Goal: Contribute content: Contribute content

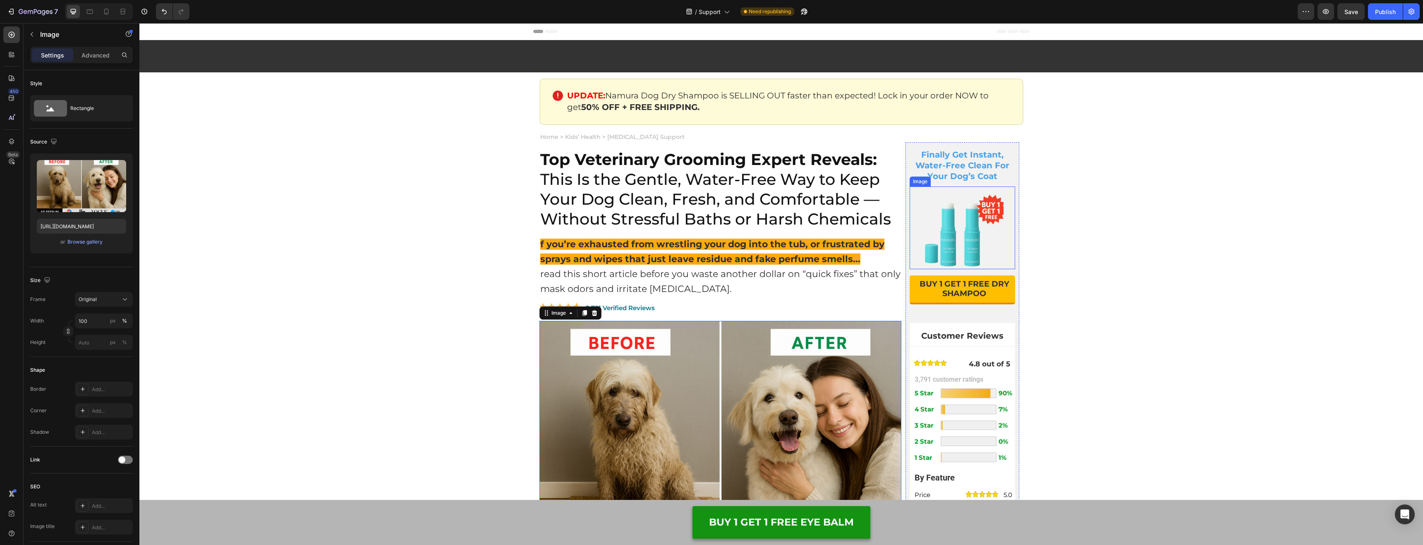
scroll to position [89, 0]
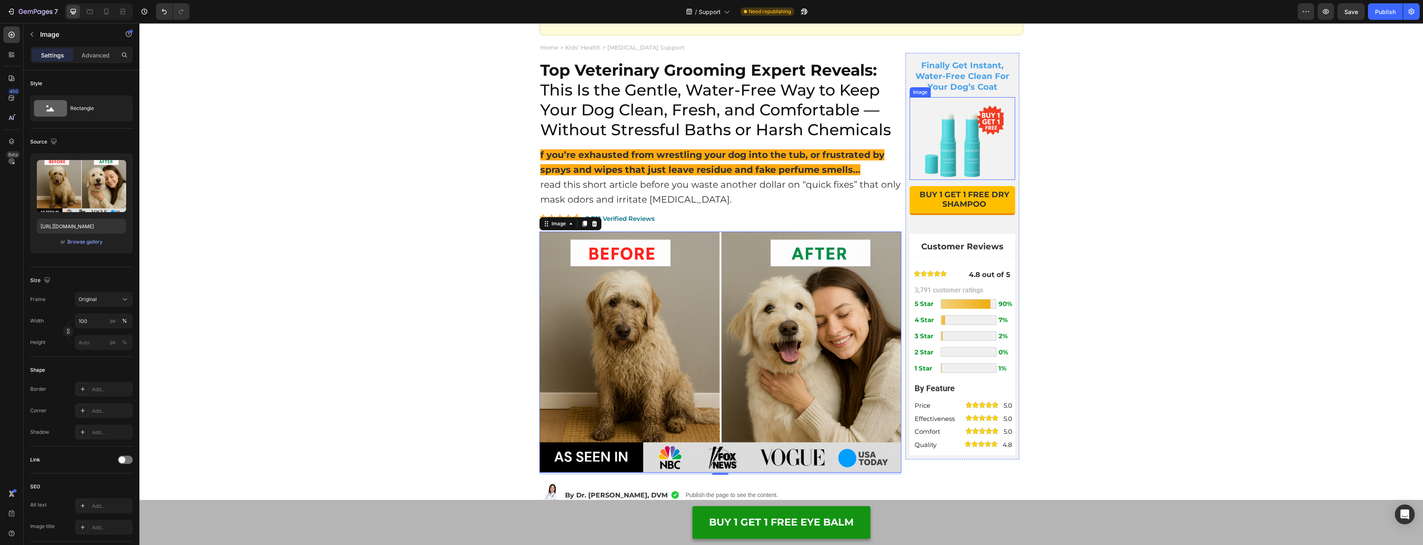
click at [964, 151] on img at bounding box center [962, 138] width 83 height 83
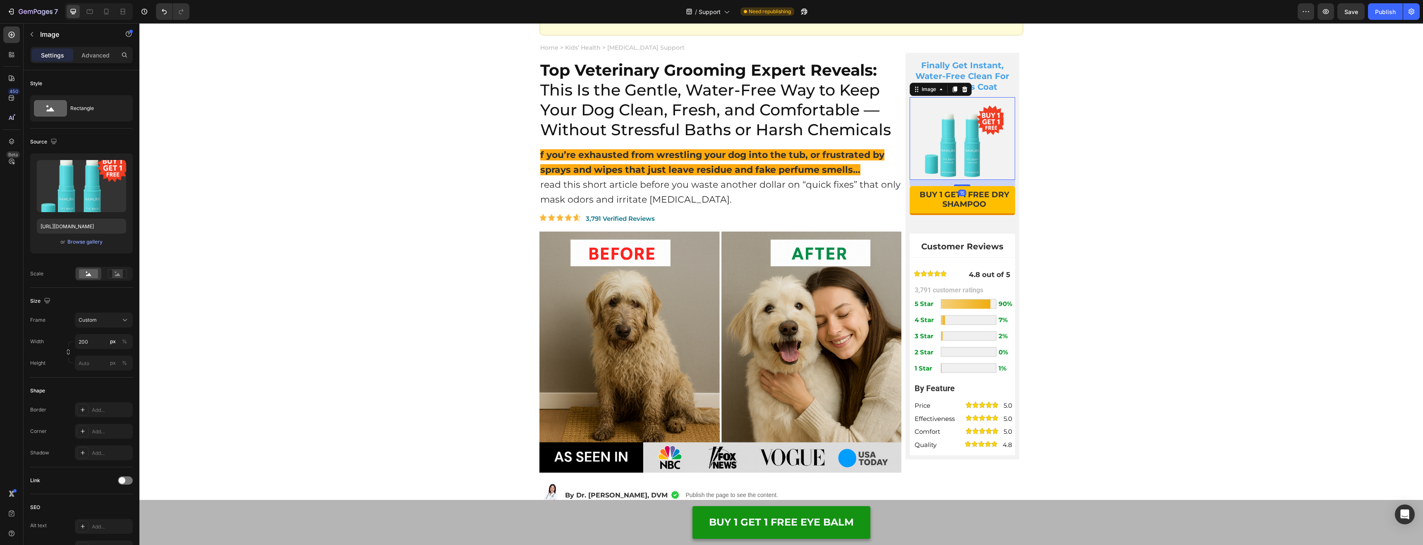
click at [969, 148] on img at bounding box center [962, 138] width 83 height 83
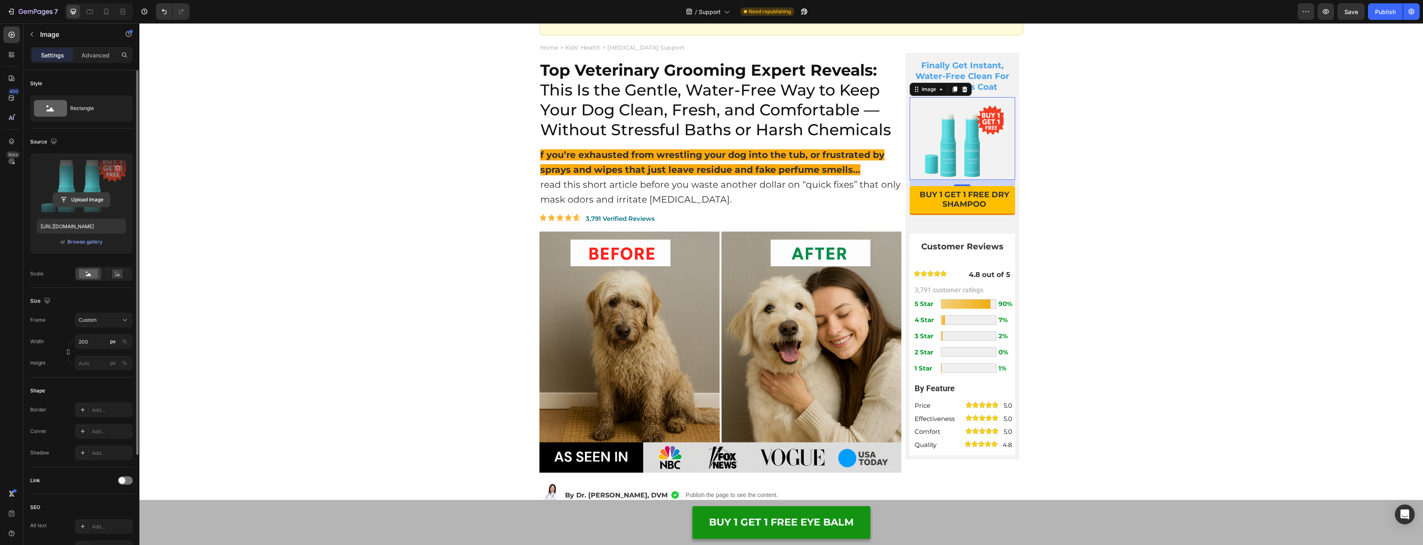
click at [84, 202] on input "file" at bounding box center [81, 200] width 57 height 14
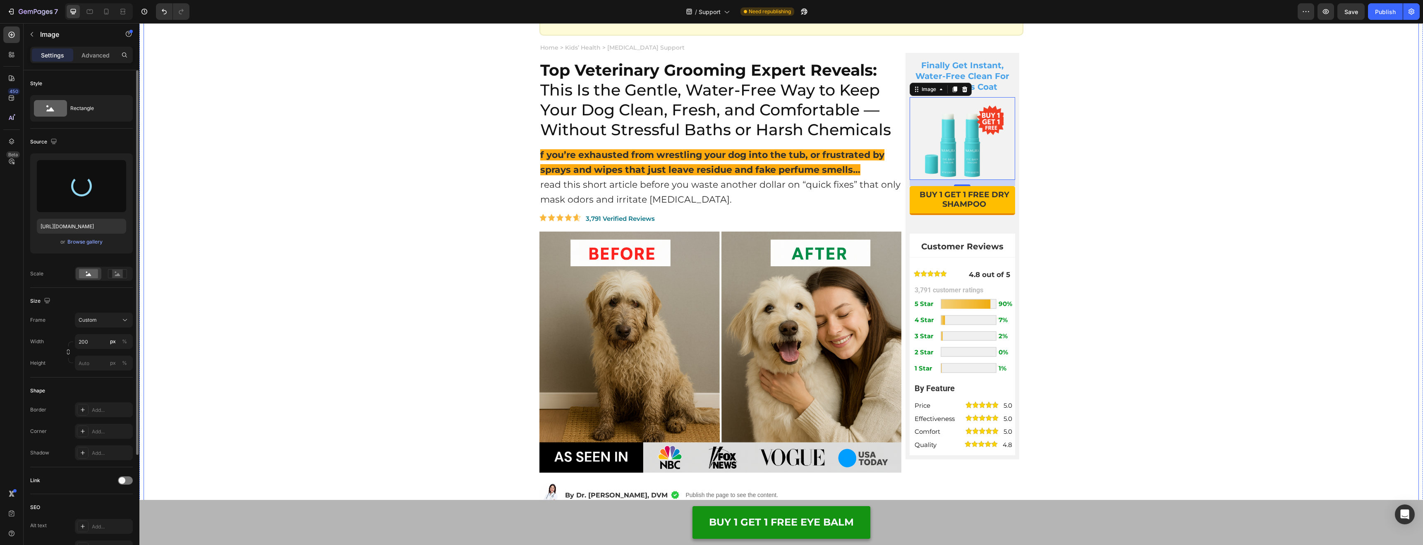
type input "[URL][DOMAIN_NAME]"
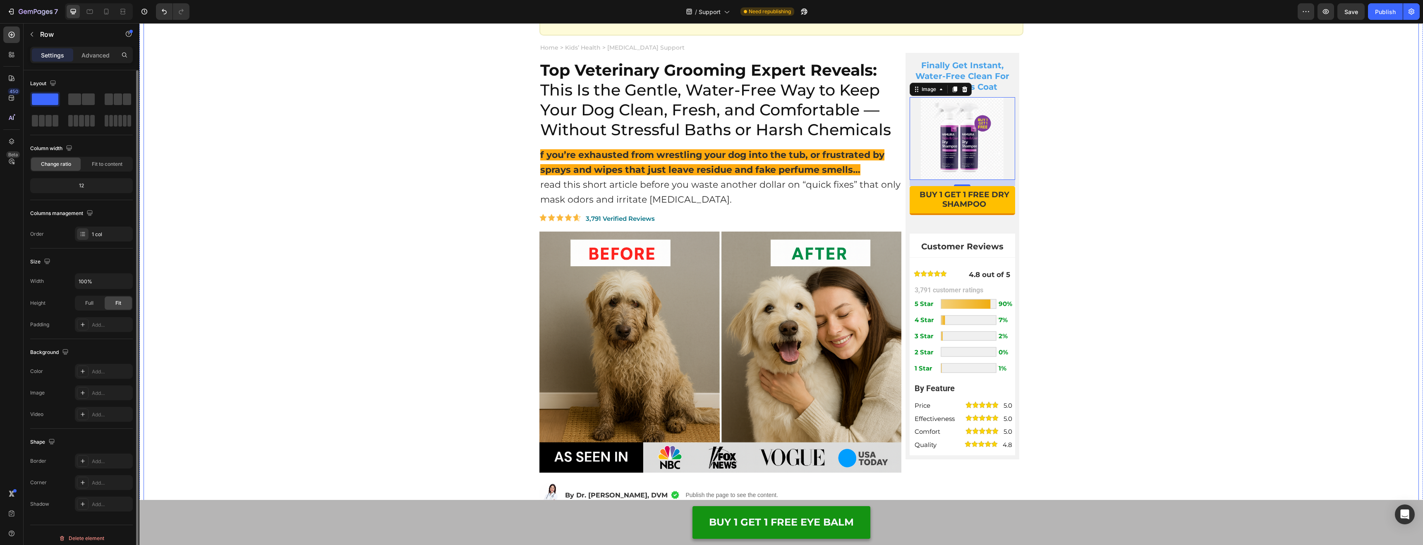
click at [976, 146] on img at bounding box center [962, 138] width 83 height 83
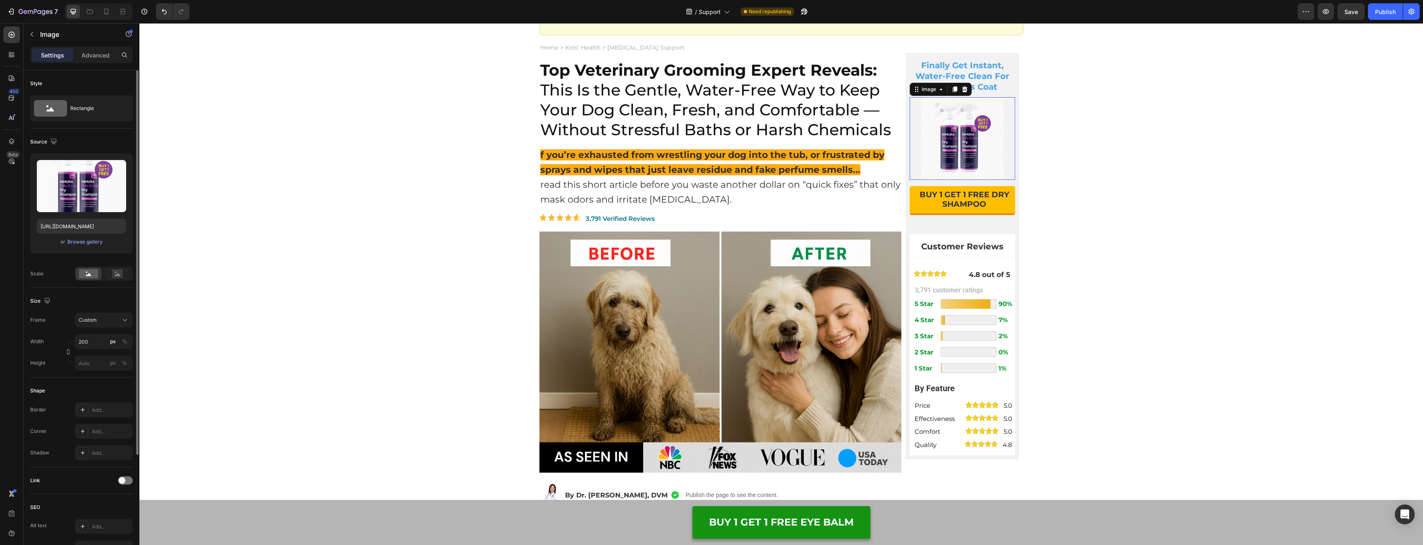
click at [976, 146] on img at bounding box center [962, 138] width 83 height 83
click at [94, 193] on input "file" at bounding box center [81, 200] width 57 height 14
type input "[URL][DOMAIN_NAME]"
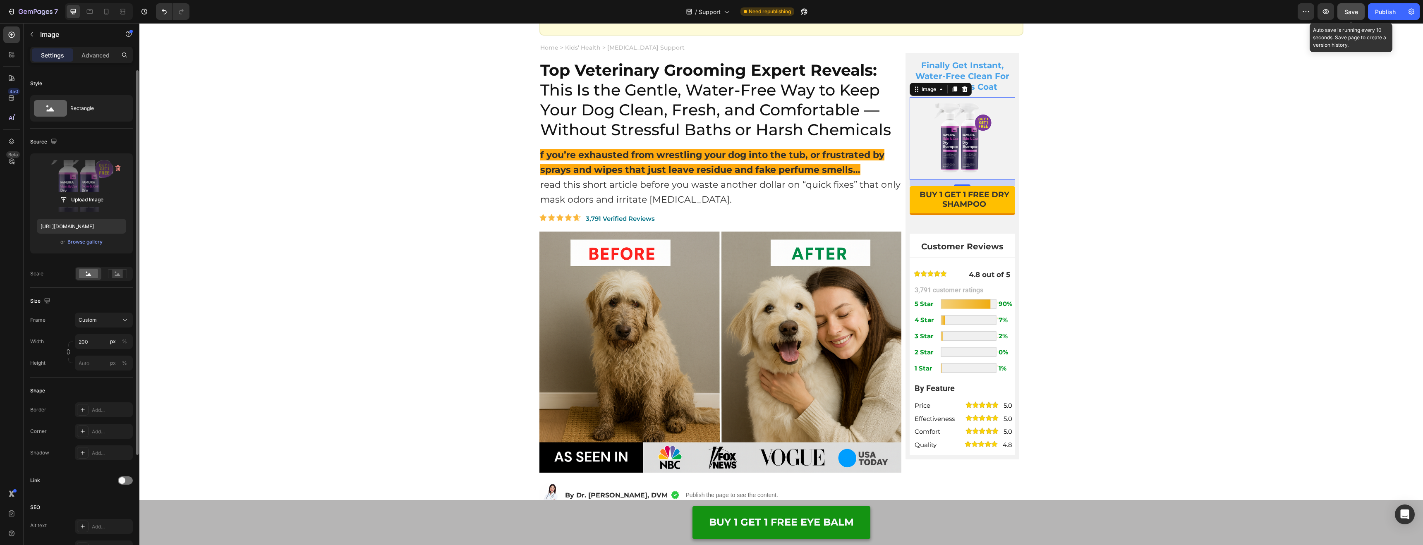
click at [1350, 12] on span "Save" at bounding box center [1352, 11] width 14 height 7
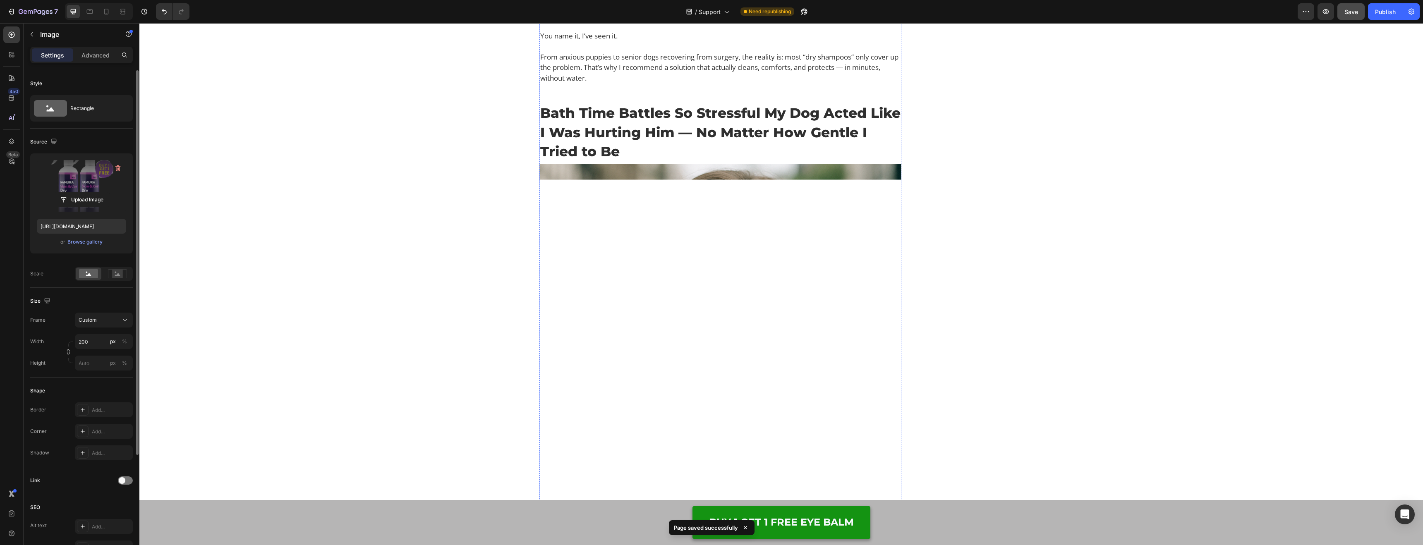
scroll to position [755, 0]
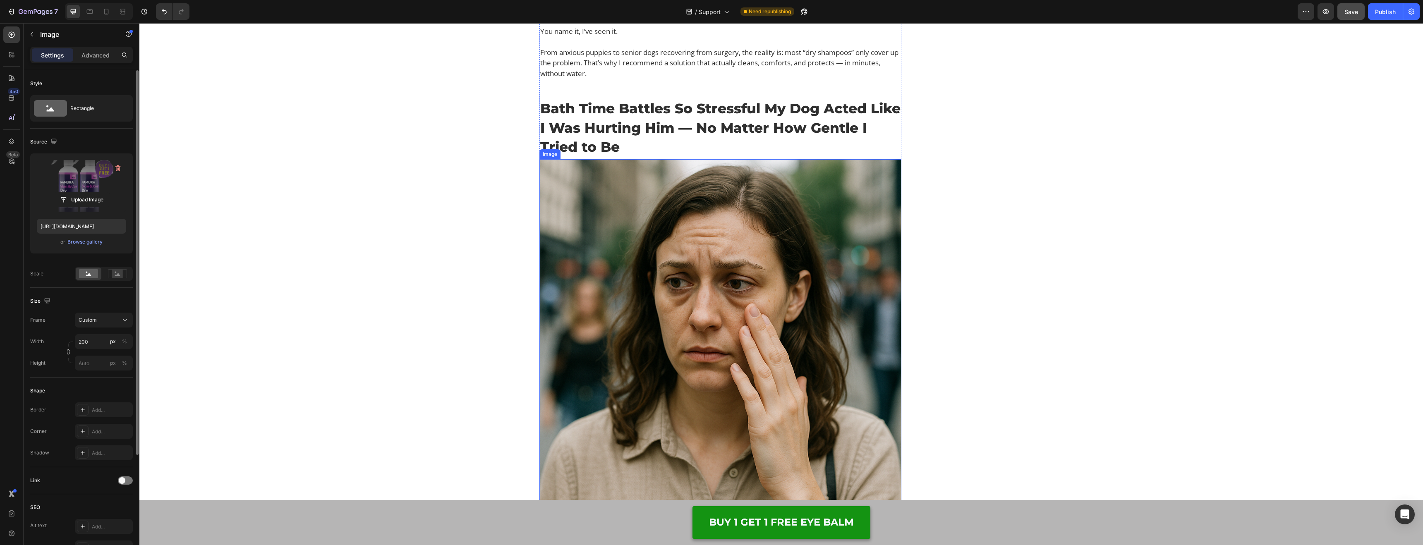
click at [675, 270] on img at bounding box center [721, 340] width 362 height 362
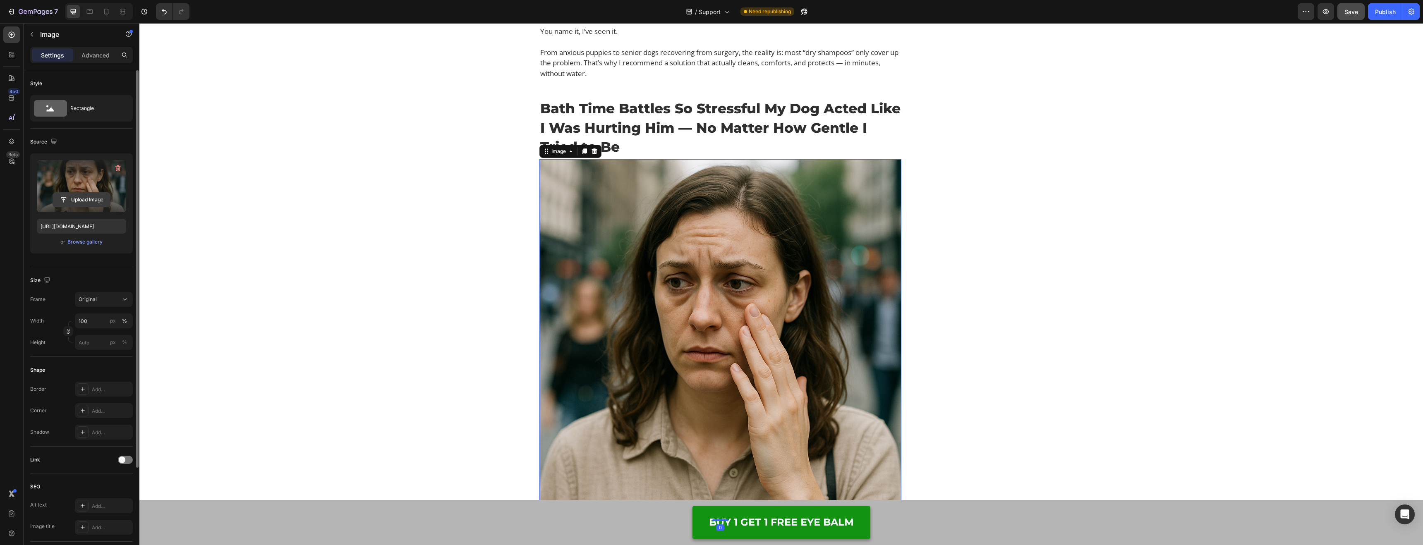
click at [91, 199] on input "file" at bounding box center [81, 200] width 57 height 14
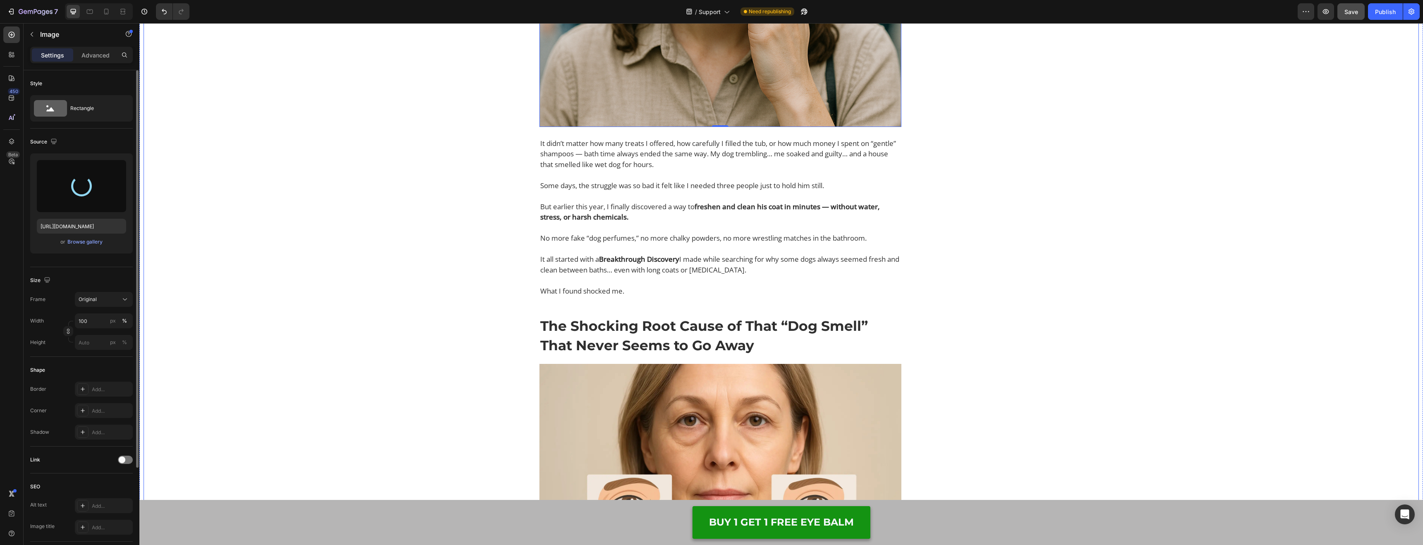
scroll to position [1299, 0]
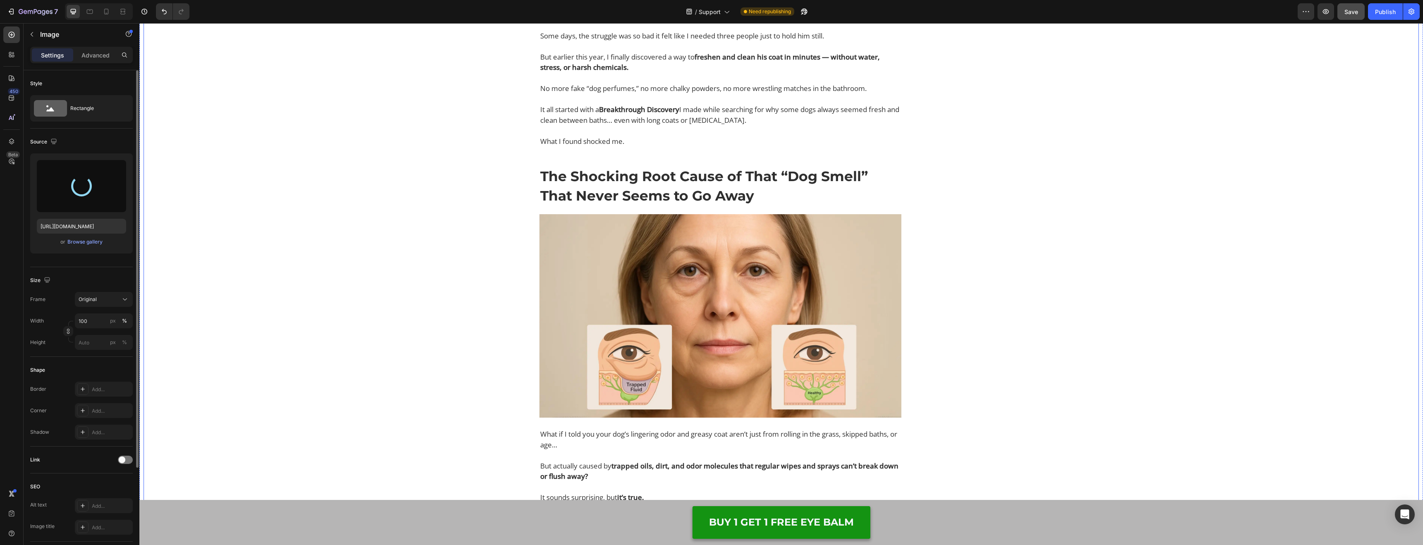
type input "[URL][DOMAIN_NAME]"
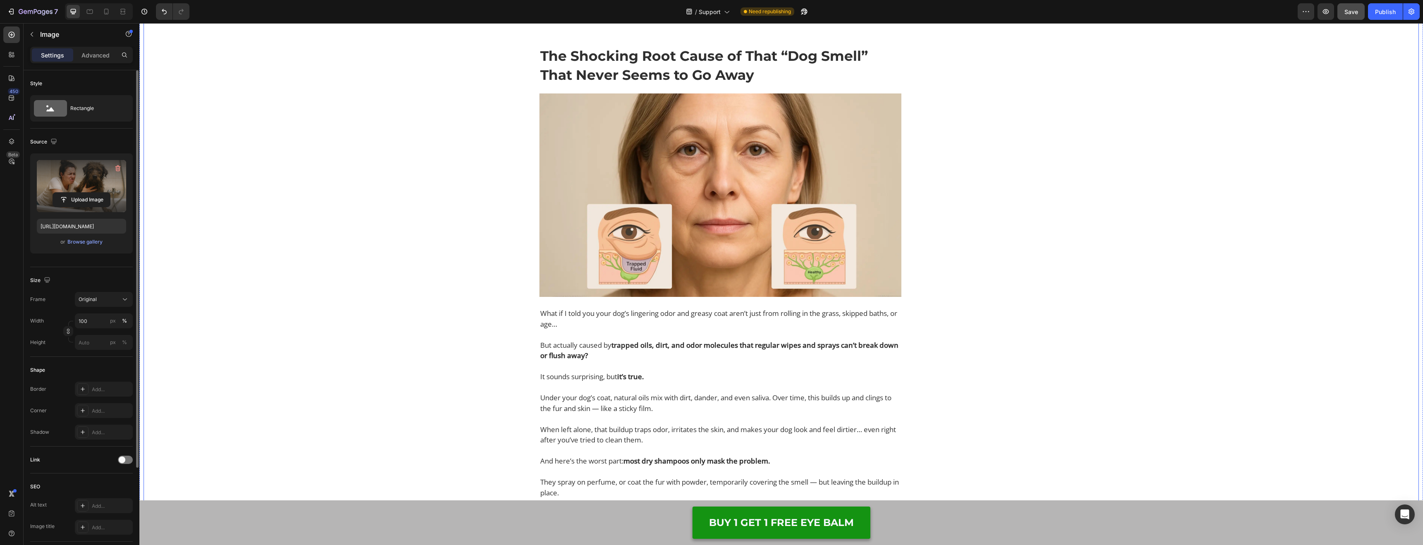
scroll to position [1178, 0]
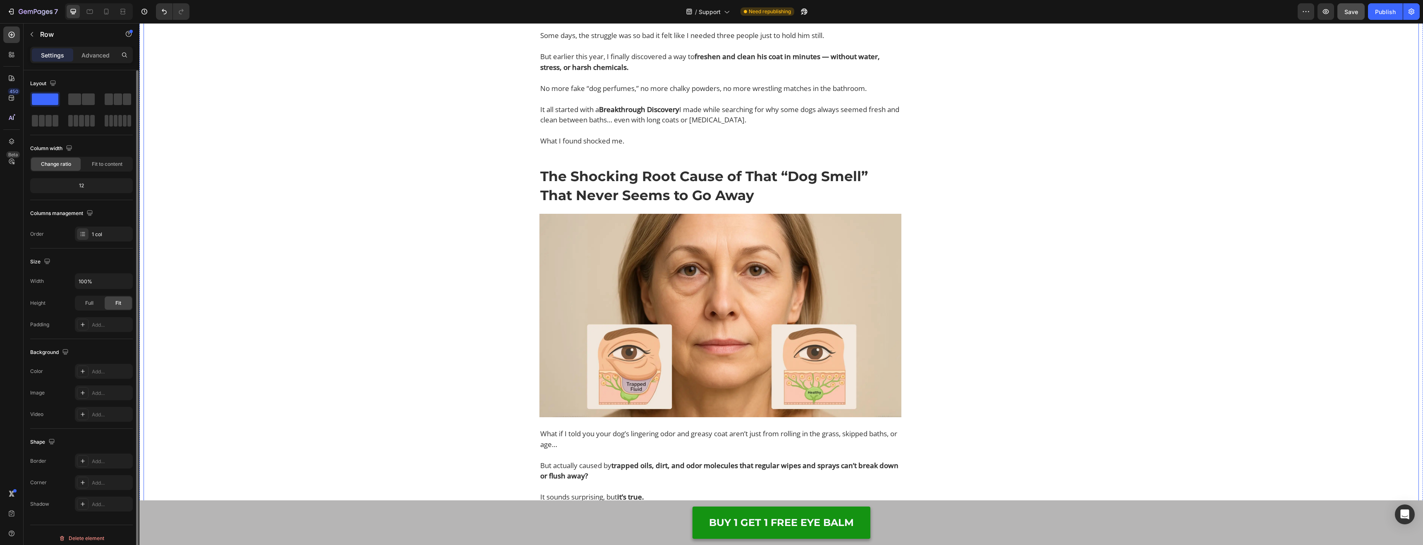
click at [702, 296] on img at bounding box center [721, 316] width 362 height 204
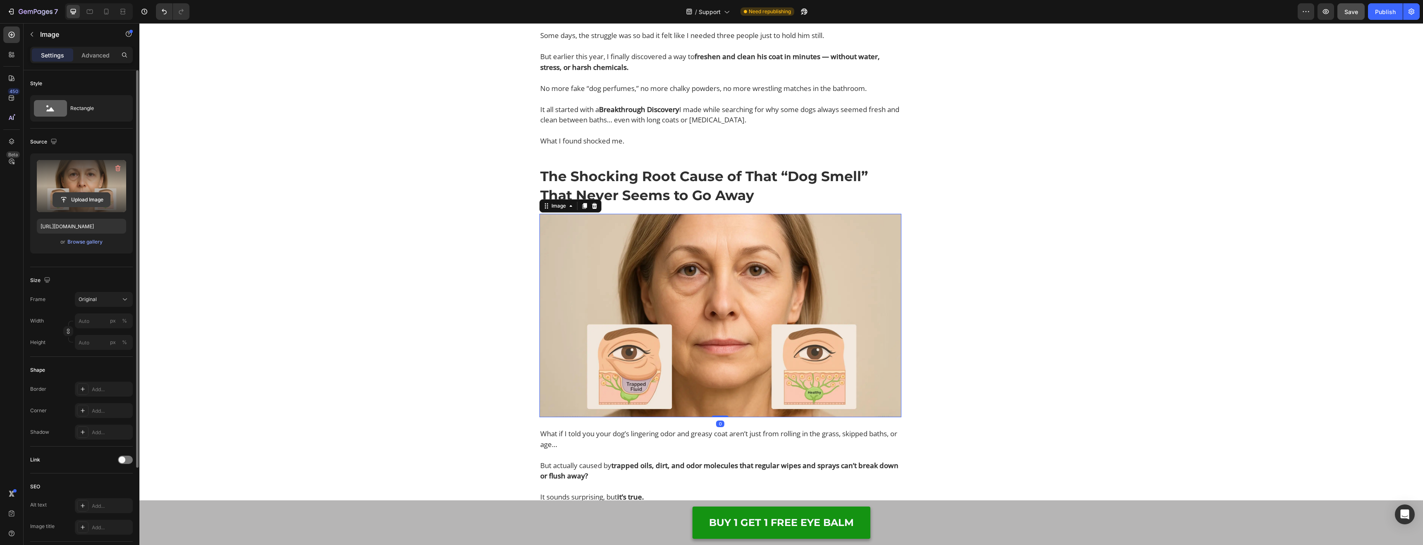
click at [97, 199] on input "file" at bounding box center [81, 200] width 57 height 14
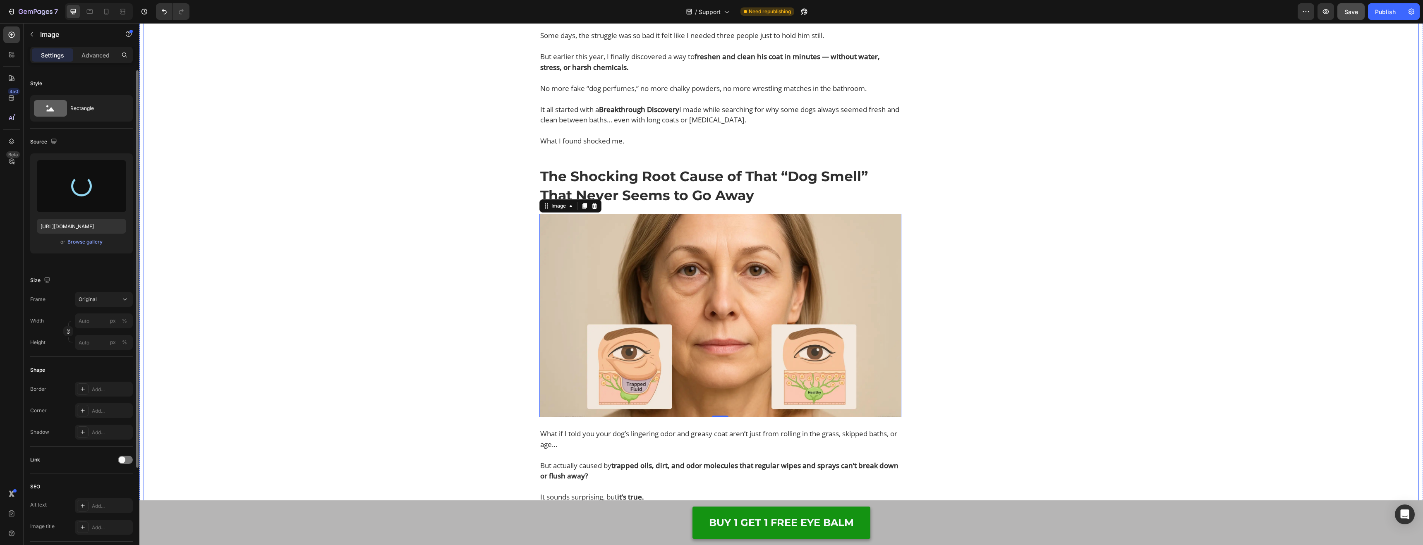
type input "[URL][DOMAIN_NAME]"
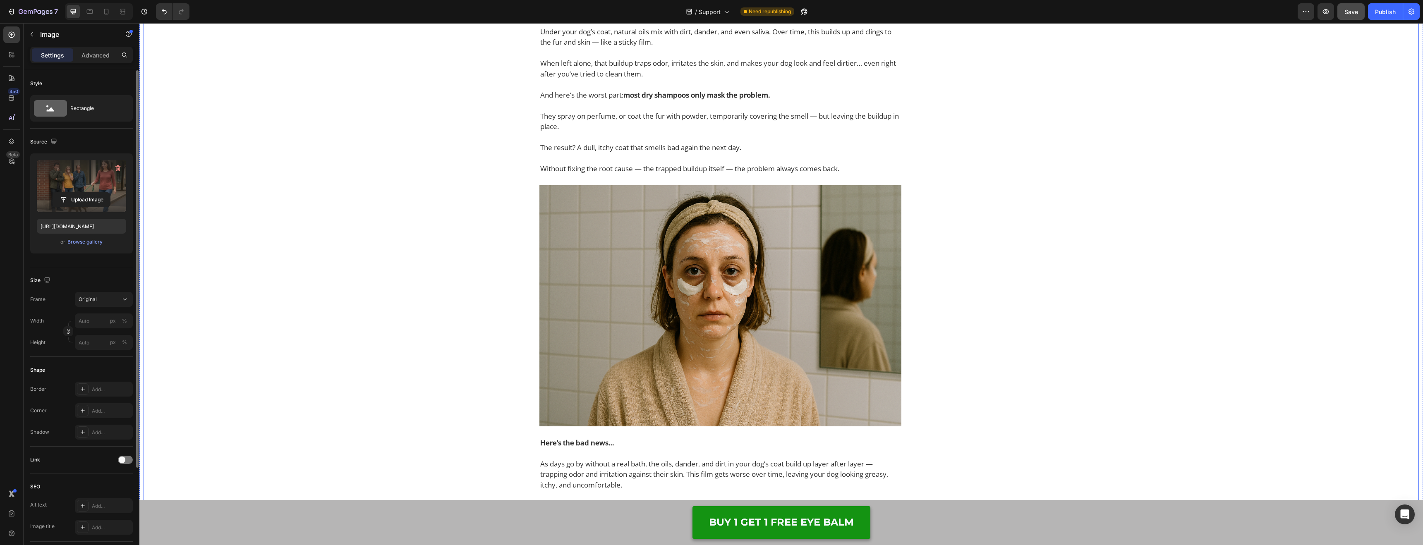
scroll to position [1721, 0]
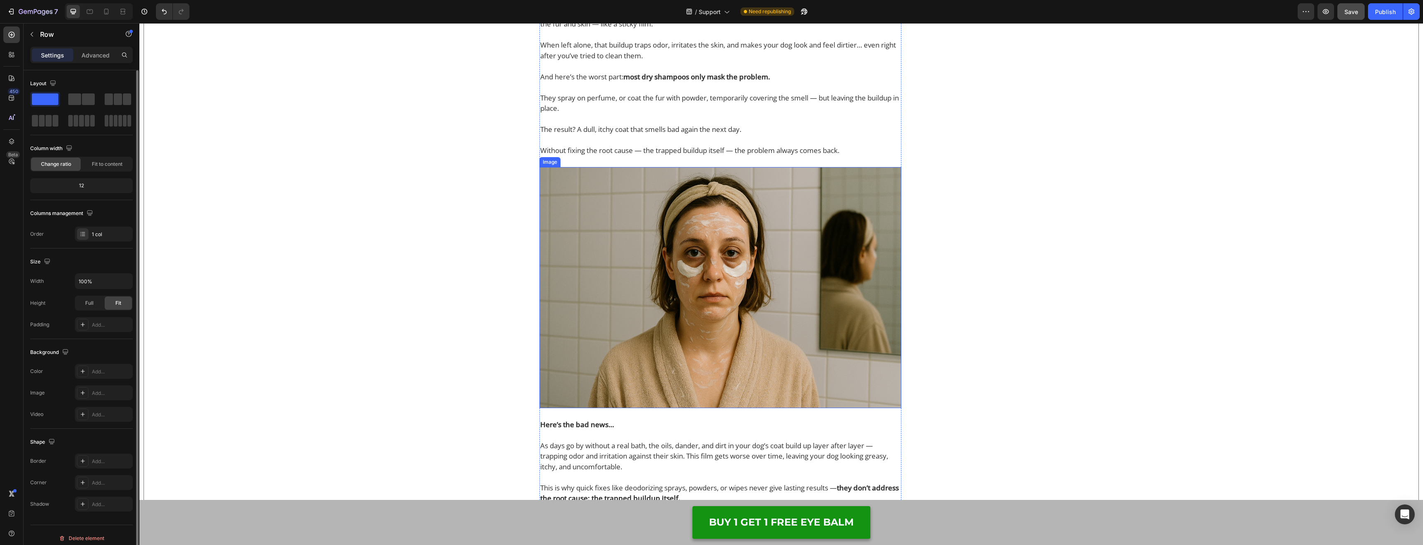
click at [756, 290] on img at bounding box center [721, 287] width 362 height 241
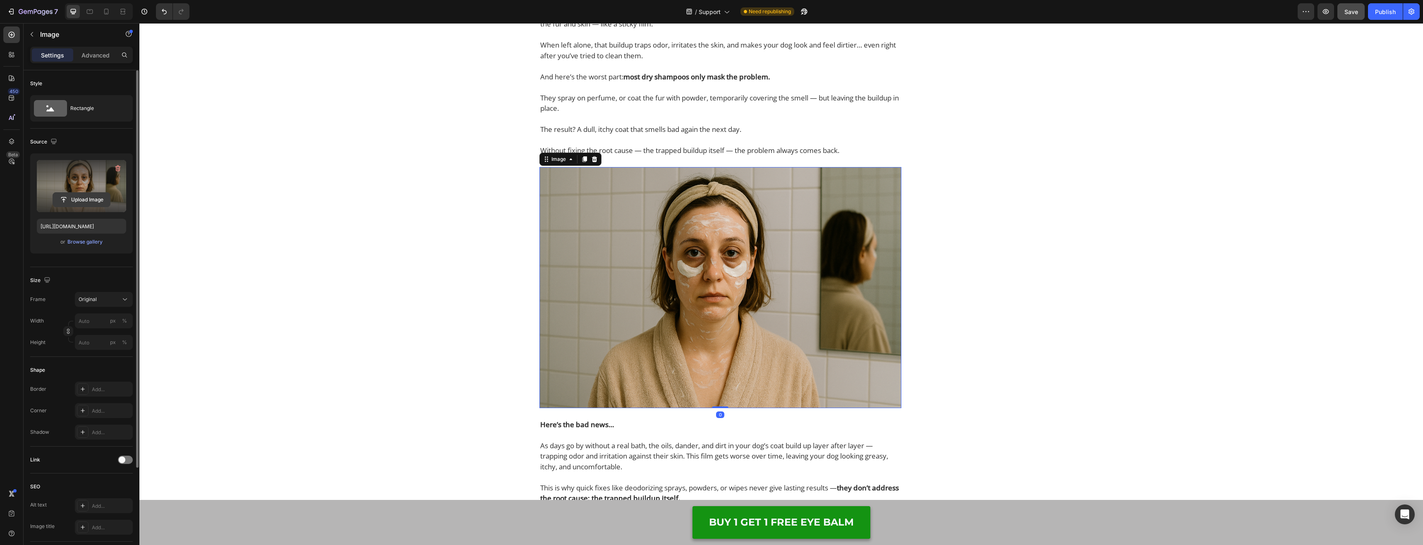
click at [59, 200] on input "file" at bounding box center [81, 200] width 57 height 14
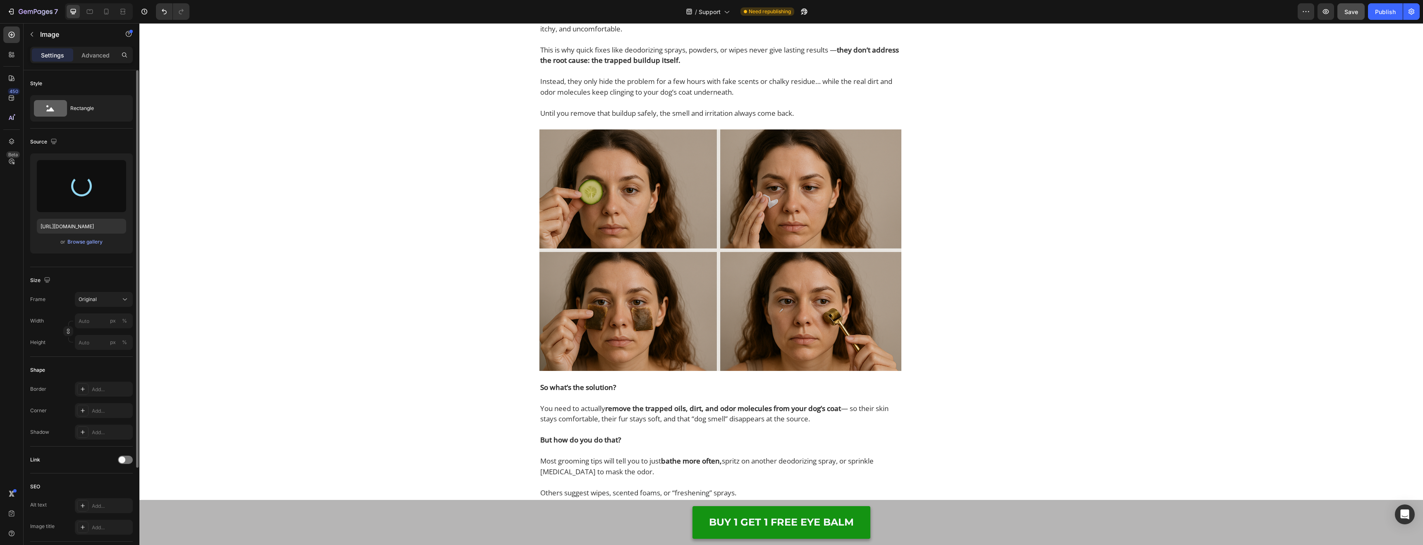
scroll to position [2166, 0]
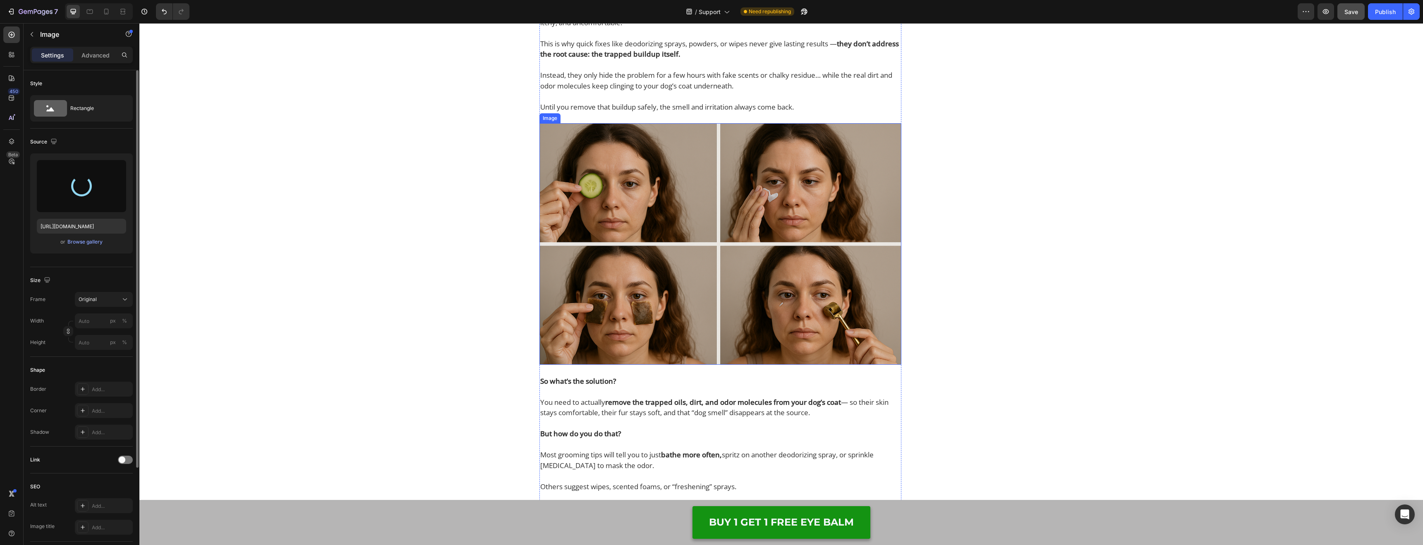
type input "[URL][DOMAIN_NAME]"
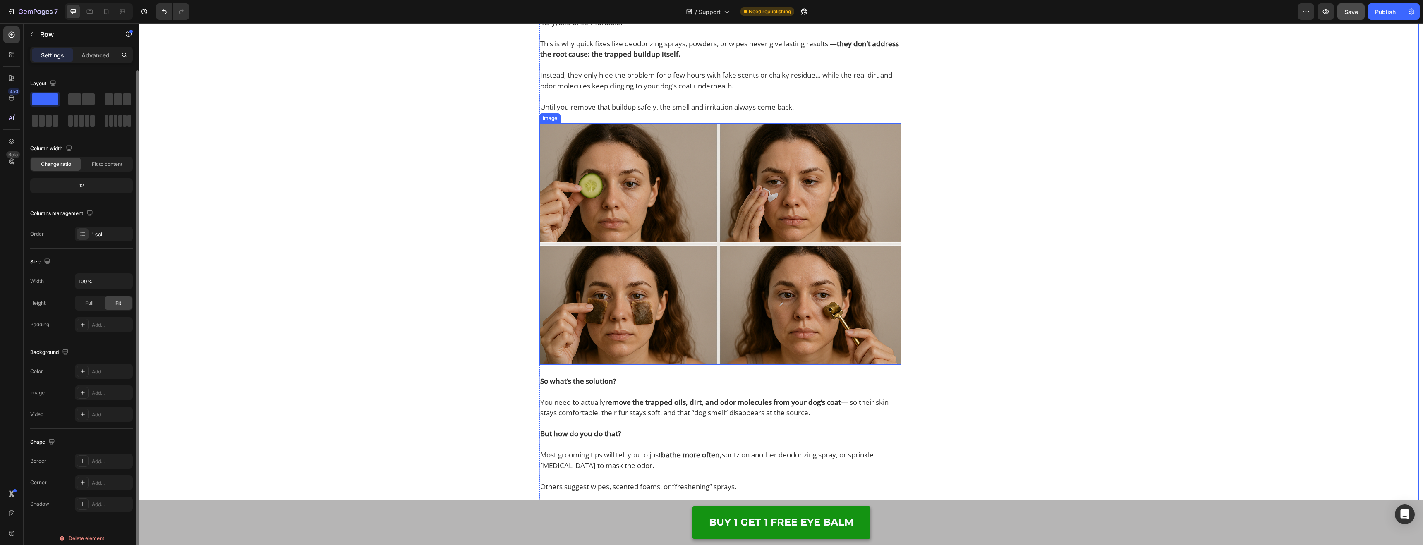
click at [601, 251] on img at bounding box center [721, 243] width 362 height 241
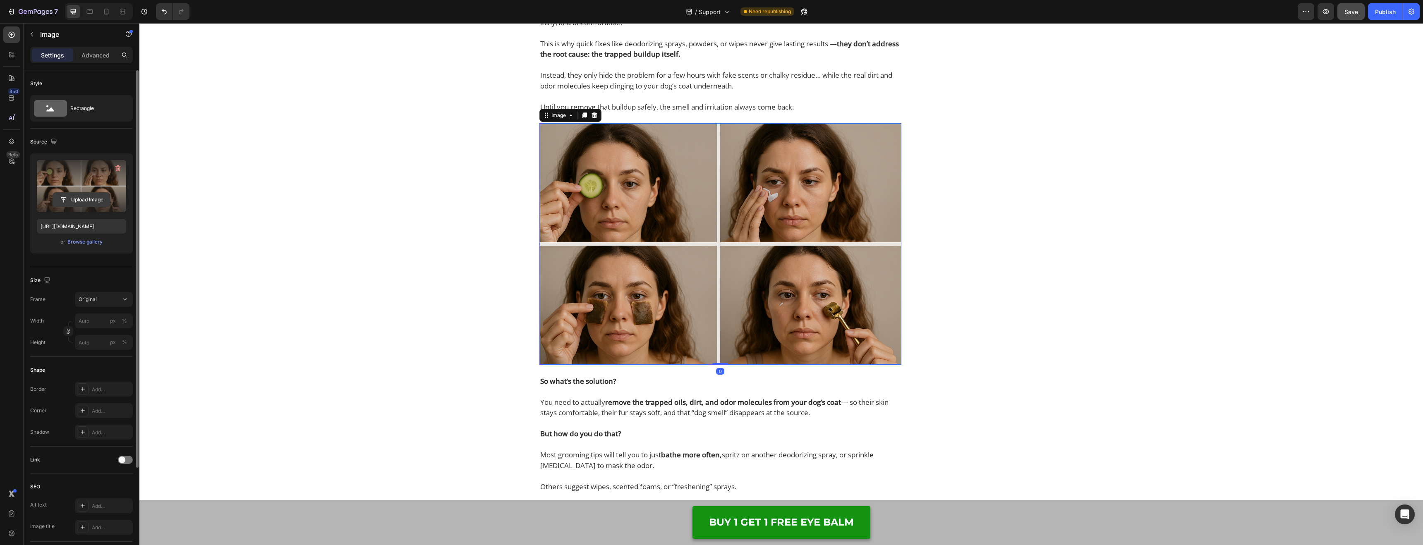
click at [87, 196] on input "file" at bounding box center [81, 200] width 57 height 14
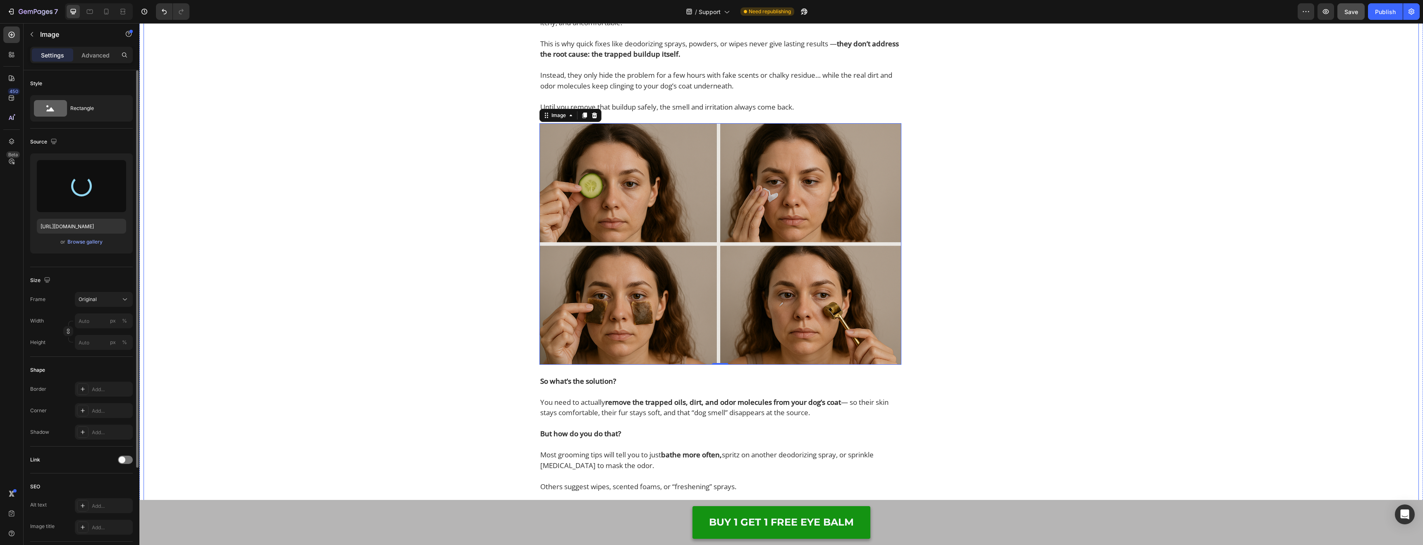
type input "[URL][DOMAIN_NAME]"
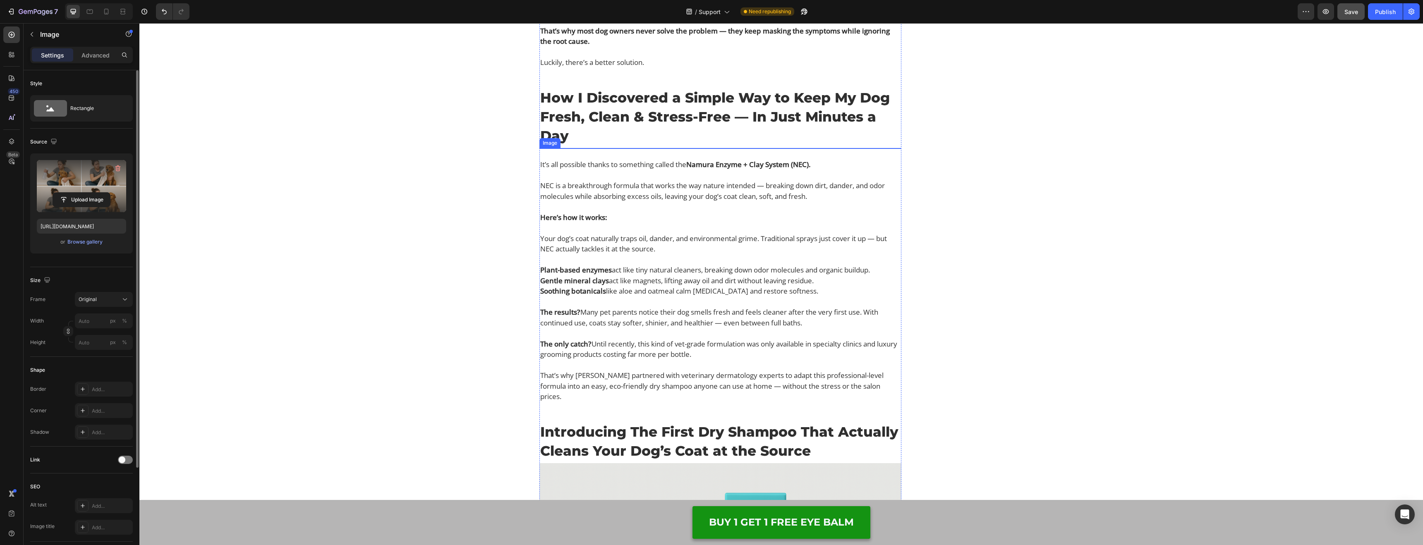
scroll to position [2665, 0]
click at [670, 146] on img at bounding box center [721, 146] width 362 height 0
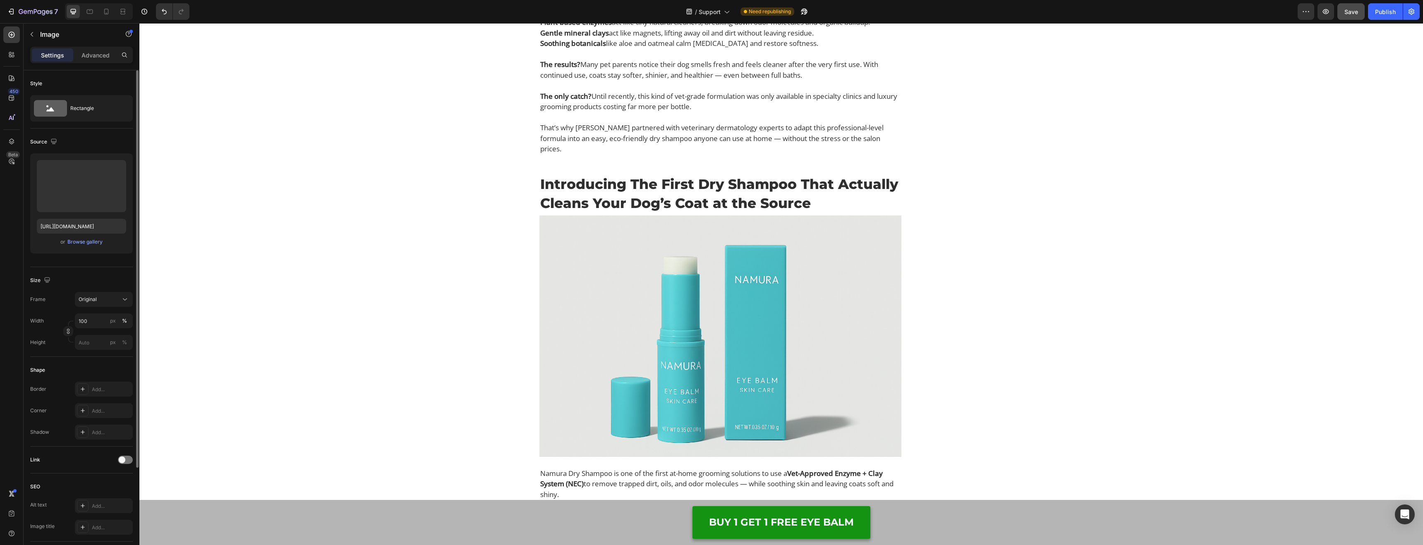
scroll to position [2905, 0]
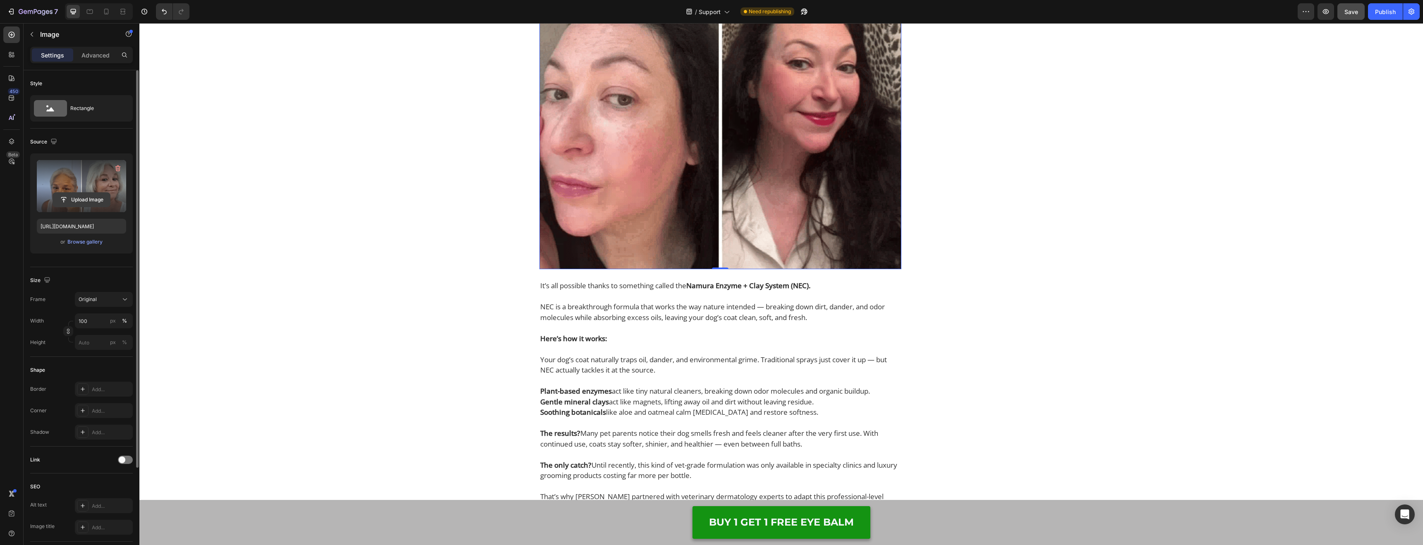
click at [106, 197] on input "file" at bounding box center [81, 200] width 57 height 14
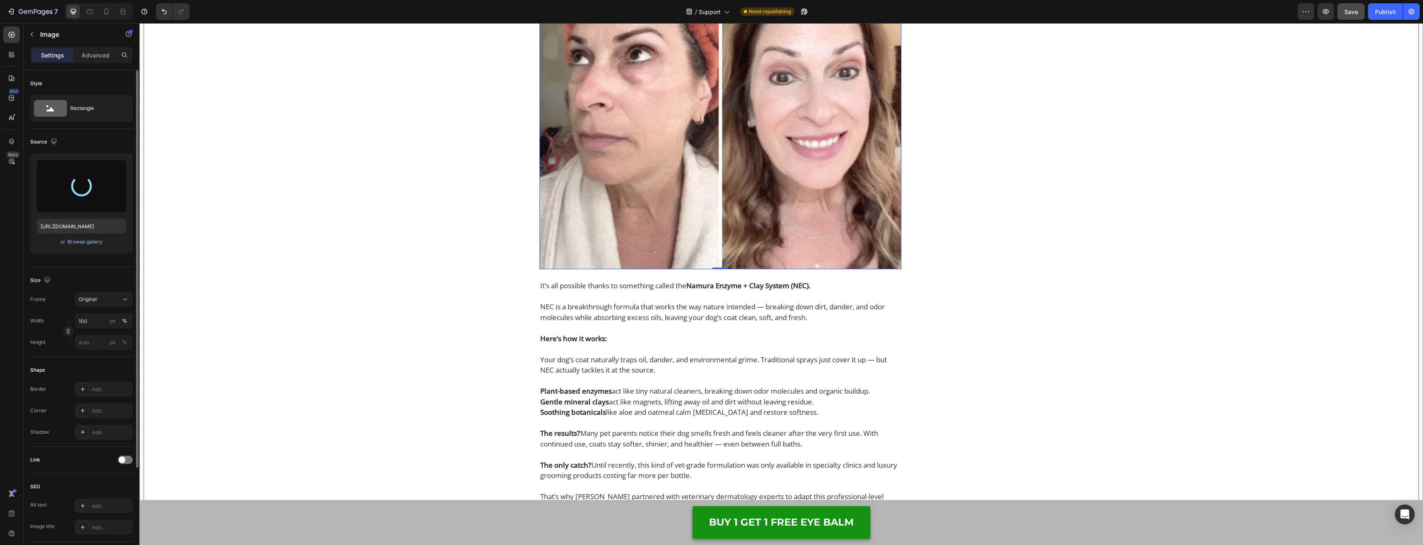
type input "[URL][DOMAIN_NAME]"
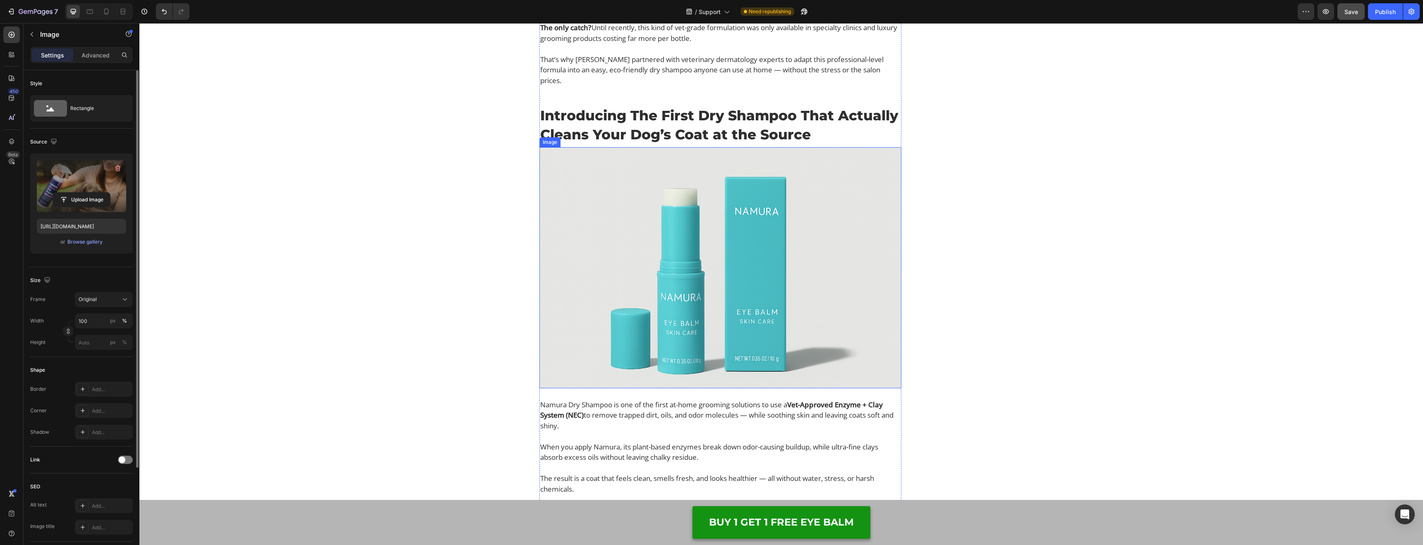
scroll to position [3222, 0]
click at [703, 257] on img at bounding box center [721, 266] width 362 height 241
click at [777, 225] on img at bounding box center [721, 266] width 362 height 241
click at [98, 204] on input "file" at bounding box center [81, 200] width 57 height 14
type input "[URL][DOMAIN_NAME]"
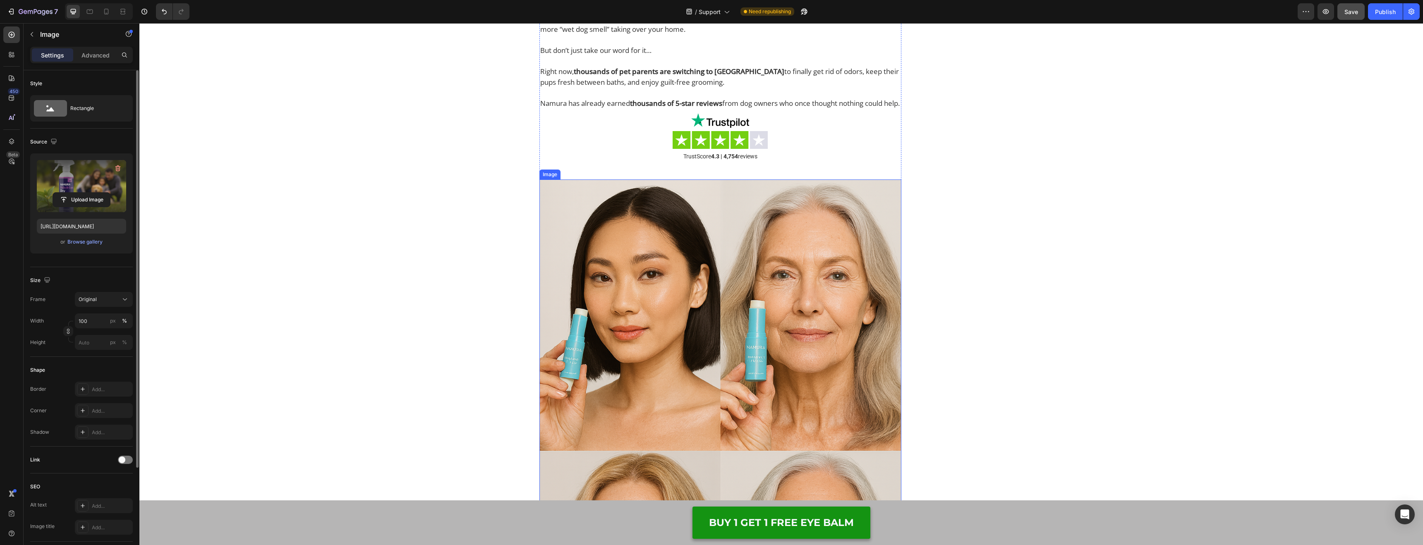
scroll to position [4063, 0]
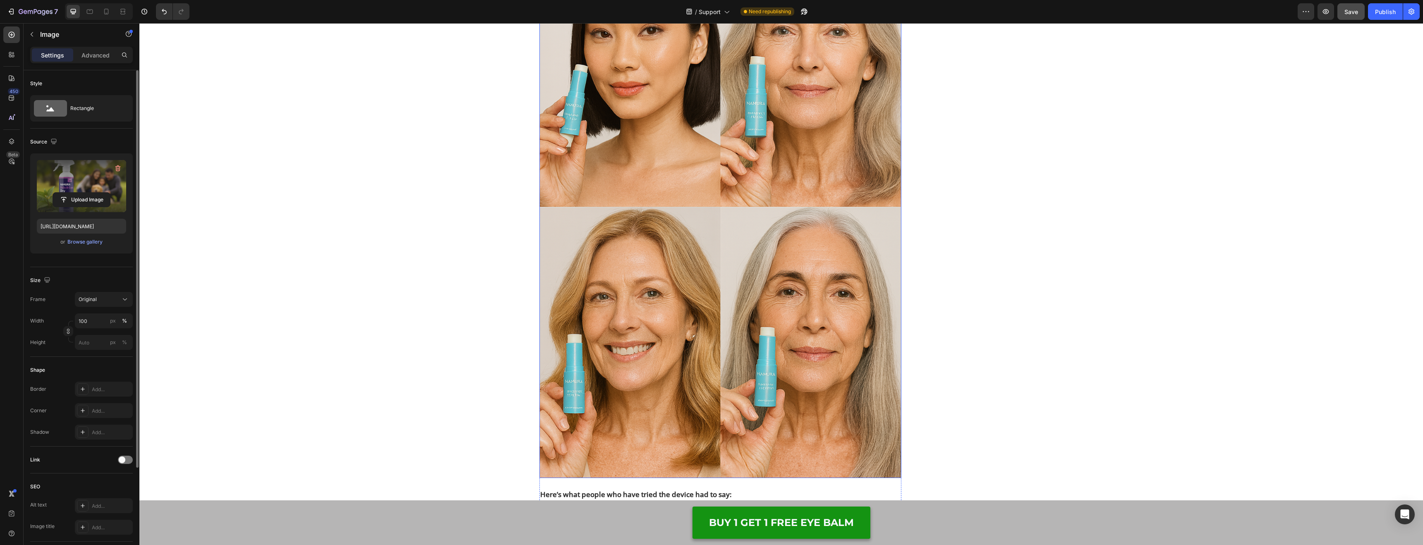
click at [687, 253] on img at bounding box center [721, 206] width 362 height 543
click at [79, 200] on input "file" at bounding box center [81, 200] width 57 height 14
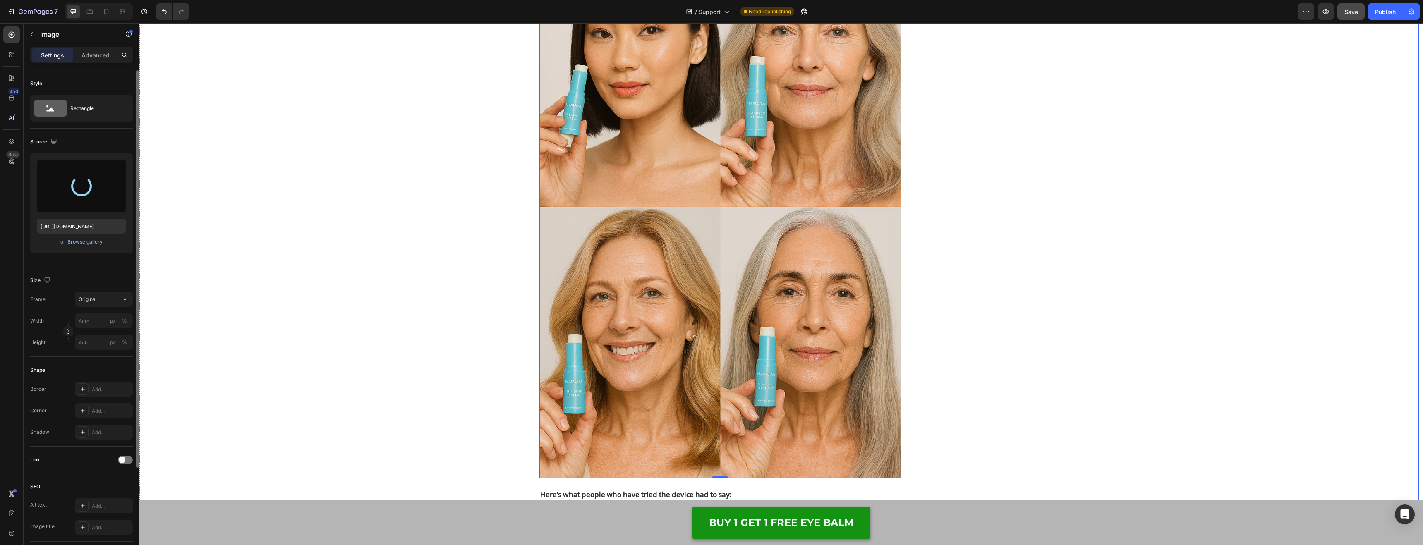
type input "[URL][DOMAIN_NAME]"
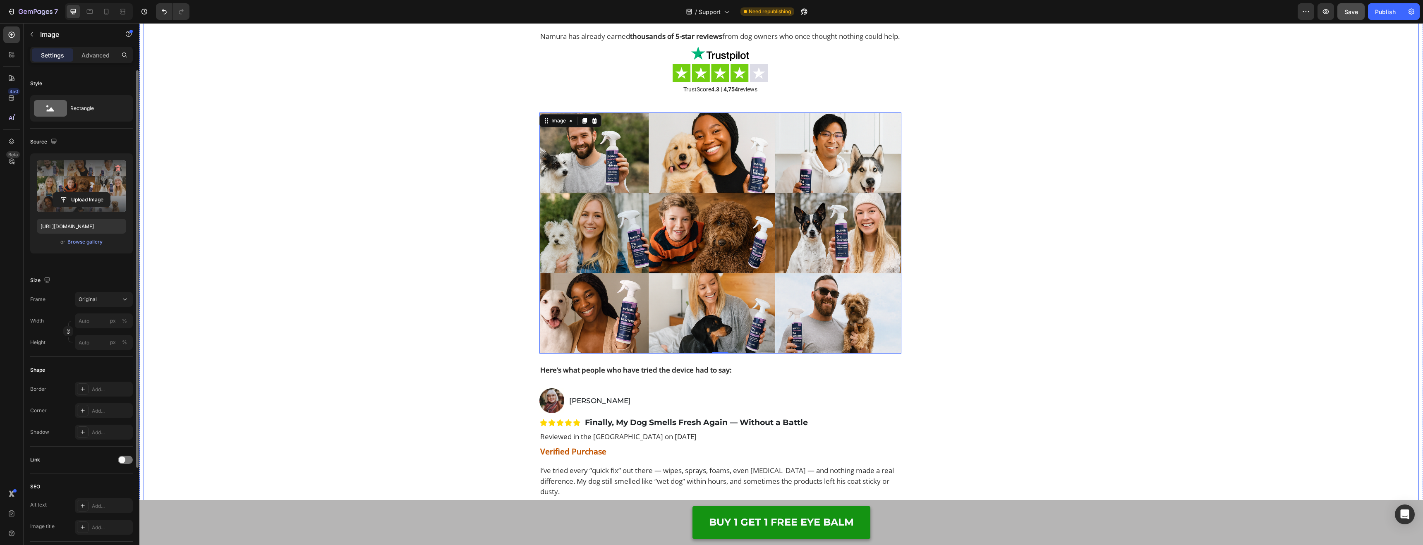
scroll to position [3829, 0]
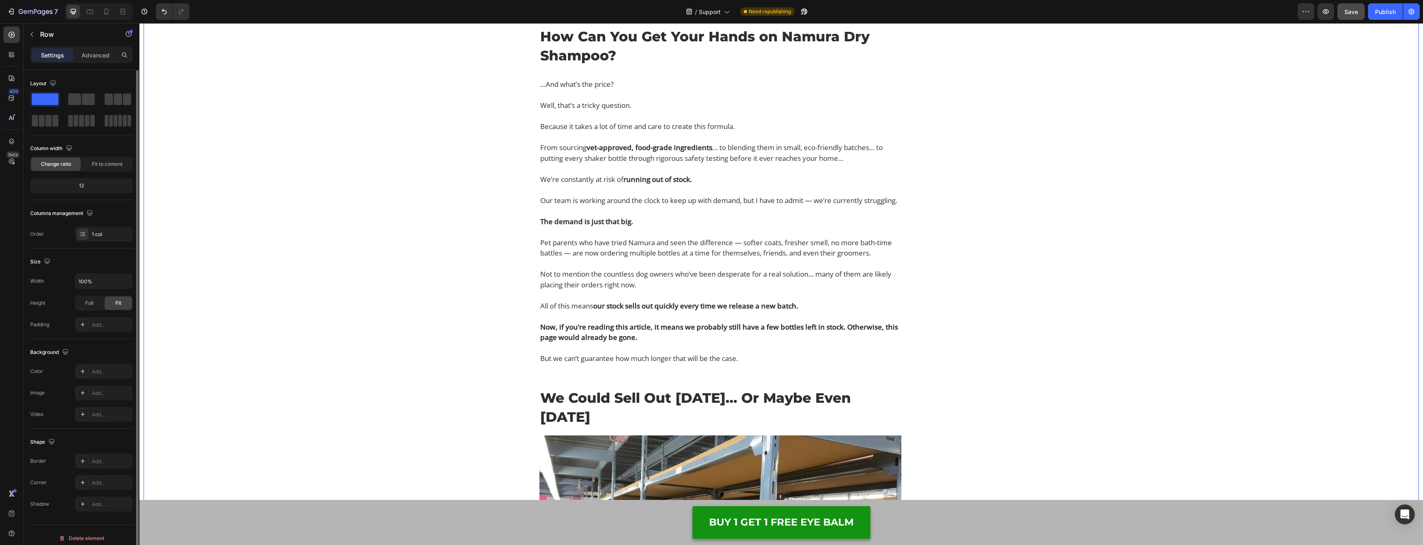
scroll to position [5031, 0]
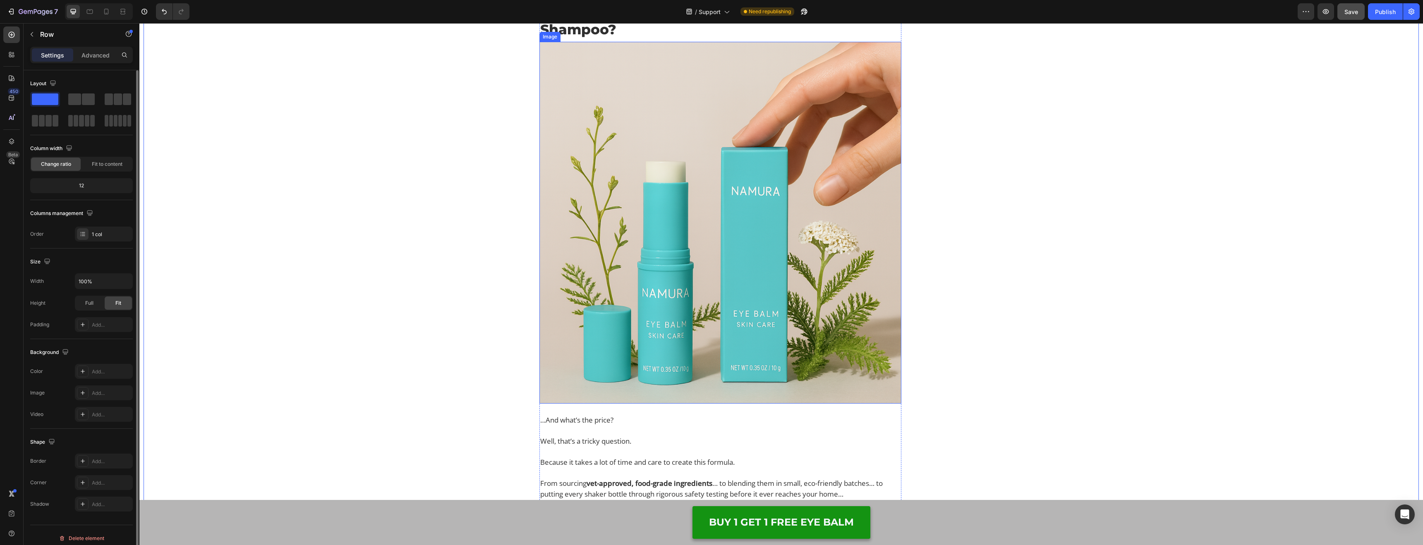
click at [690, 243] on img at bounding box center [721, 223] width 362 height 362
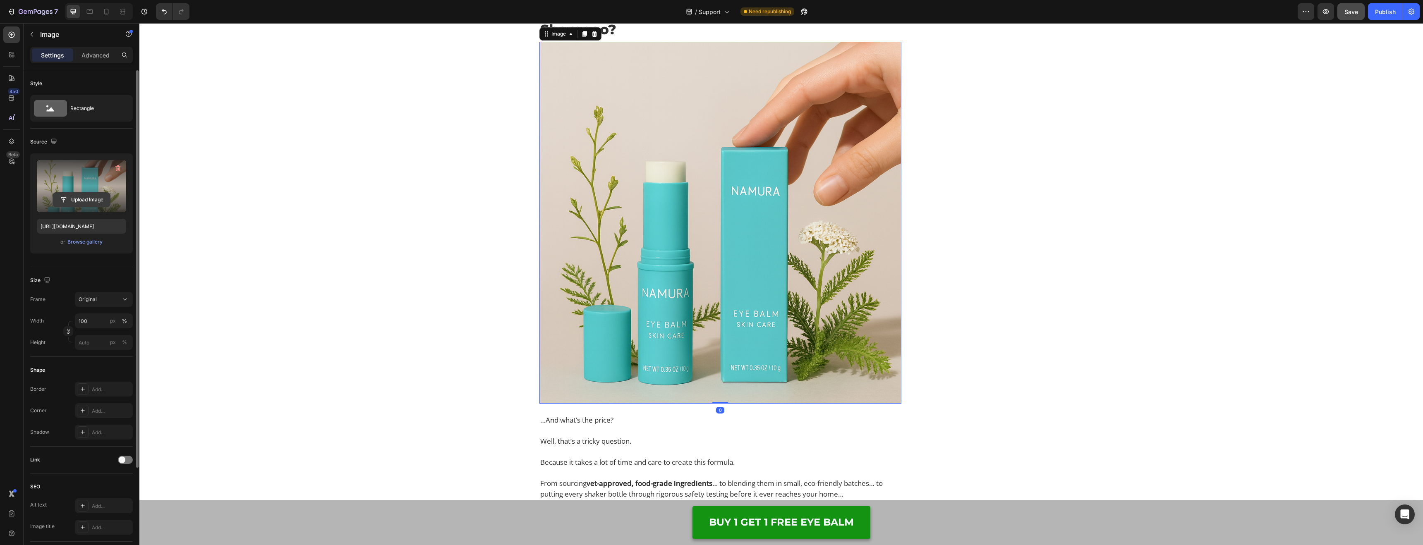
click at [89, 199] on input "file" at bounding box center [81, 200] width 57 height 14
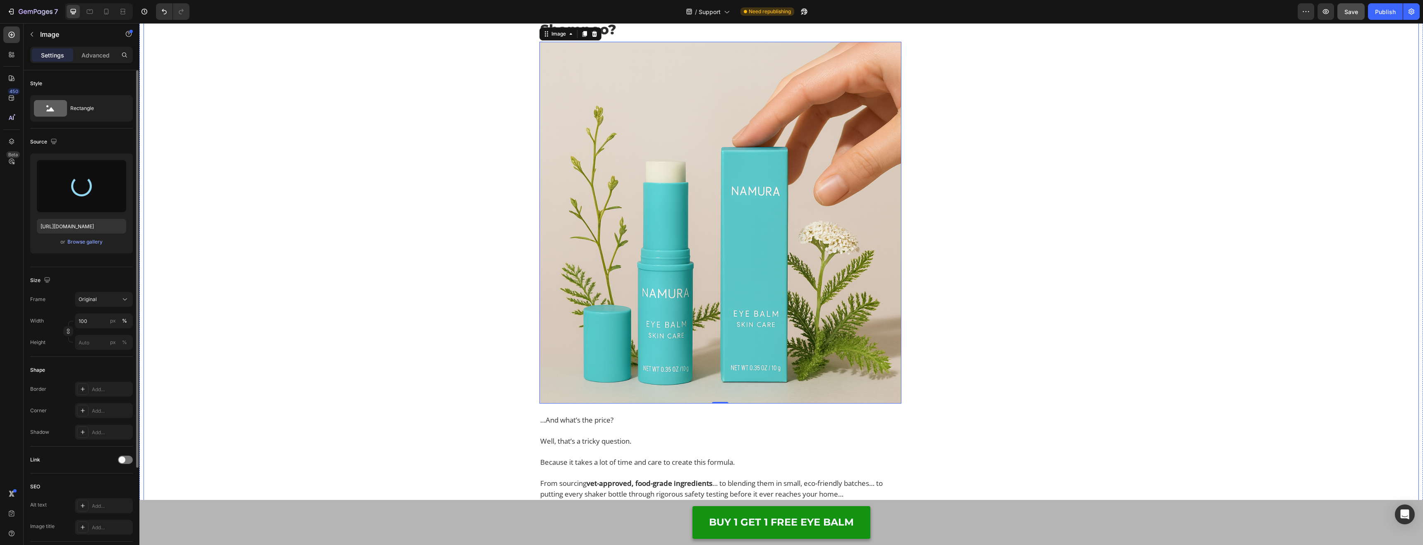
type input "[URL][DOMAIN_NAME]"
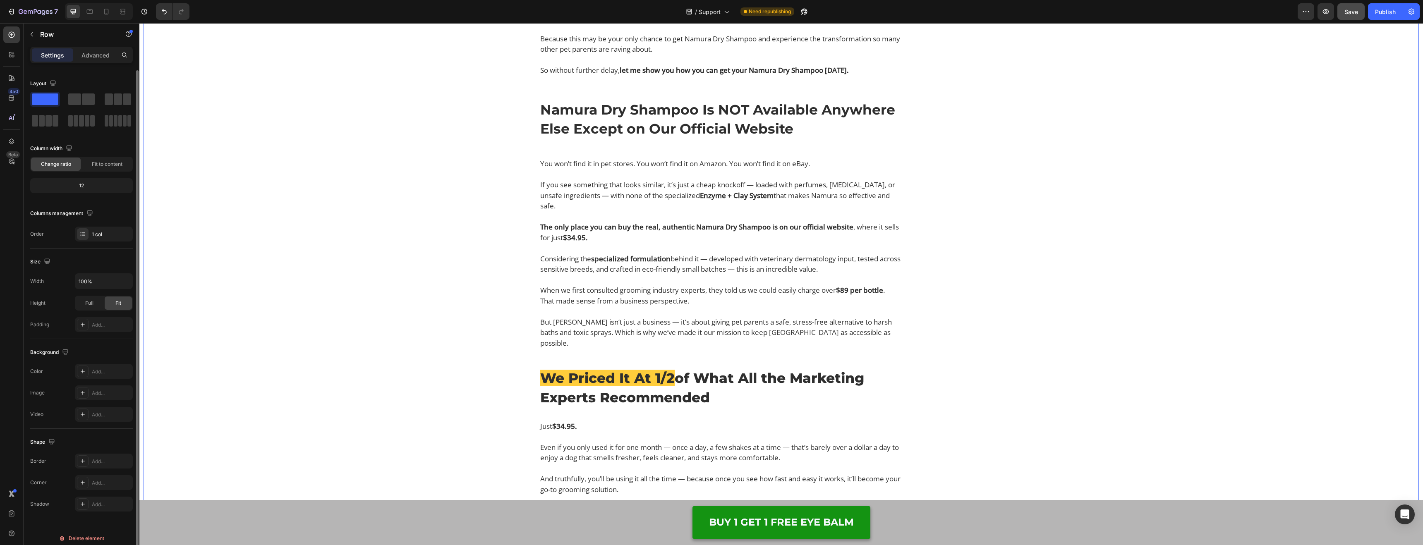
scroll to position [6064, 0]
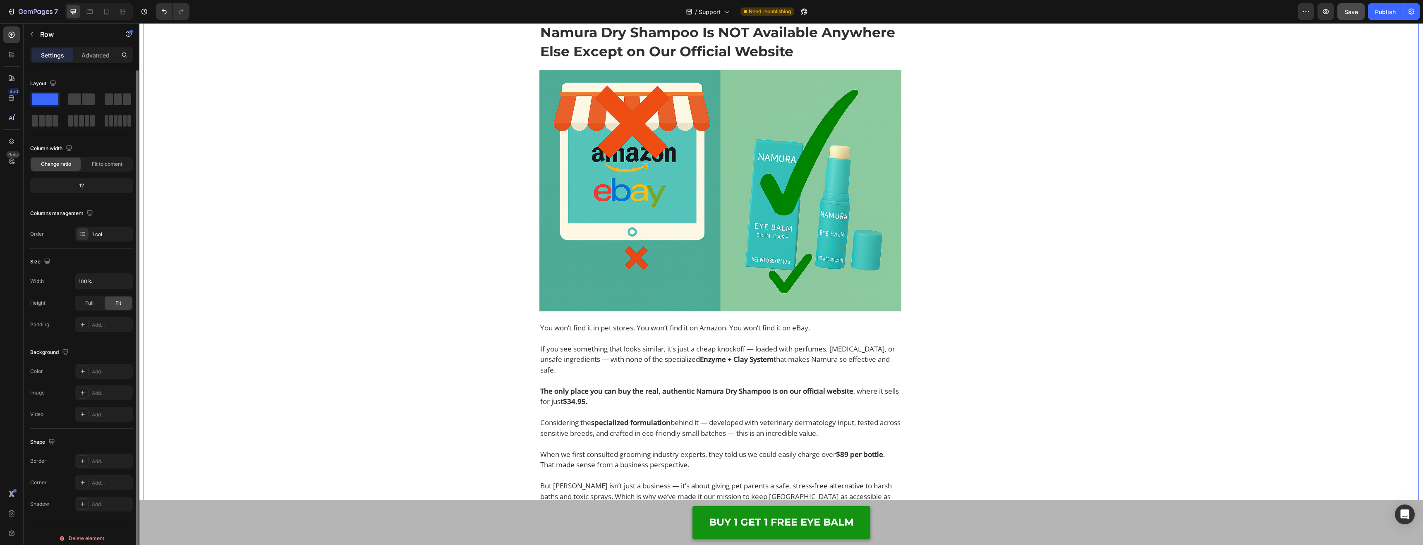
click at [792, 282] on img at bounding box center [721, 190] width 362 height 241
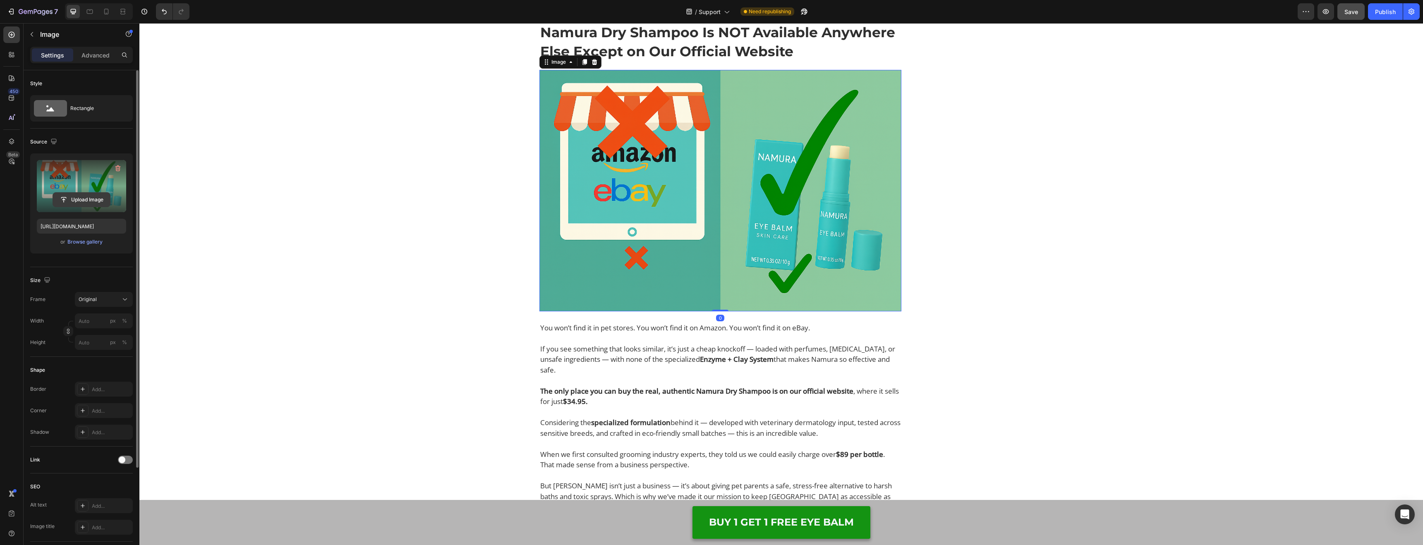
click at [80, 201] on input "file" at bounding box center [81, 200] width 57 height 14
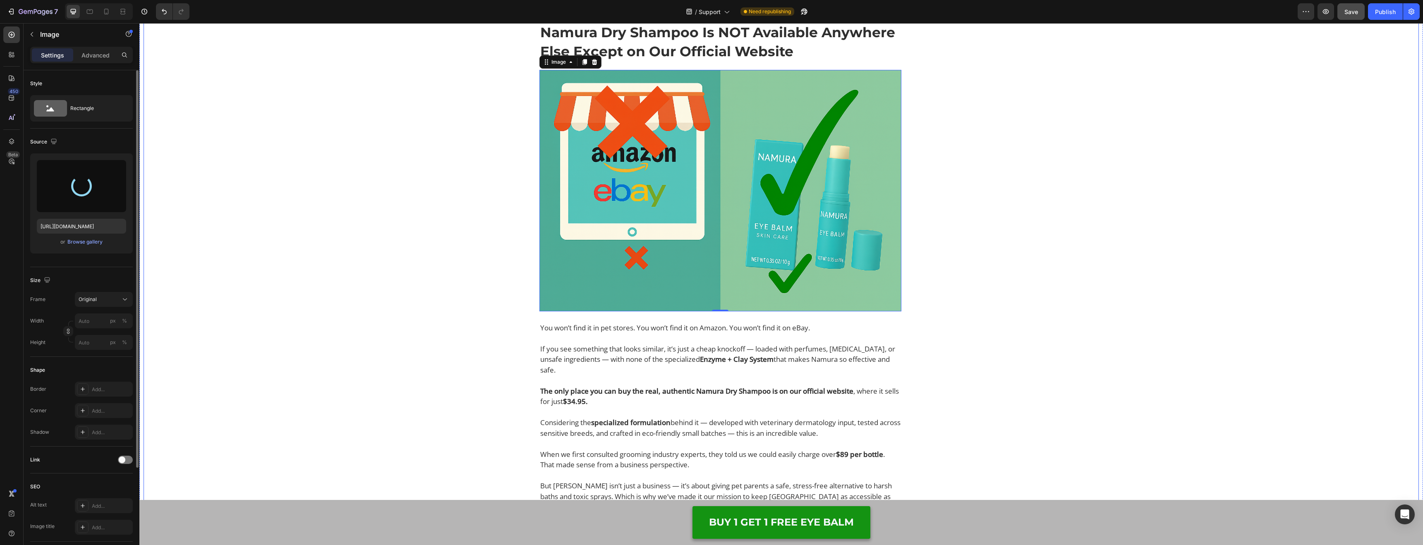
type input "[URL][DOMAIN_NAME]"
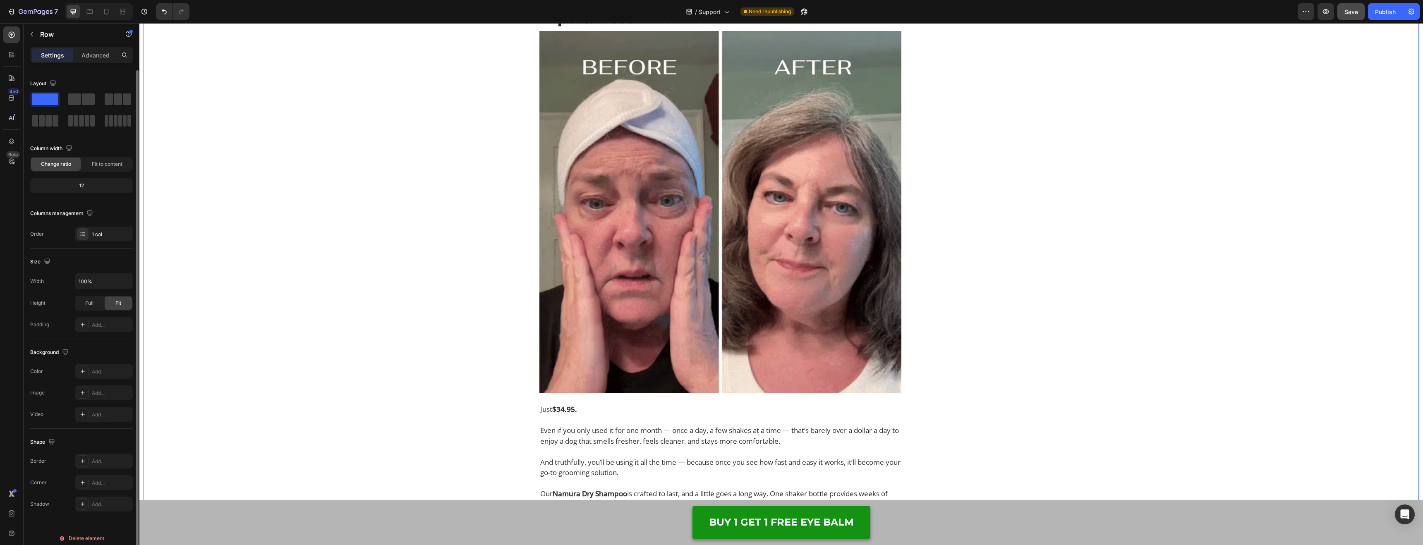
scroll to position [6606, 0]
drag, startPoint x: 782, startPoint y: 232, endPoint x: 777, endPoint y: 230, distance: 5.9
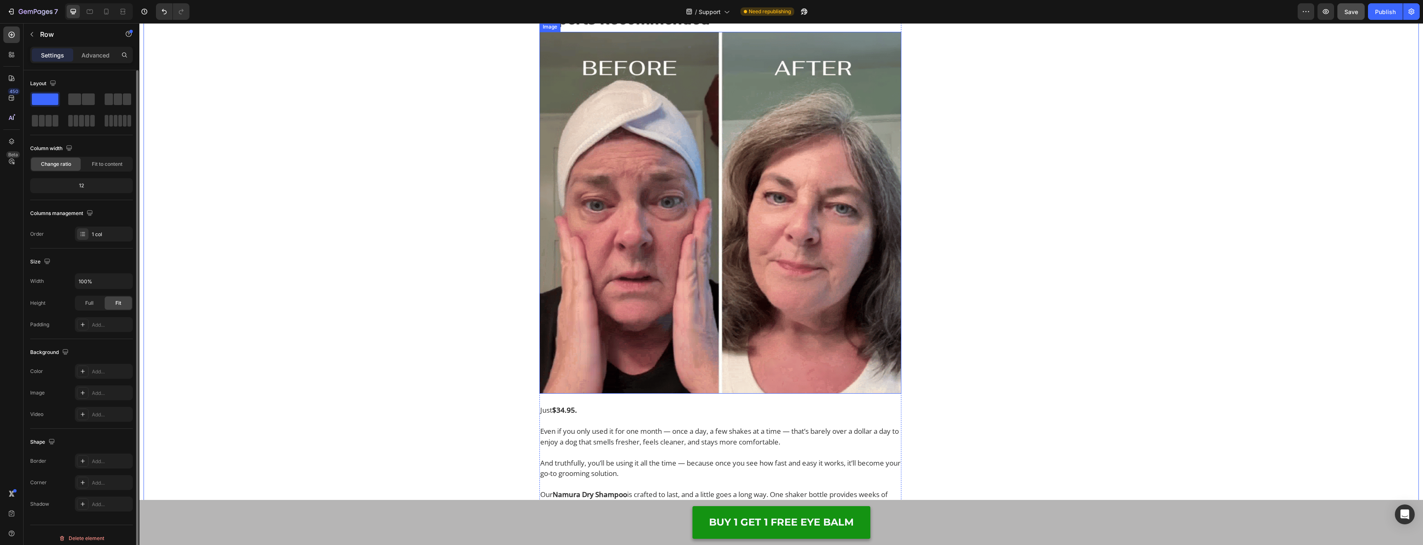
click at [782, 232] on img at bounding box center [721, 213] width 362 height 362
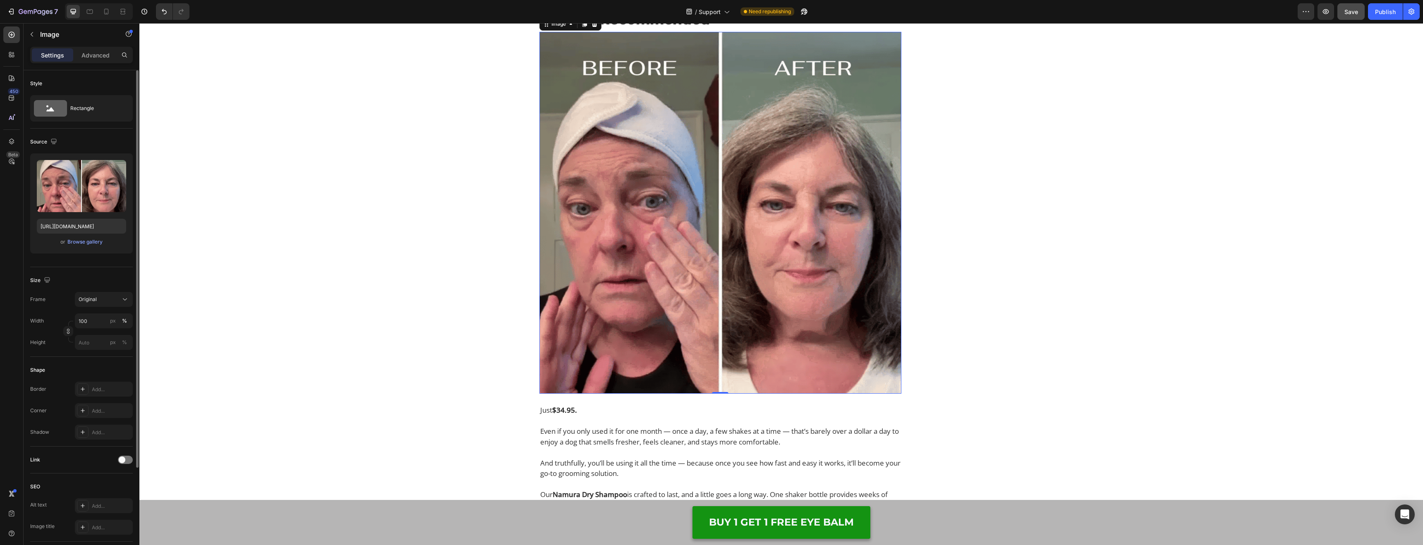
click at [705, 258] on img at bounding box center [721, 213] width 362 height 362
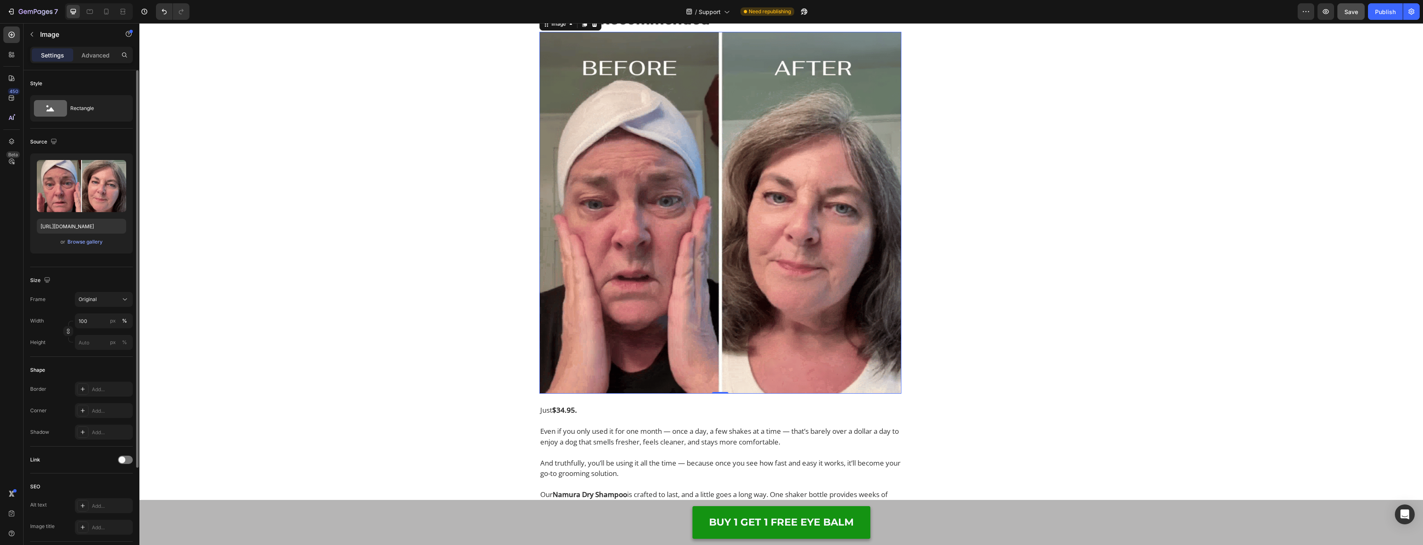
click at [651, 211] on img at bounding box center [721, 213] width 362 height 362
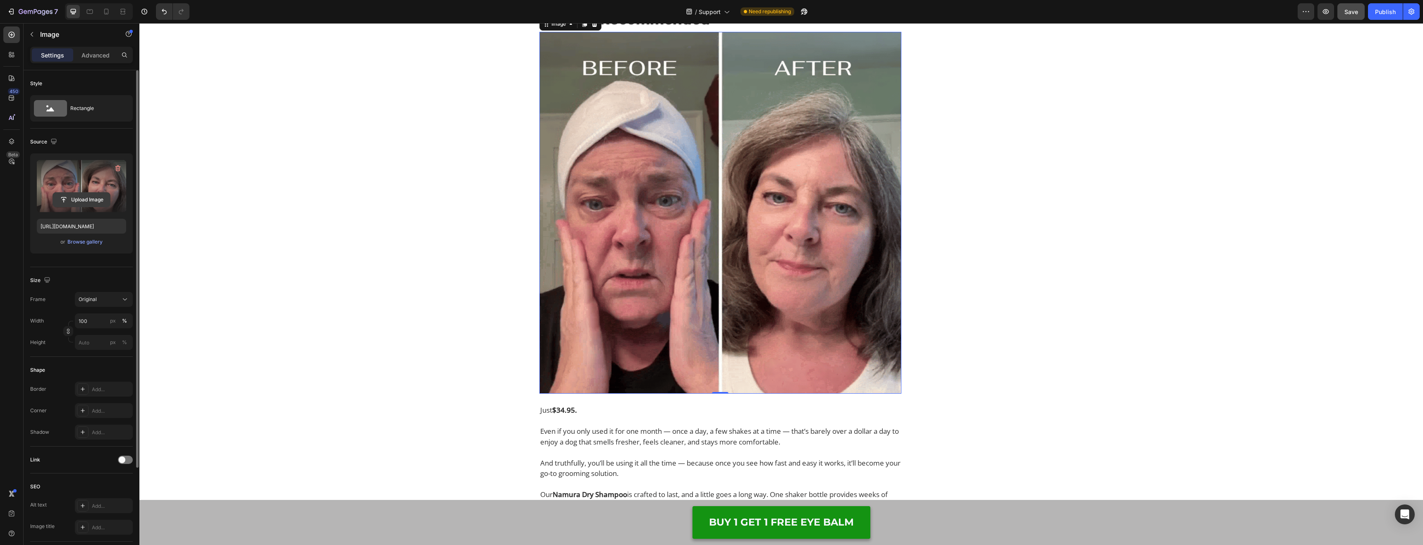
click at [94, 202] on input "file" at bounding box center [81, 200] width 57 height 14
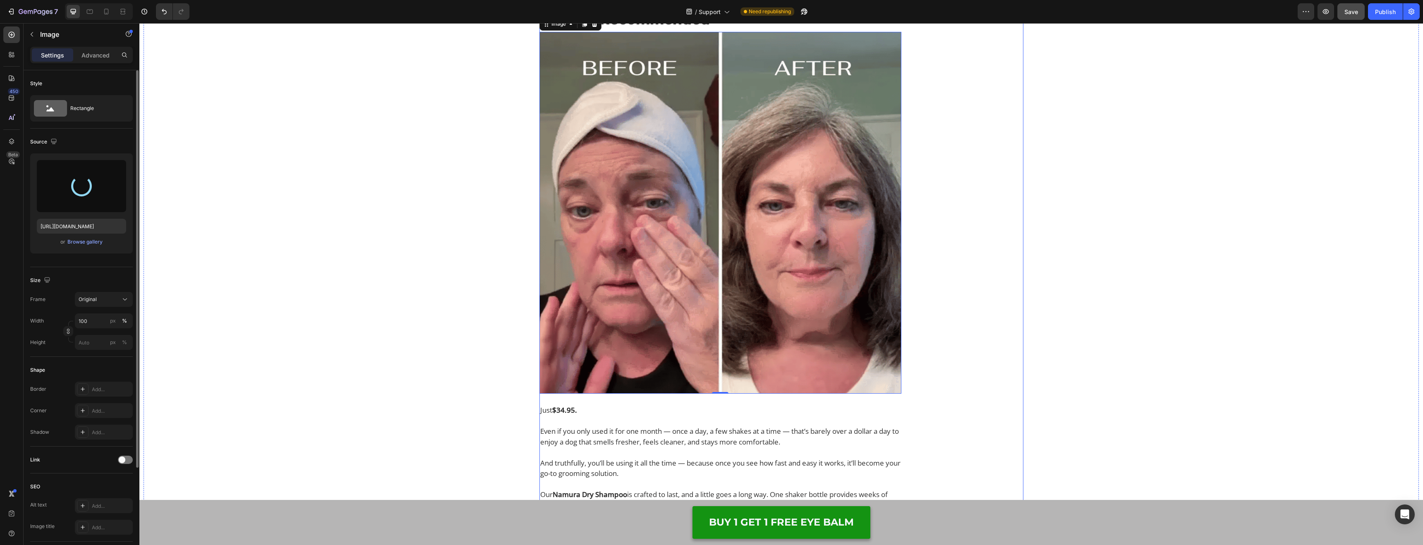
type input "[URL][DOMAIN_NAME]"
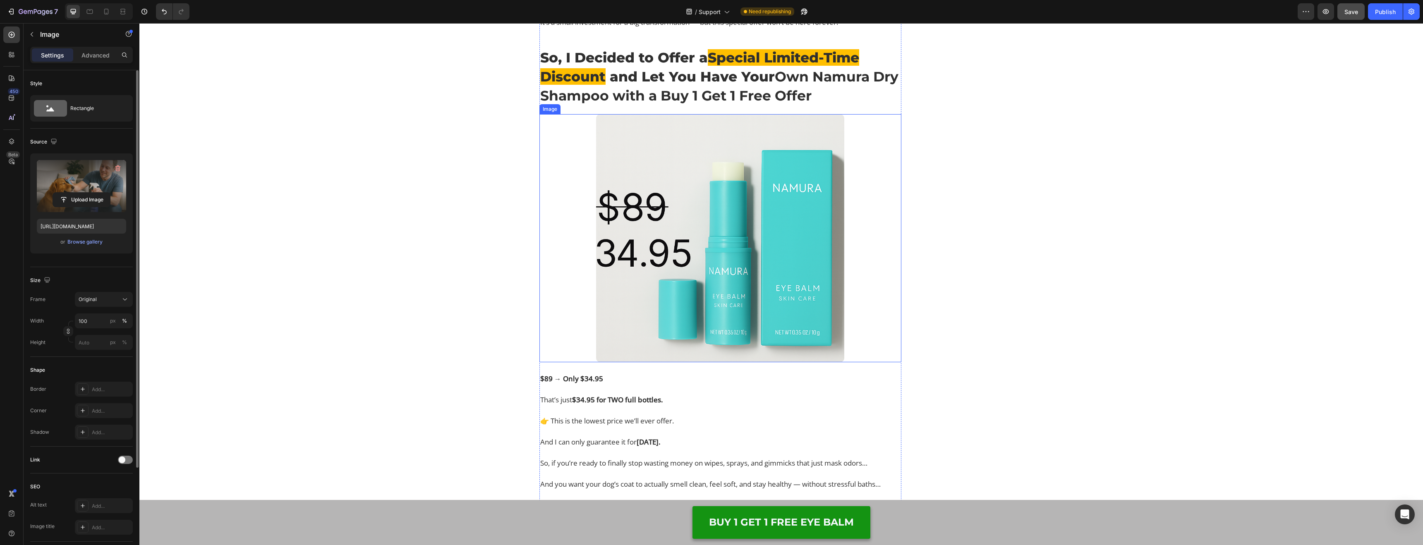
scroll to position [7113, 0]
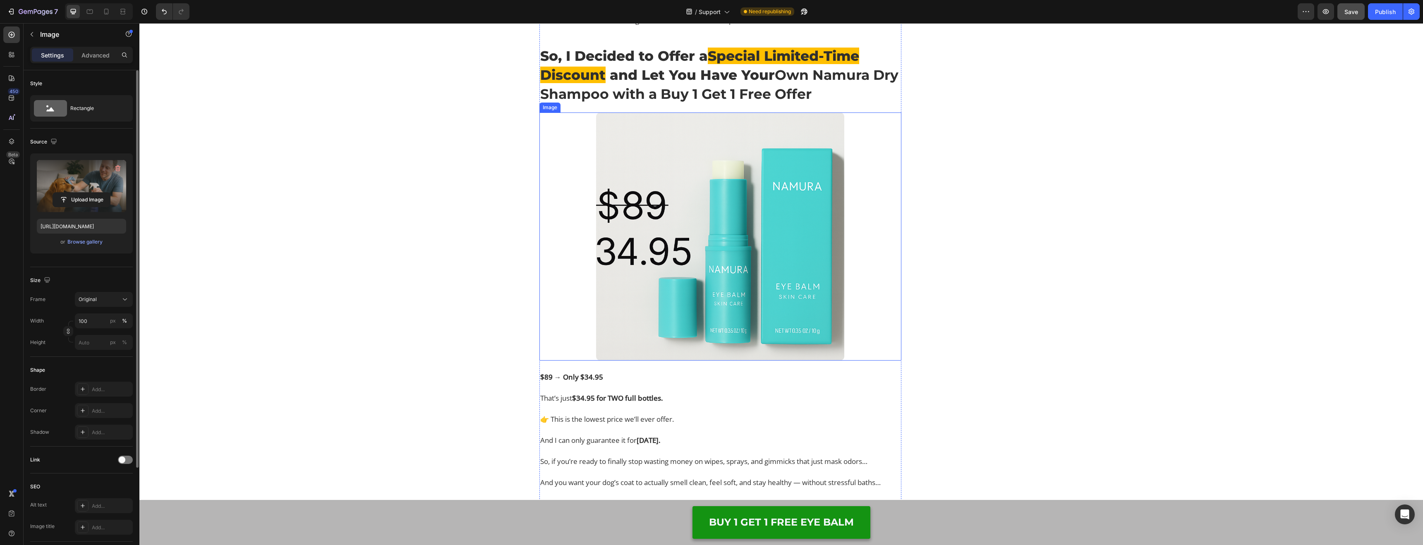
click at [779, 361] on img at bounding box center [720, 237] width 248 height 248
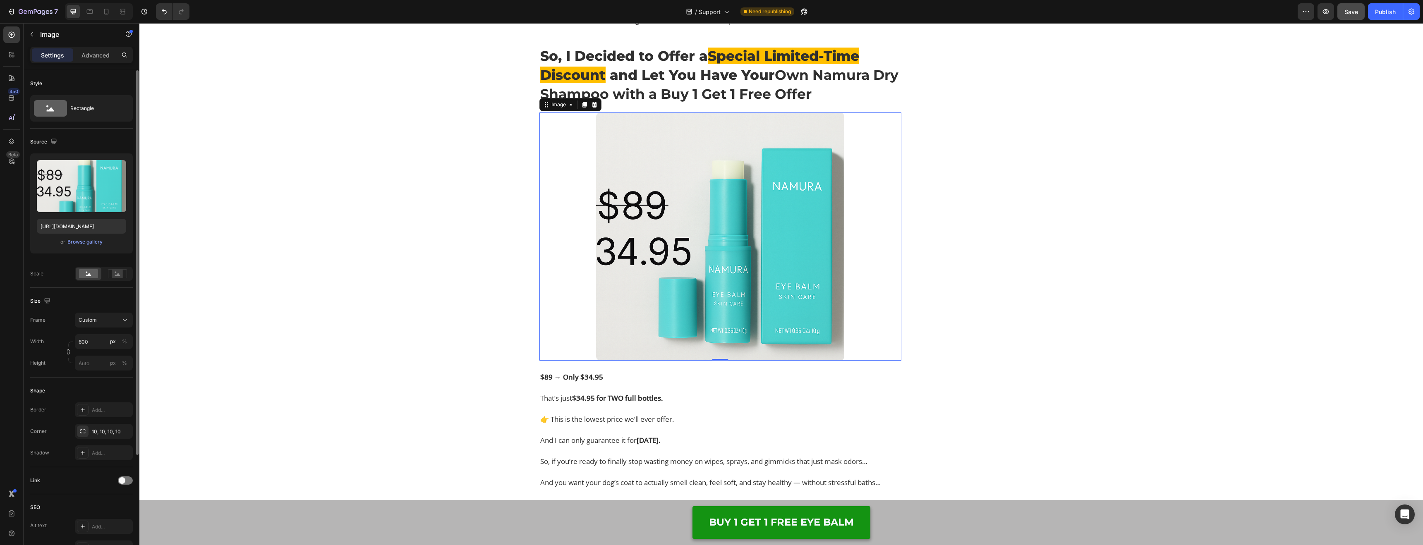
click at [696, 296] on img at bounding box center [720, 237] width 248 height 248
click at [91, 197] on input "file" at bounding box center [81, 200] width 57 height 14
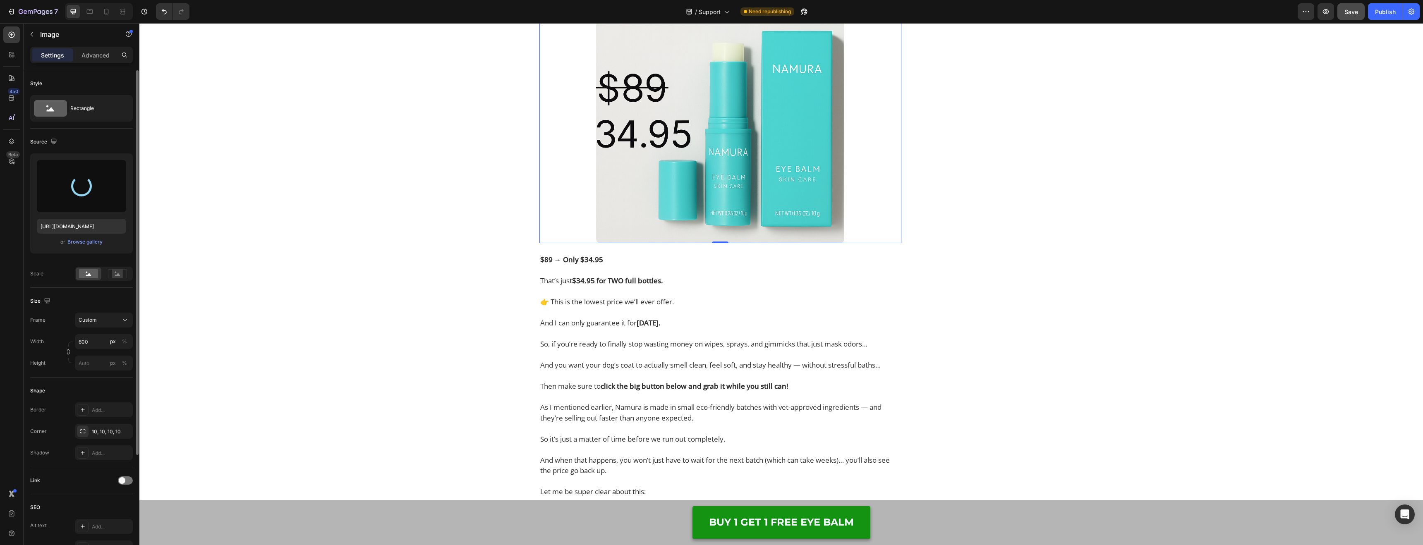
scroll to position [7233, 0]
click at [593, 262] on strong "$89 → Only $34.95" at bounding box center [571, 257] width 63 height 10
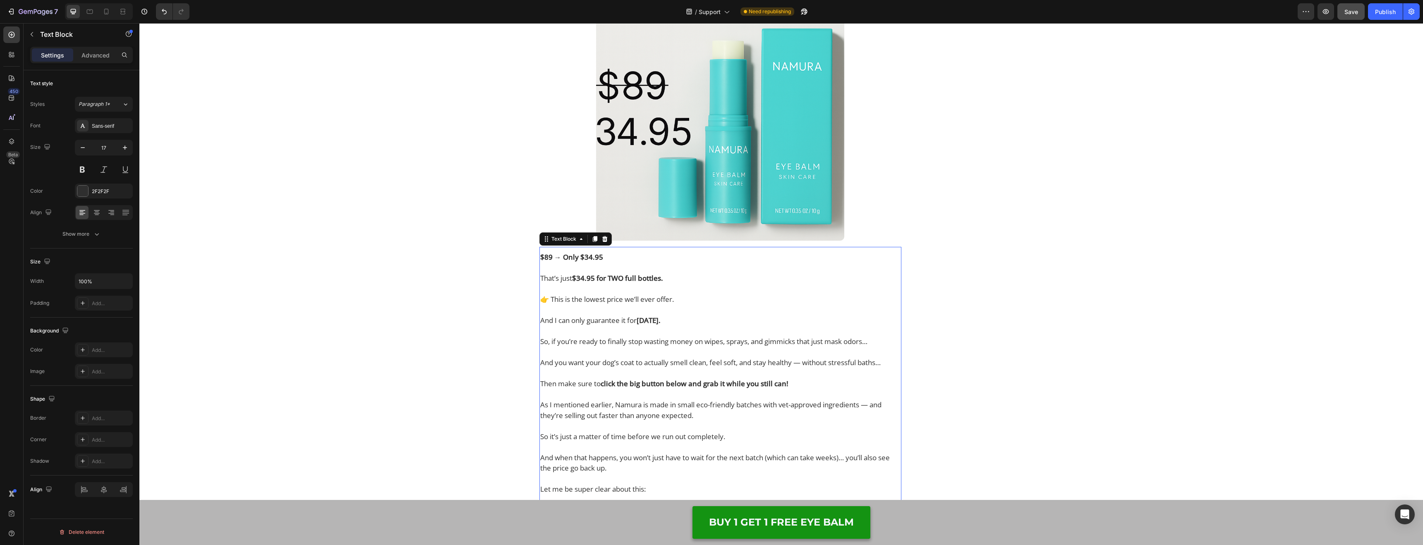
click at [593, 262] on strong "$89 → Only $34.95" at bounding box center [571, 257] width 63 height 10
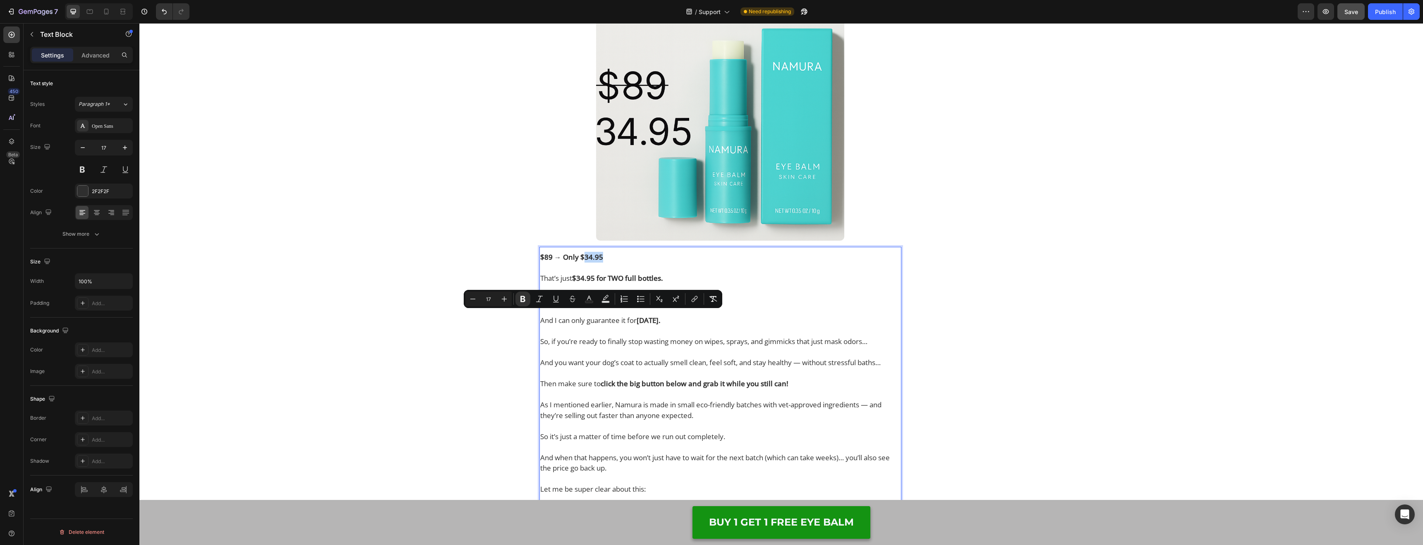
click at [609, 273] on p "$89 → Only $34.95" at bounding box center [720, 262] width 360 height 21
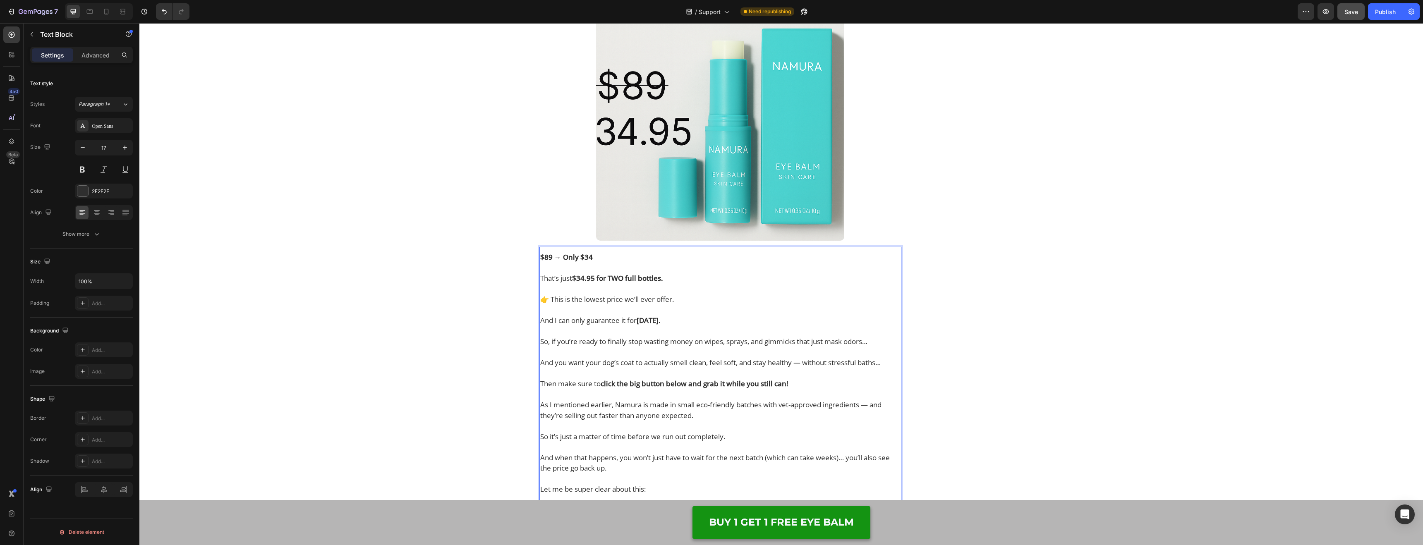
click at [593, 283] on strong "$34.95 for TWO full bottles." at bounding box center [617, 278] width 91 height 10
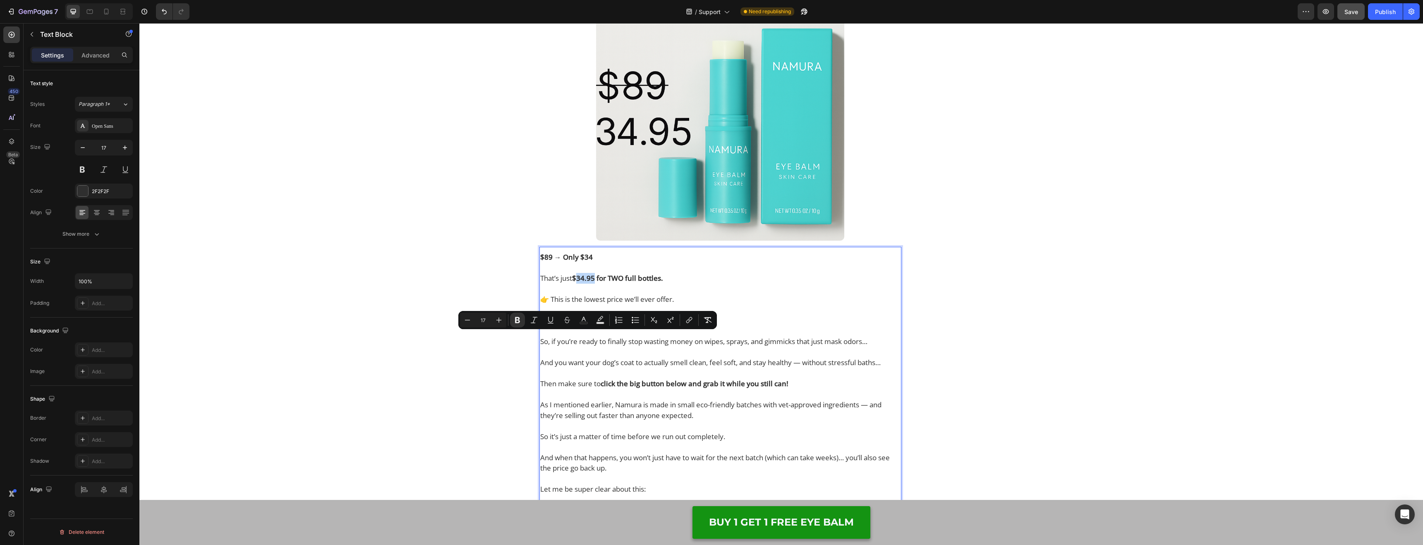
click at [590, 283] on strong "$34.95 for TWO full bottles." at bounding box center [617, 278] width 91 height 10
click at [592, 283] on strong "$34.95 for TWO full bottles." at bounding box center [617, 278] width 91 height 10
drag, startPoint x: 590, startPoint y: 340, endPoint x: 595, endPoint y: 339, distance: 4.6
click at [595, 283] on strong "$34.95 for TWO full bottles." at bounding box center [617, 278] width 91 height 10
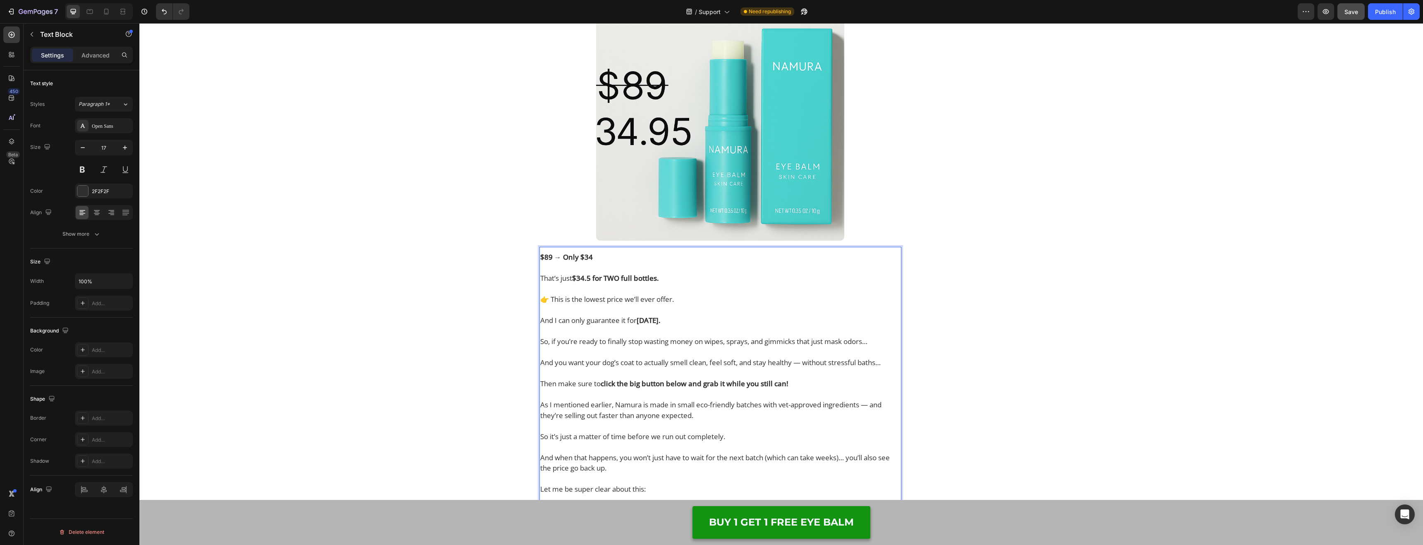
click at [594, 283] on strong "$34.5 for TWO full bottles." at bounding box center [615, 278] width 87 height 10
click at [592, 283] on strong "$34.5 for TWO full bottles." at bounding box center [615, 278] width 87 height 10
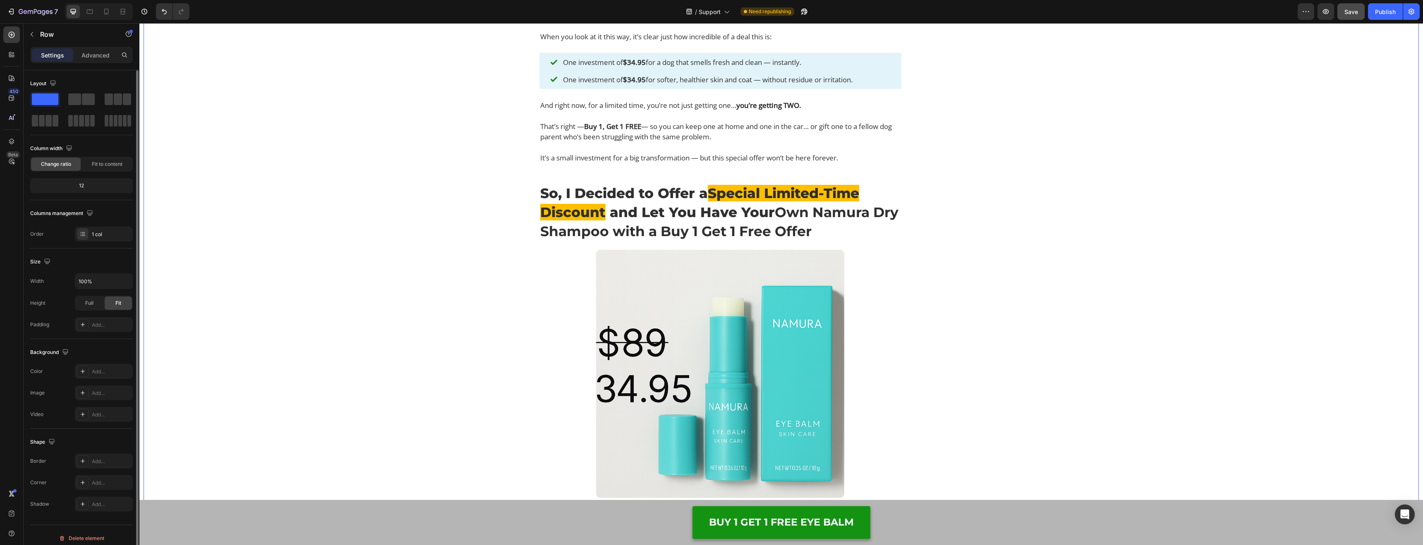
scroll to position [6920, 0]
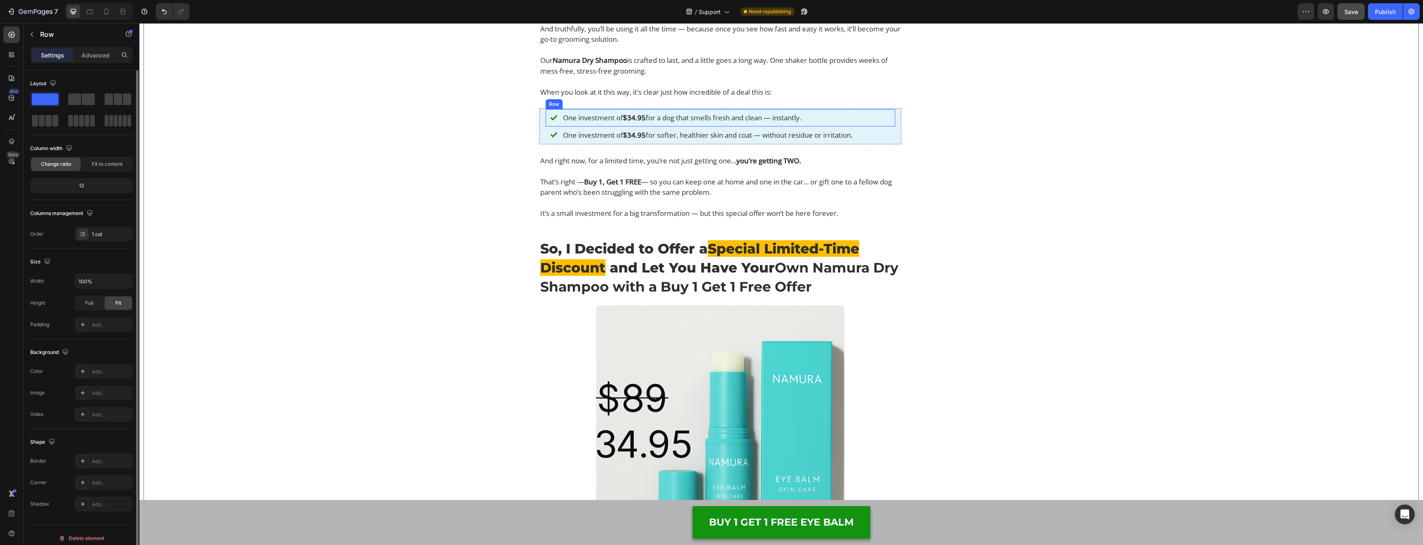
click at [645, 140] on strong "$34.95" at bounding box center [634, 135] width 23 height 10
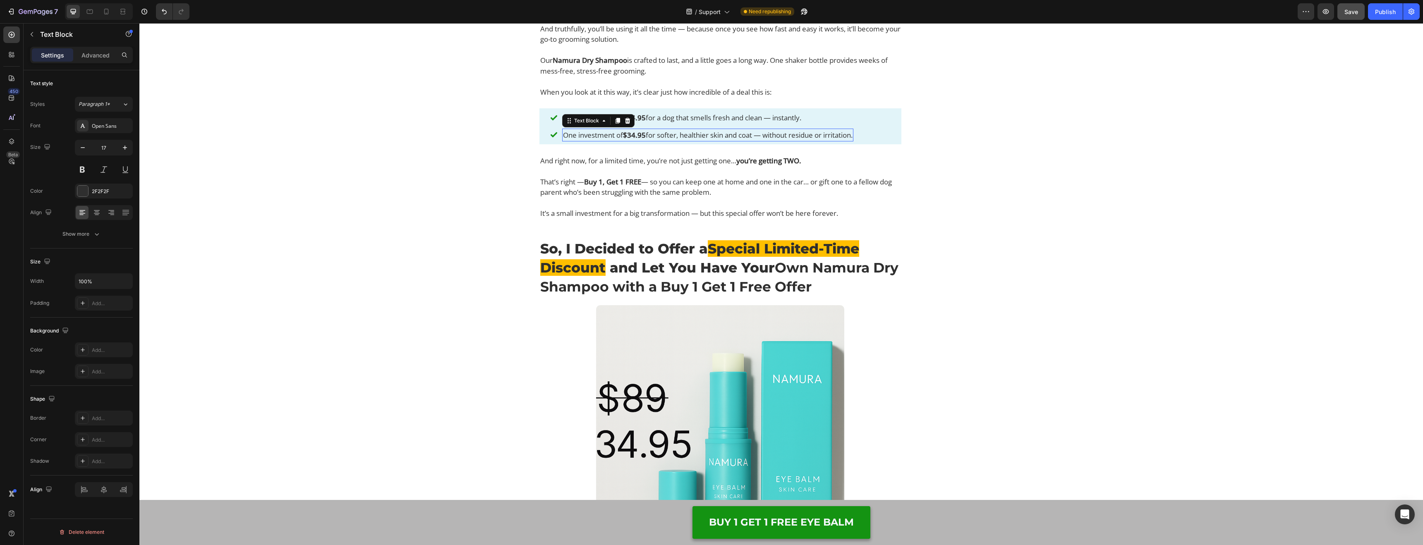
click at [645, 140] on strong "$34.95" at bounding box center [634, 135] width 23 height 10
click at [644, 122] on strong "$34.95" at bounding box center [634, 118] width 23 height 10
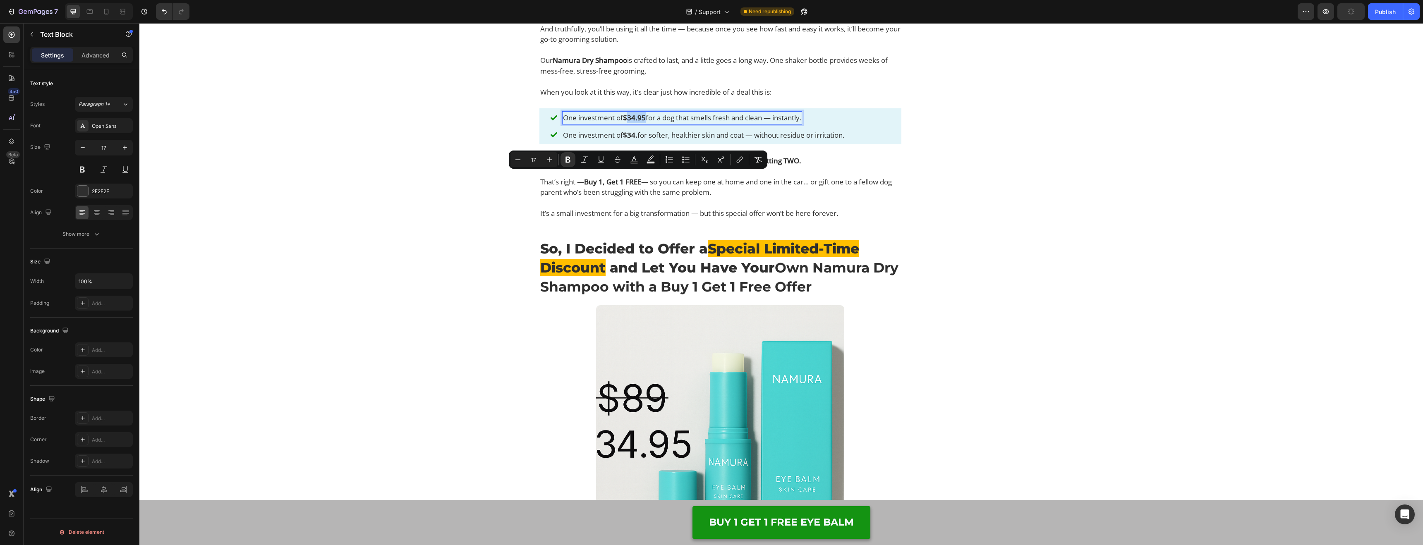
click at [643, 122] on strong "$34.95" at bounding box center [634, 118] width 23 height 10
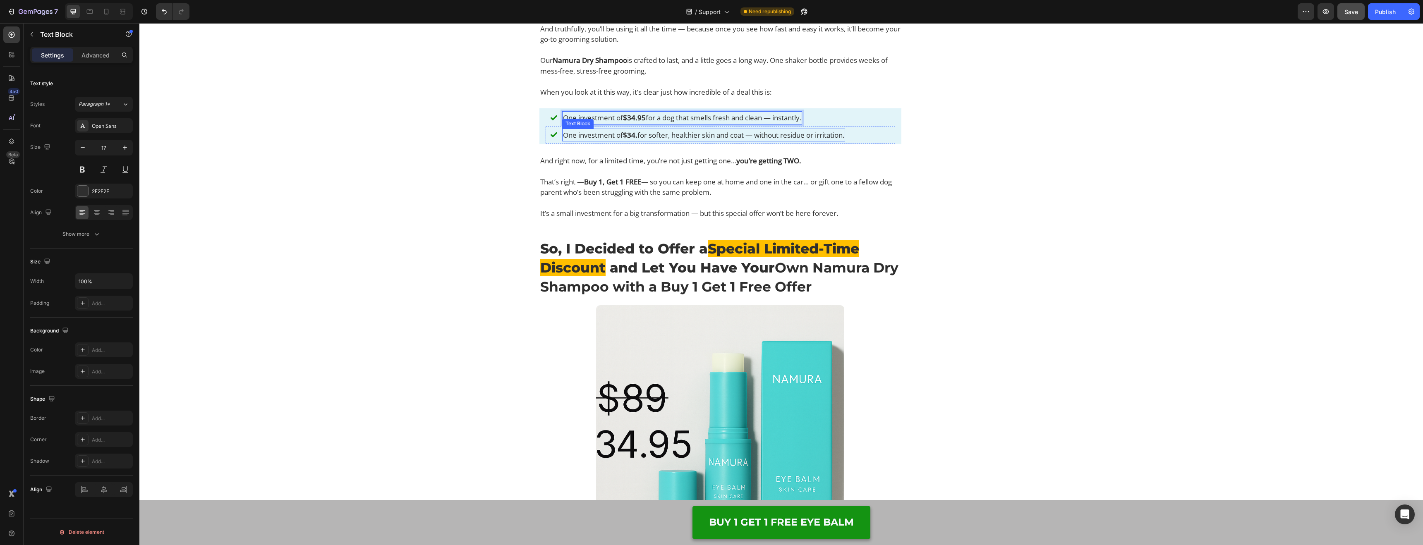
scroll to position [6886, 0]
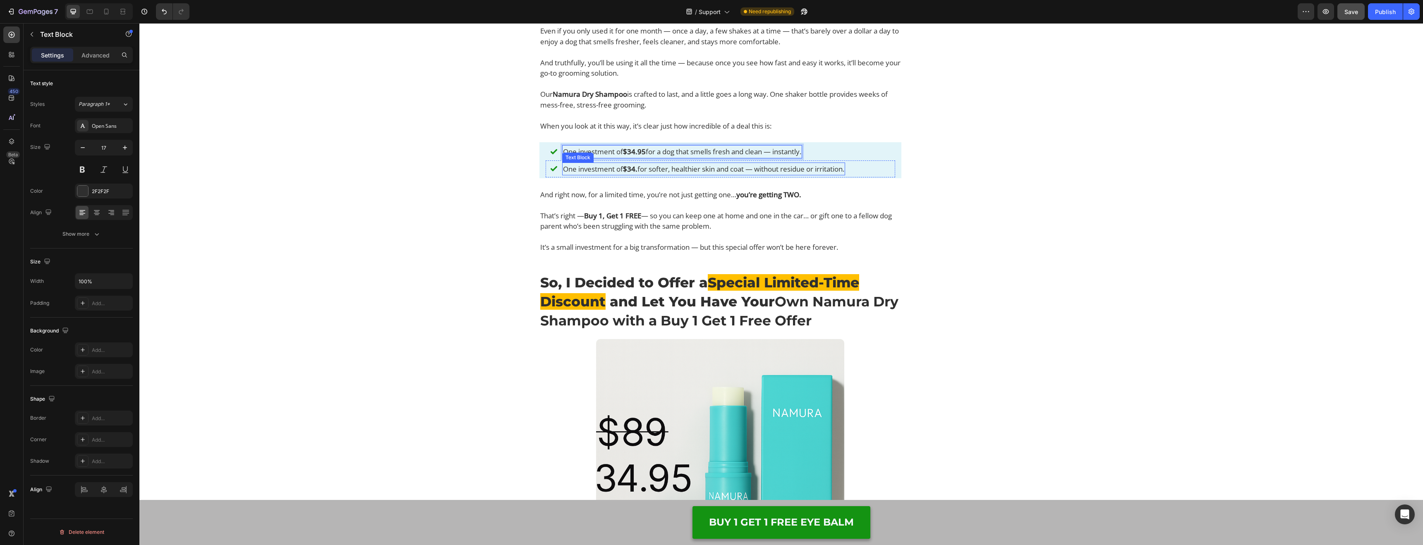
click at [640, 175] on p "One investment of $34. for softer, healthier skin and coat — without residue or…" at bounding box center [703, 168] width 281 height 11
click at [647, 157] on p "One investment of $34.95 for a dog that smells fresh and clean — instantly." at bounding box center [682, 151] width 238 height 11
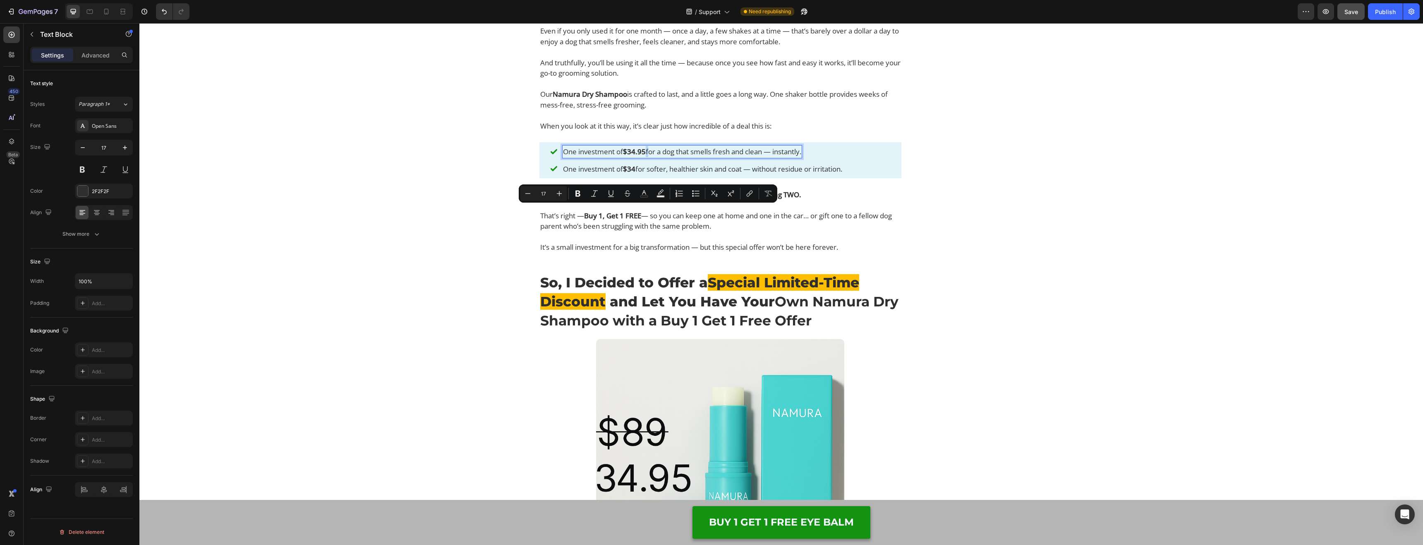
click at [647, 157] on p "One investment of $34.95 for a dog that smells fresh and clean — instantly." at bounding box center [682, 151] width 238 height 11
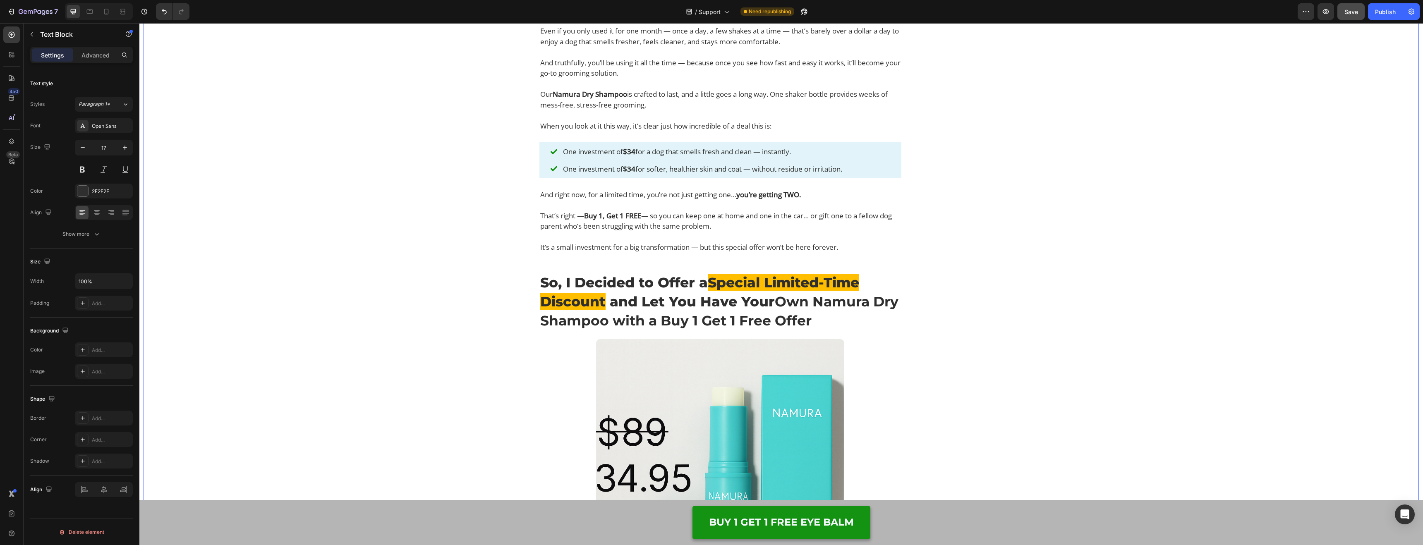
drag, startPoint x: 1095, startPoint y: 248, endPoint x: 1080, endPoint y: 249, distance: 14.5
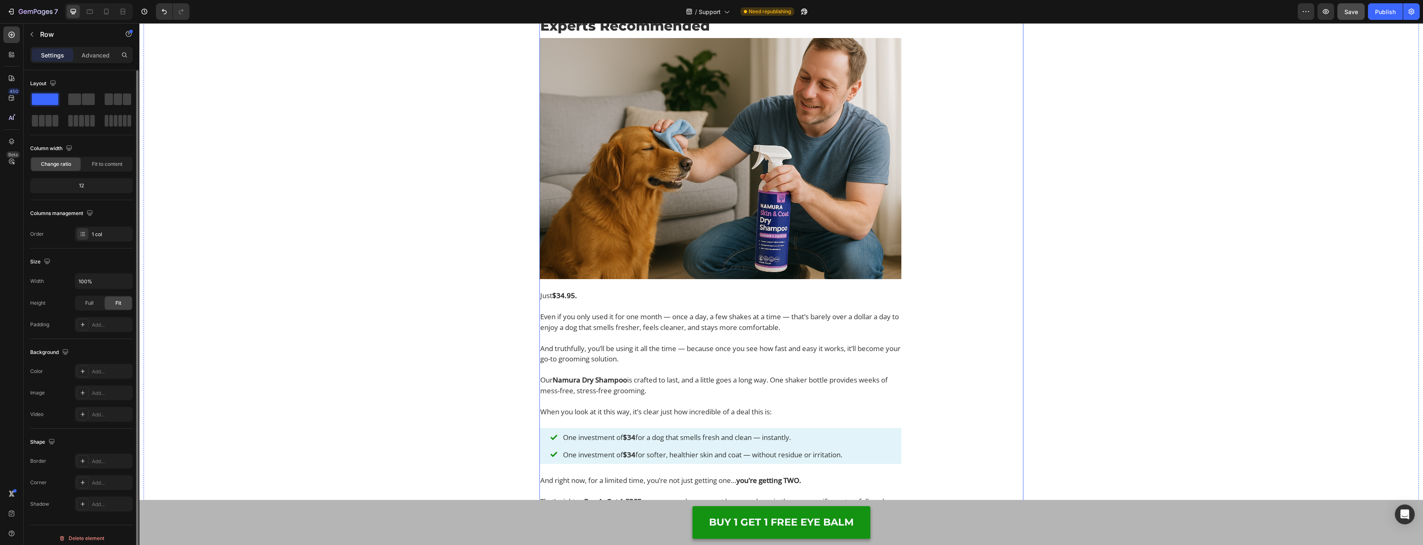
scroll to position [6573, 0]
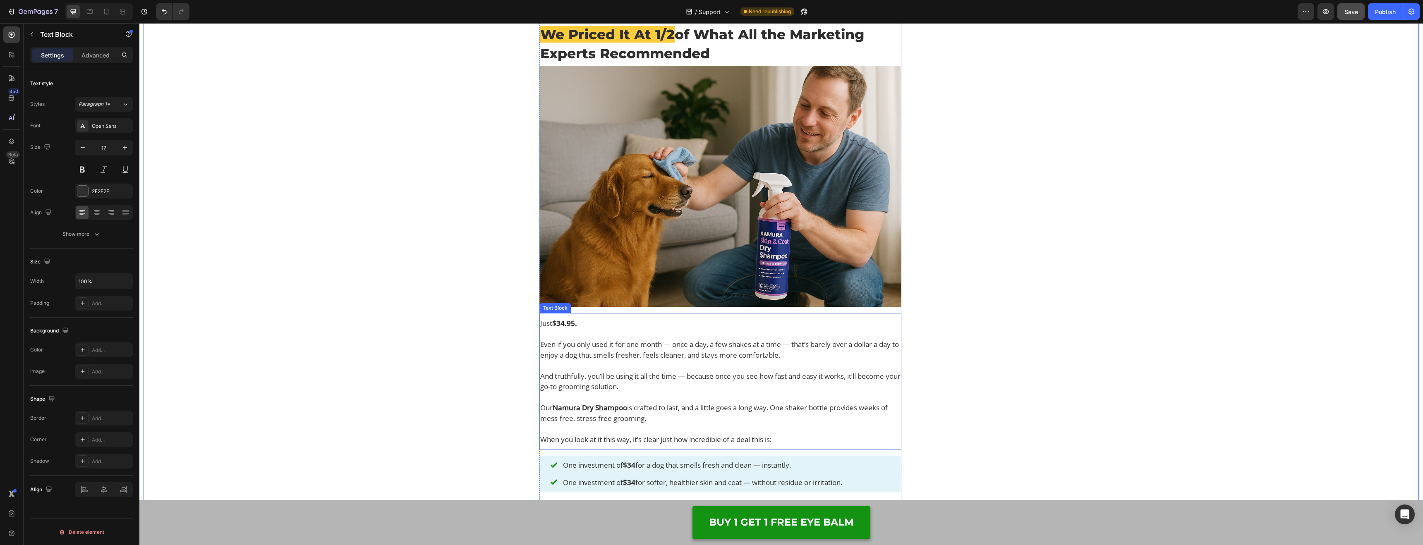
click at [569, 328] on strong "$34.95." at bounding box center [564, 324] width 25 height 10
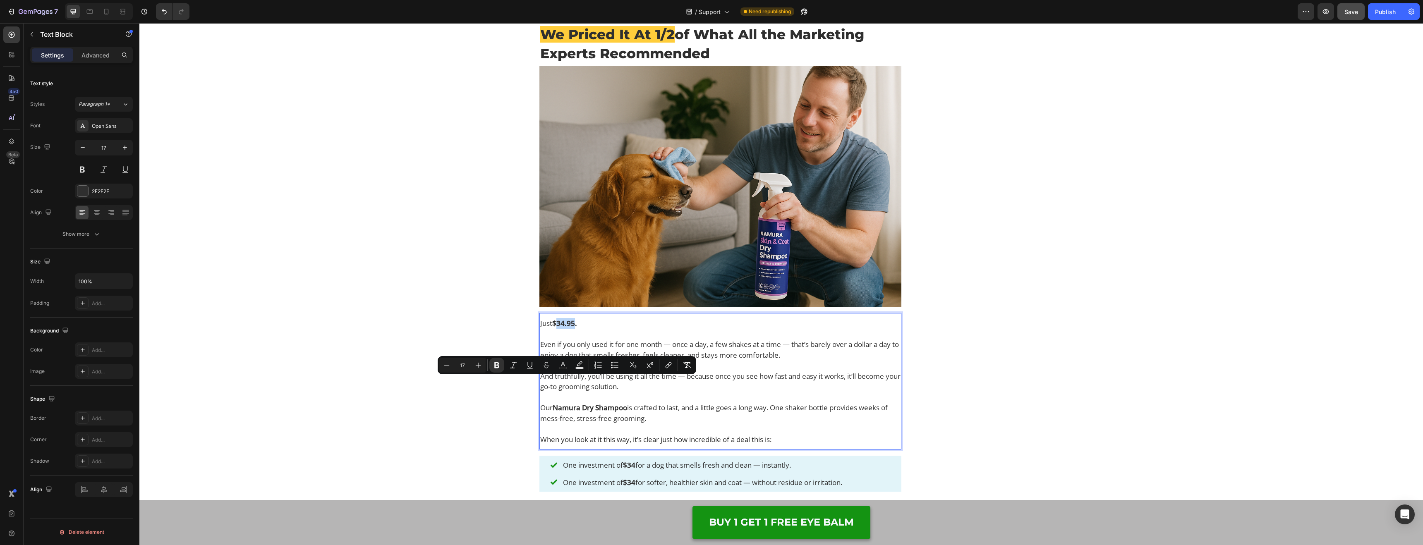
click at [573, 328] on strong "$34.95." at bounding box center [564, 324] width 25 height 10
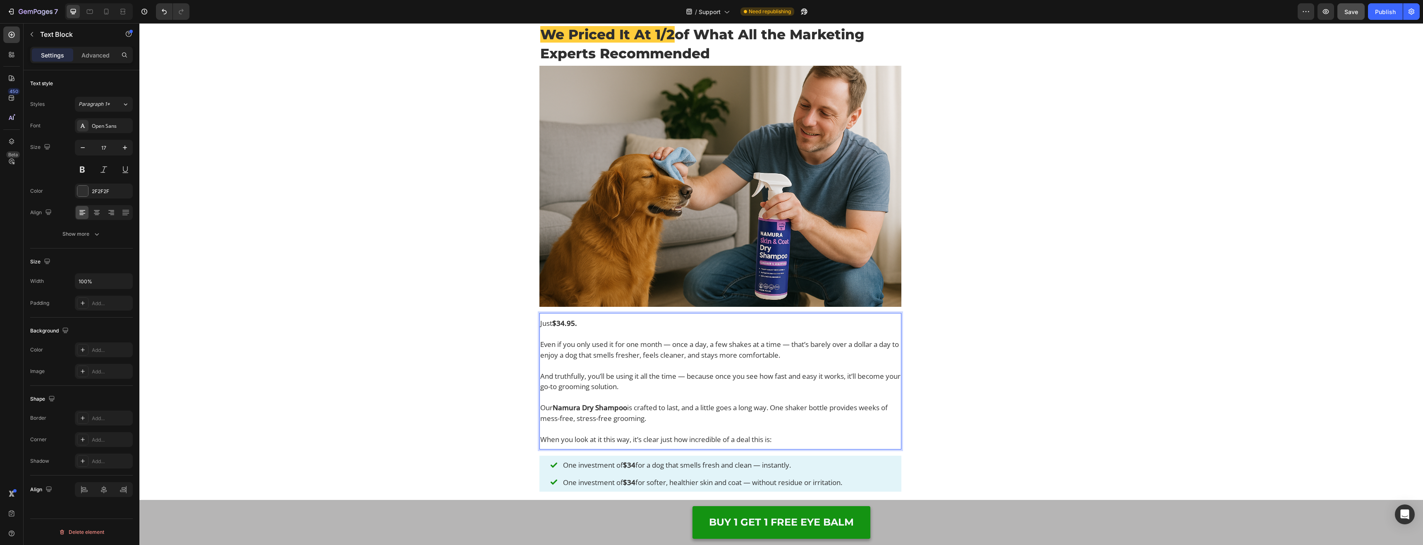
click at [576, 328] on strong "$34.95." at bounding box center [564, 324] width 25 height 10
click at [578, 339] on p "Just $34.95." at bounding box center [720, 328] width 360 height 21
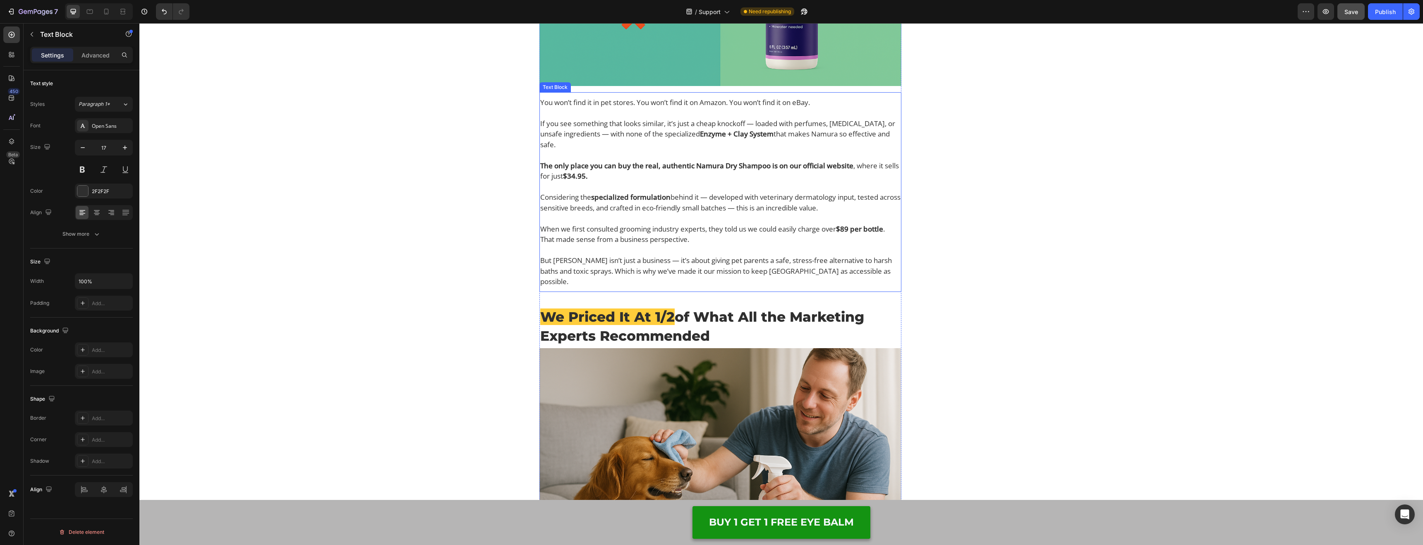
scroll to position [6283, 0]
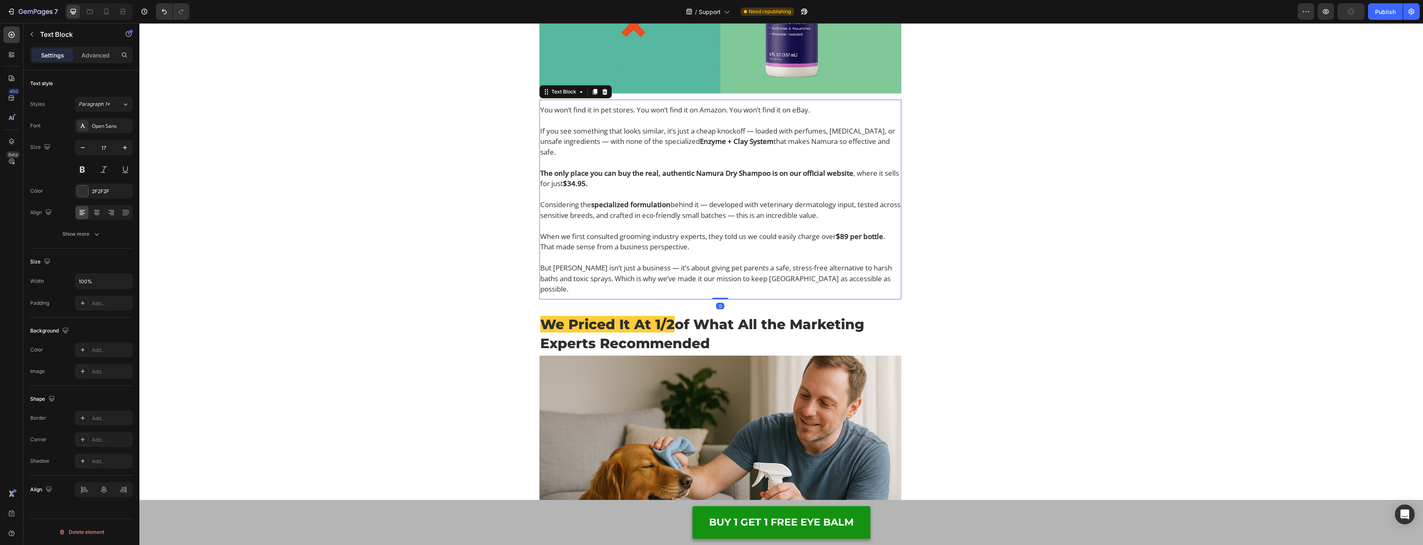
click at [593, 200] on p "The only place you can buy the real, authentic Namura Dry Shampoo is on our off…" at bounding box center [720, 184] width 360 height 32
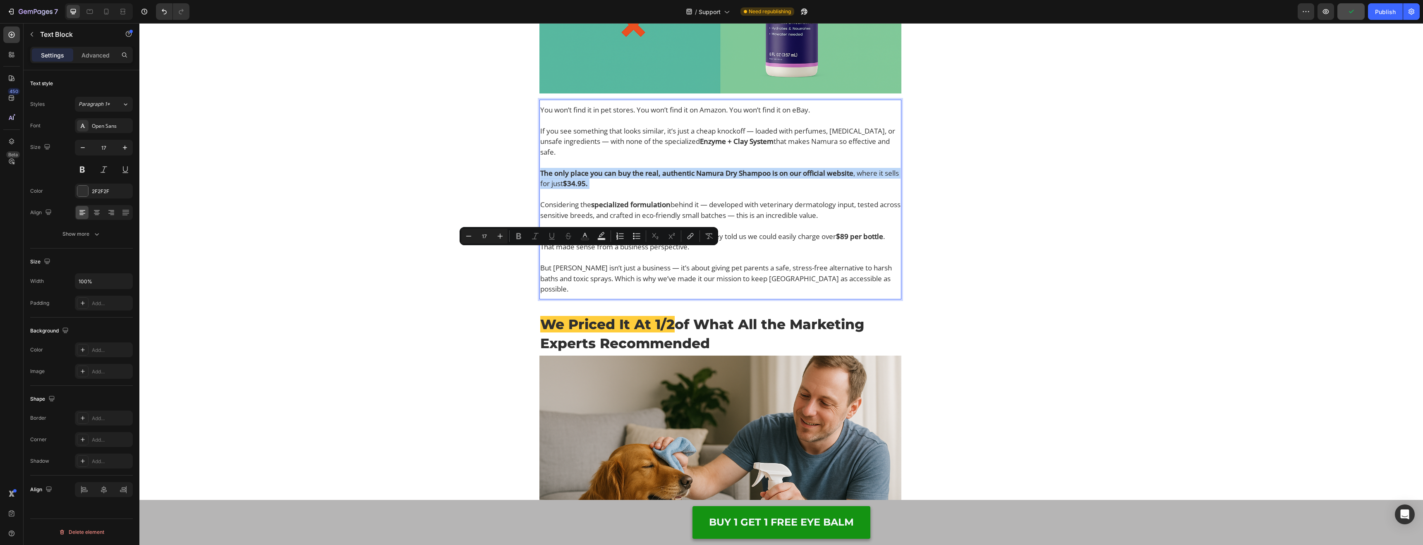
click at [593, 200] on p "The only place you can buy the real, authentic Namura Dry Shampoo is on our off…" at bounding box center [720, 184] width 360 height 32
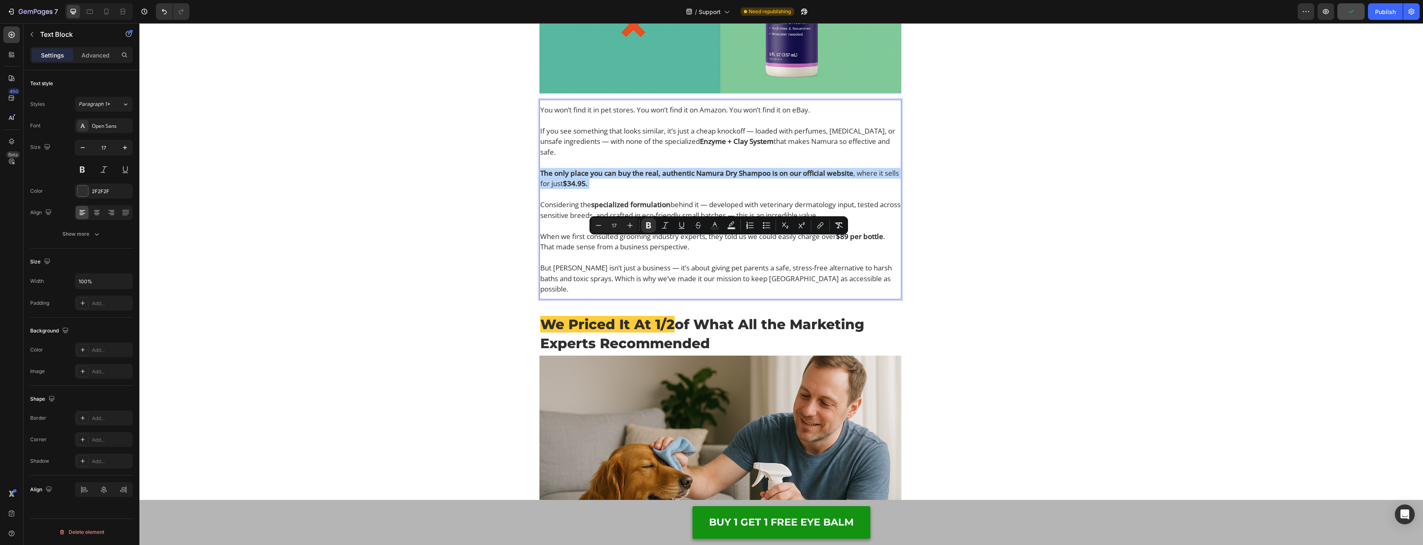
click at [593, 200] on p "The only place you can buy the real, authentic Namura Dry Shampoo is on our off…" at bounding box center [720, 184] width 360 height 32
click at [591, 200] on p "The only place you can buy the real, authentic Namura Dry Shampoo is on our off…" at bounding box center [720, 184] width 360 height 32
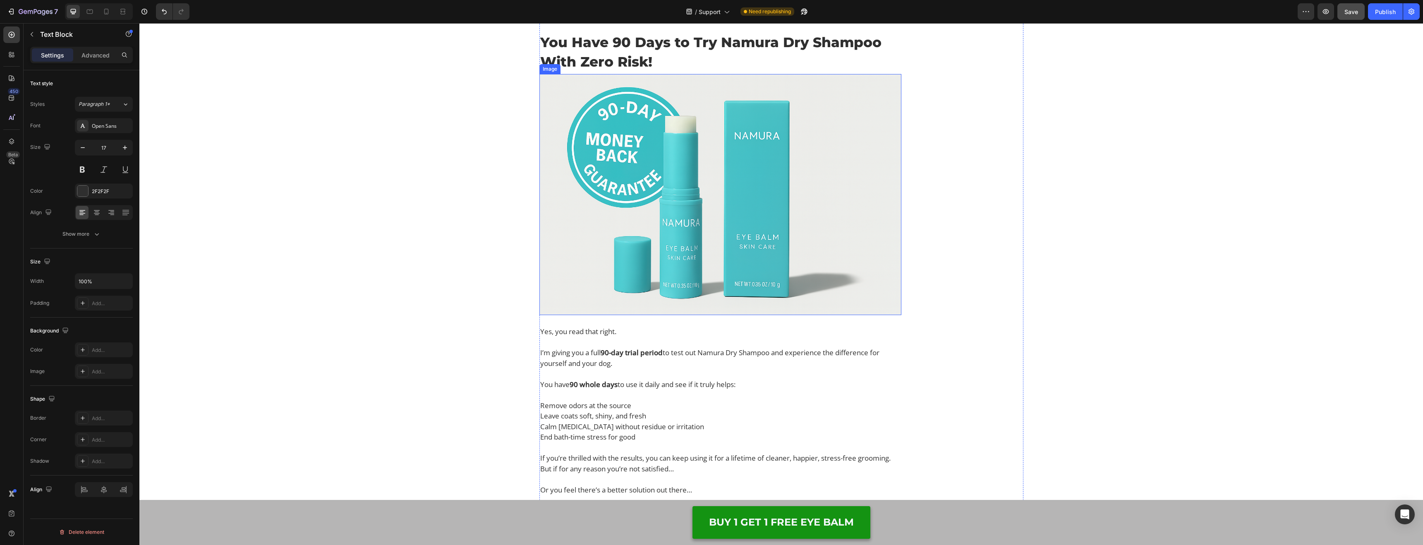
scroll to position [7832, 0]
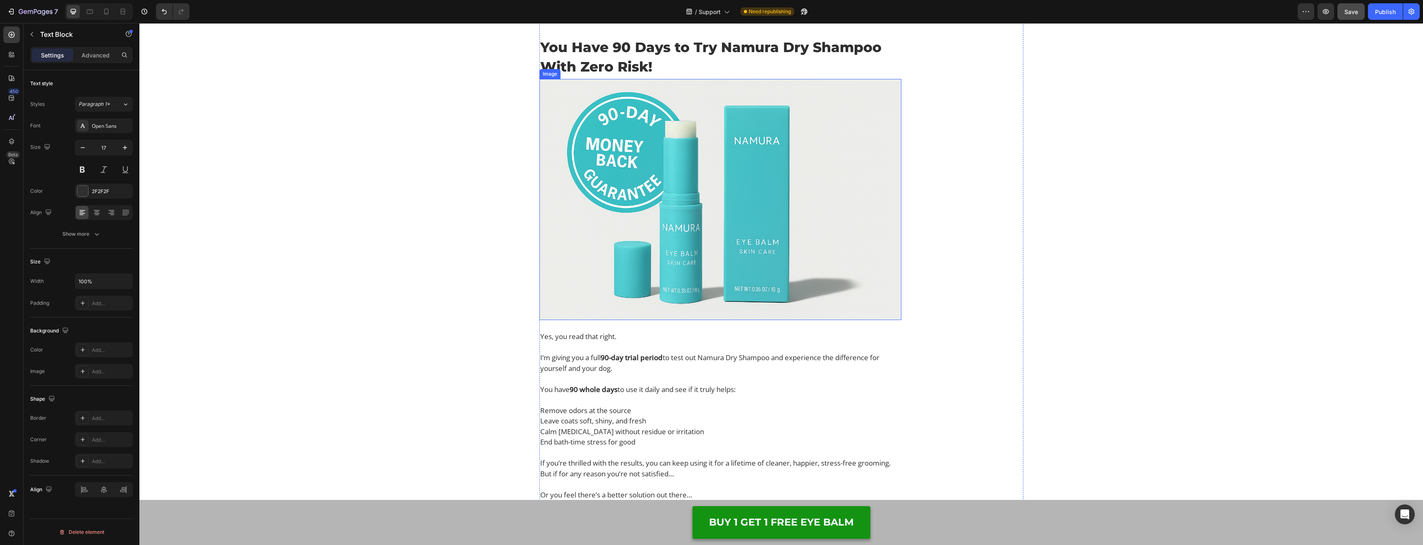
click at [669, 254] on img at bounding box center [721, 199] width 362 height 241
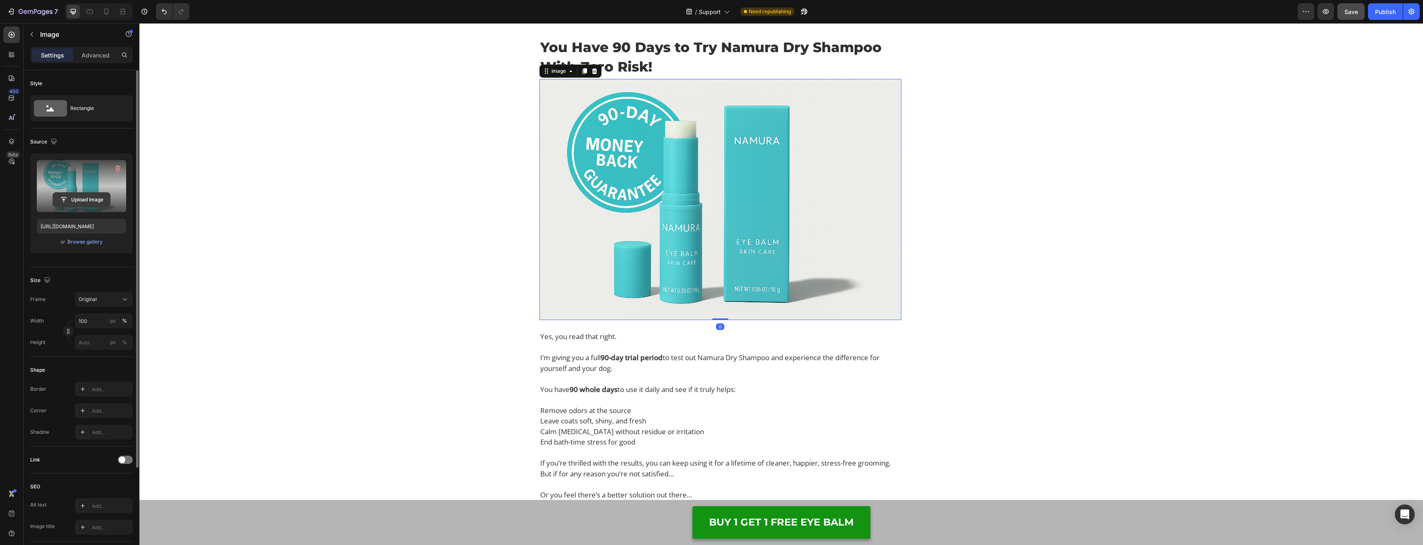
click at [107, 204] on input "file" at bounding box center [81, 200] width 57 height 14
type input "[URL][DOMAIN_NAME]"
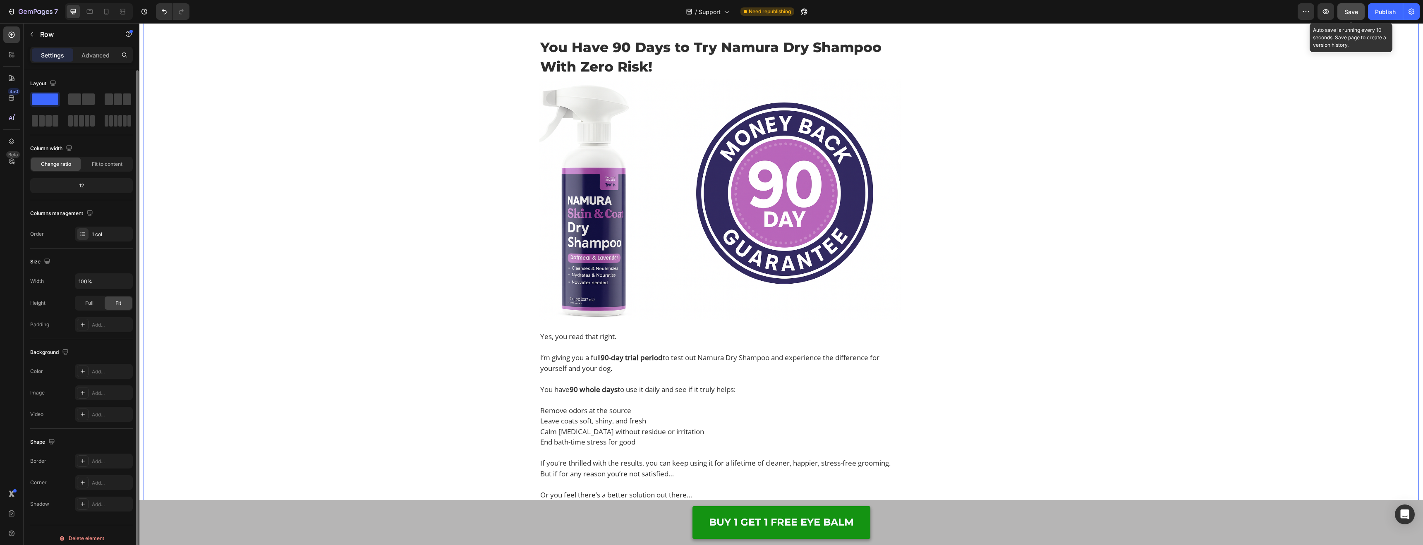
click at [1355, 10] on span "Save" at bounding box center [1352, 11] width 14 height 7
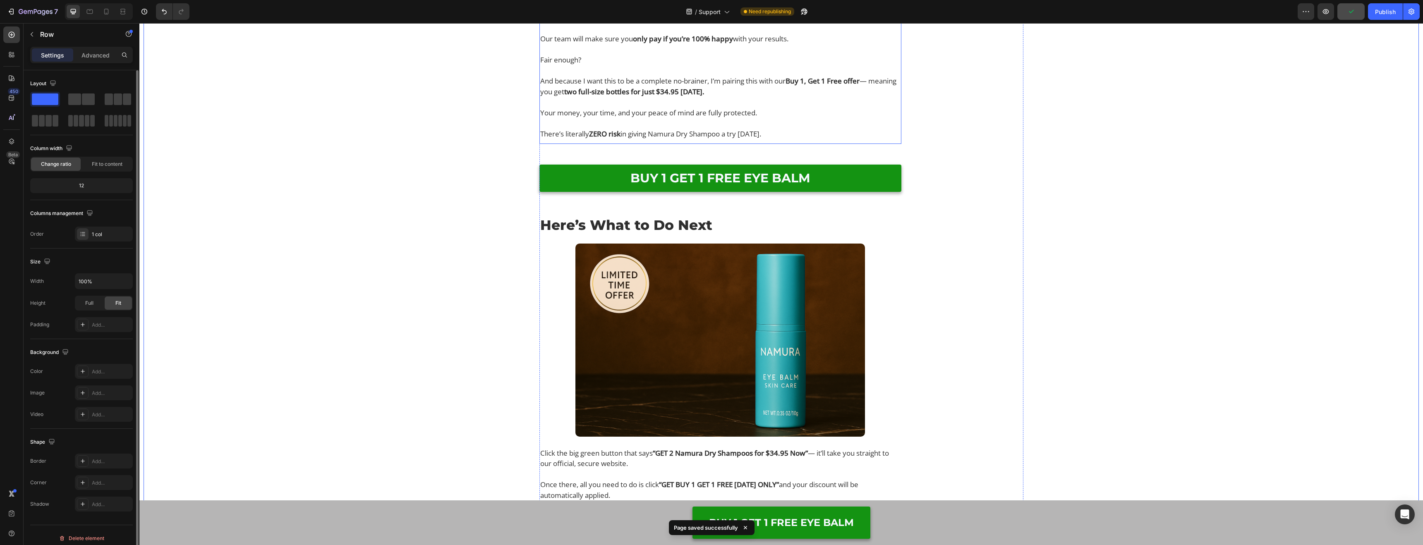
scroll to position [8452, 0]
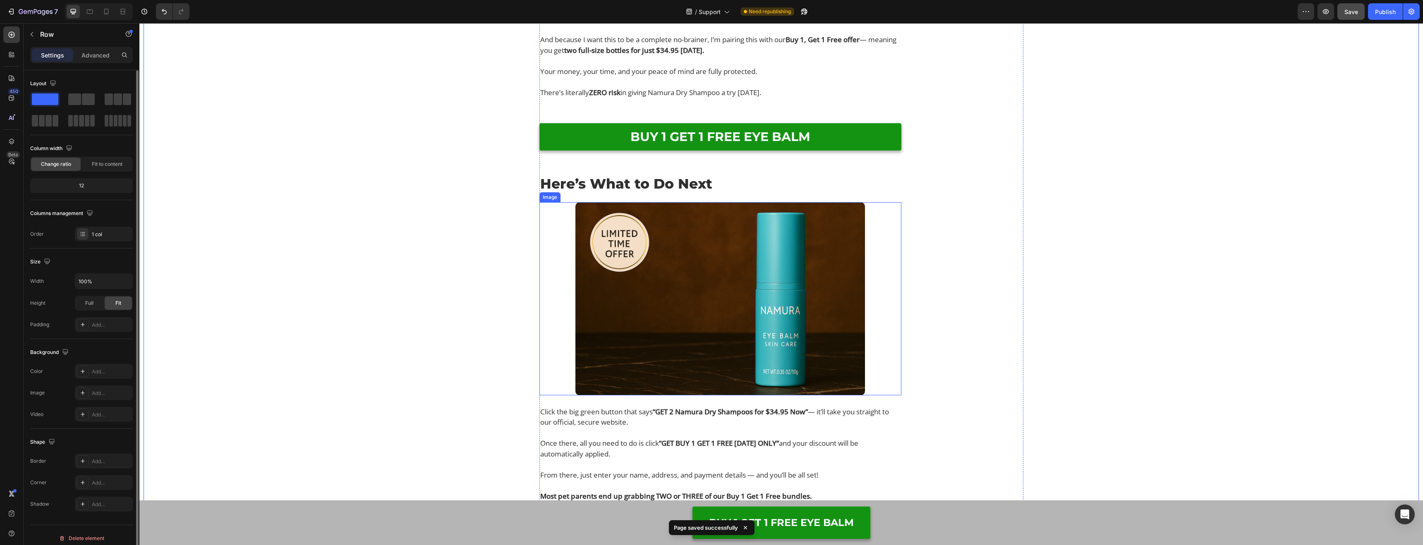
click at [674, 326] on img at bounding box center [721, 298] width 290 height 193
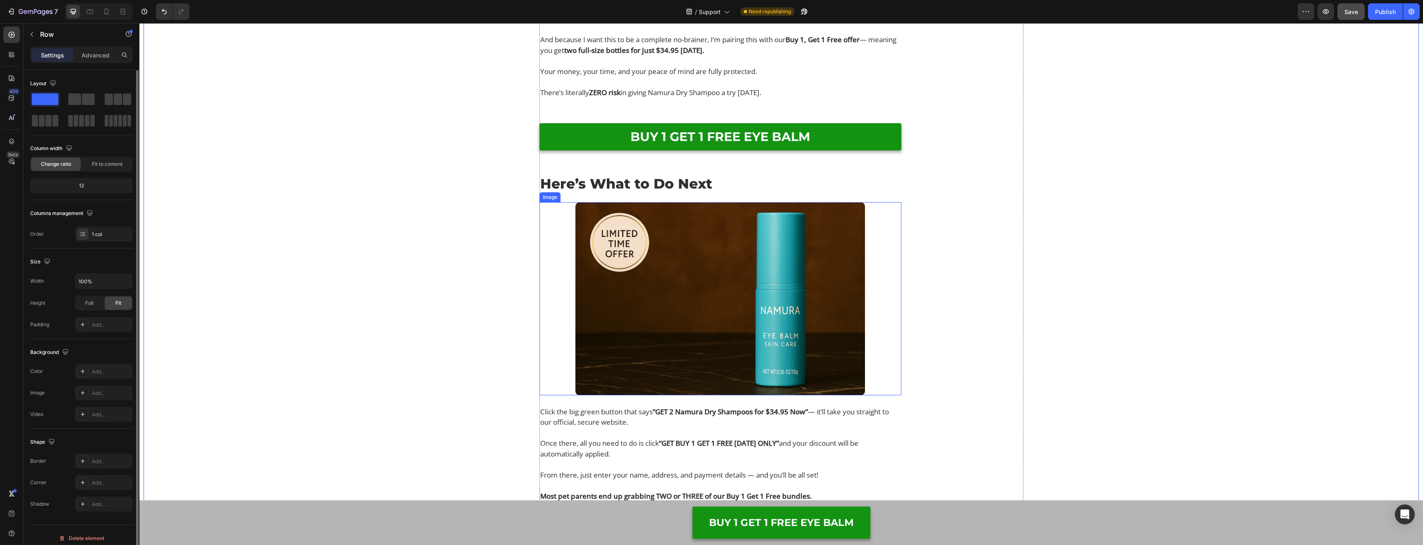
click at [627, 300] on img at bounding box center [721, 298] width 290 height 193
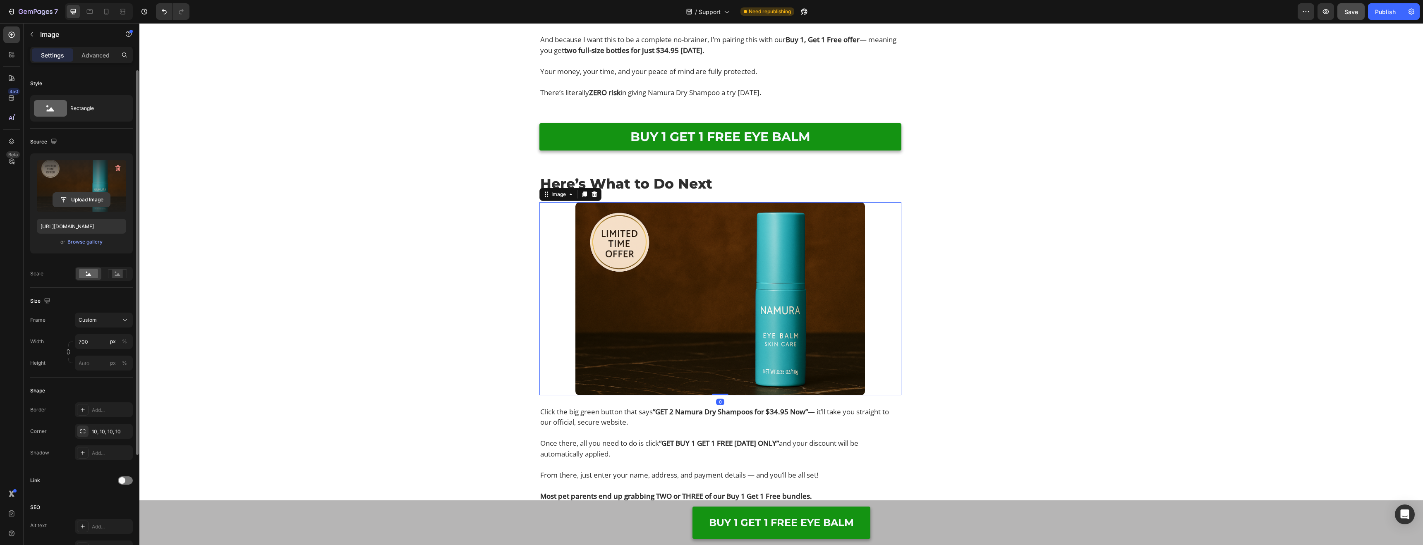
click at [110, 196] on input "file" at bounding box center [81, 200] width 57 height 14
type input "[URL][DOMAIN_NAME]"
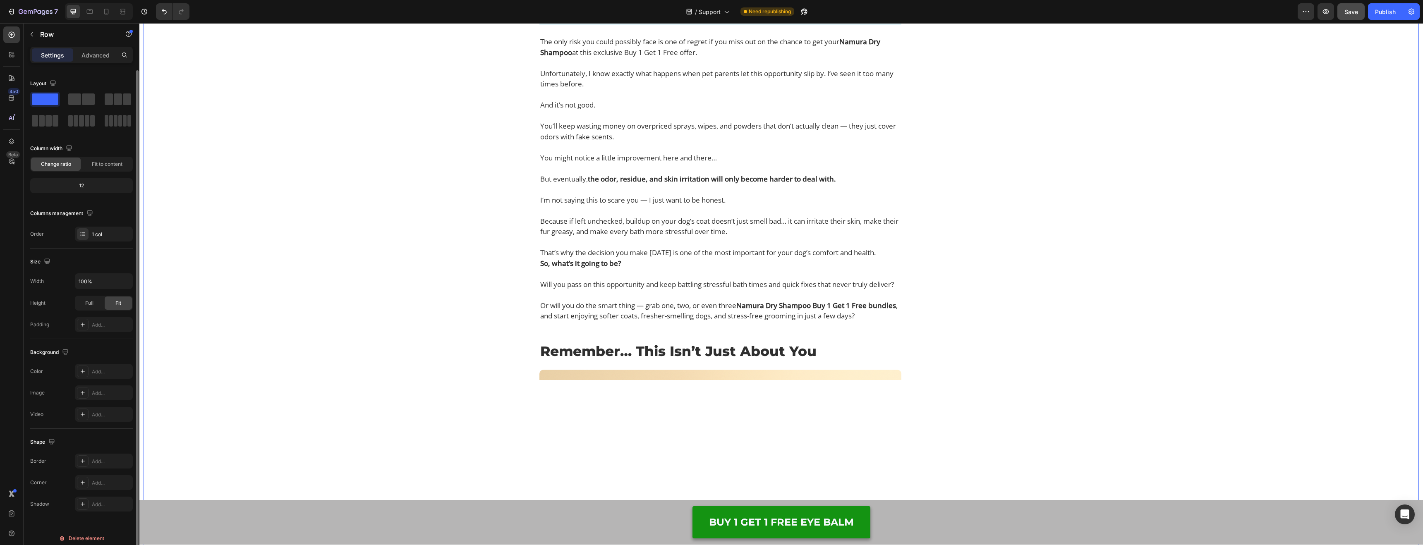
scroll to position [9480, 0]
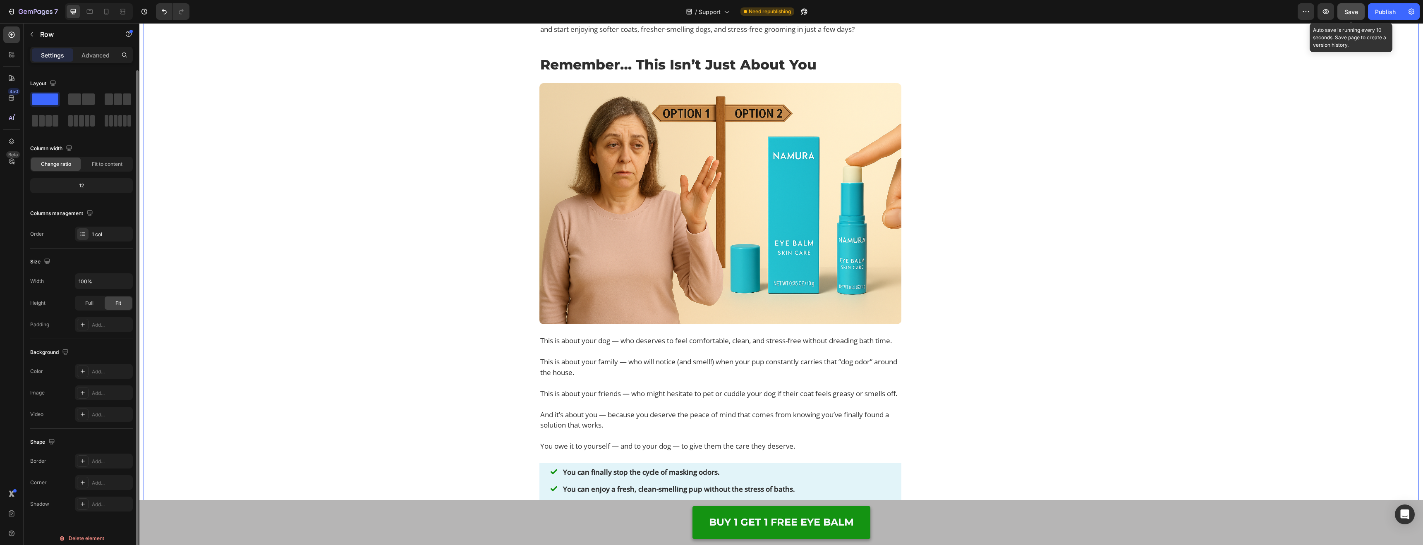
click at [1352, 17] on button "Save" at bounding box center [1351, 11] width 27 height 17
click at [809, 302] on img at bounding box center [721, 203] width 362 height 241
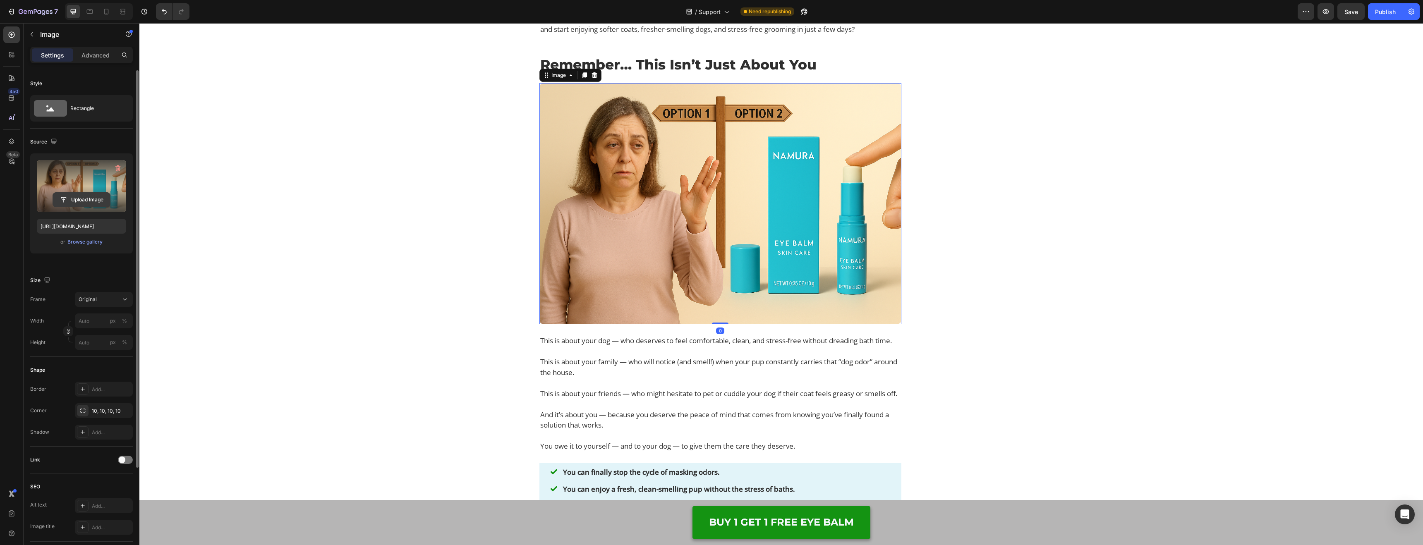
click at [95, 200] on input "file" at bounding box center [81, 200] width 57 height 14
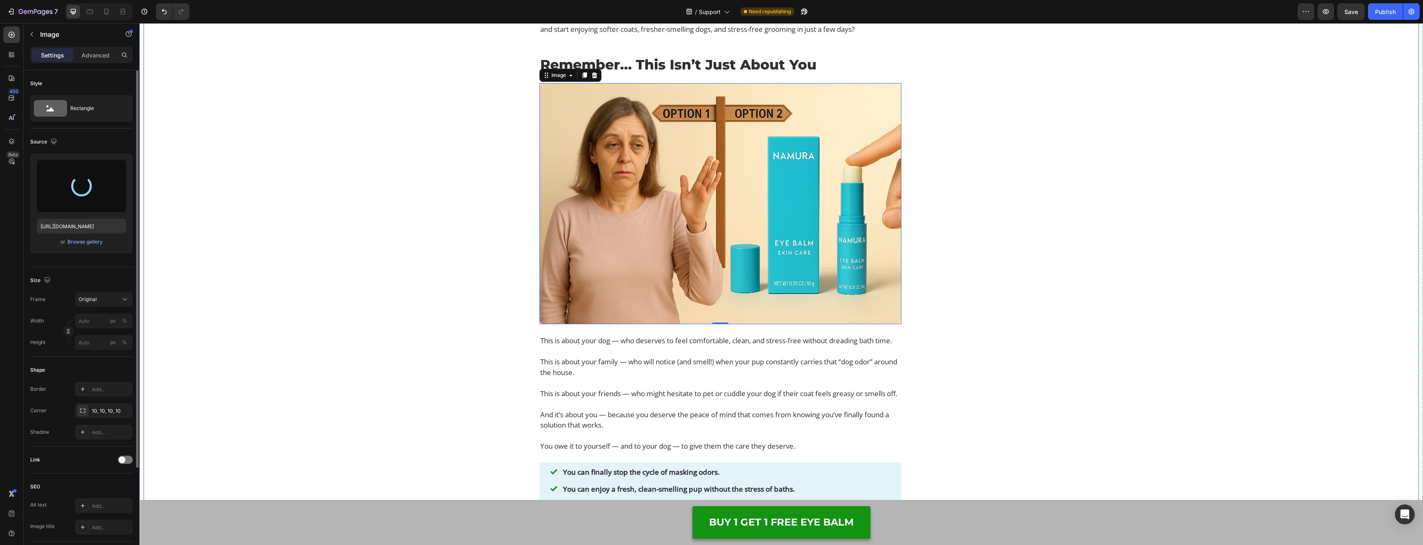
type input "[URL][DOMAIN_NAME]"
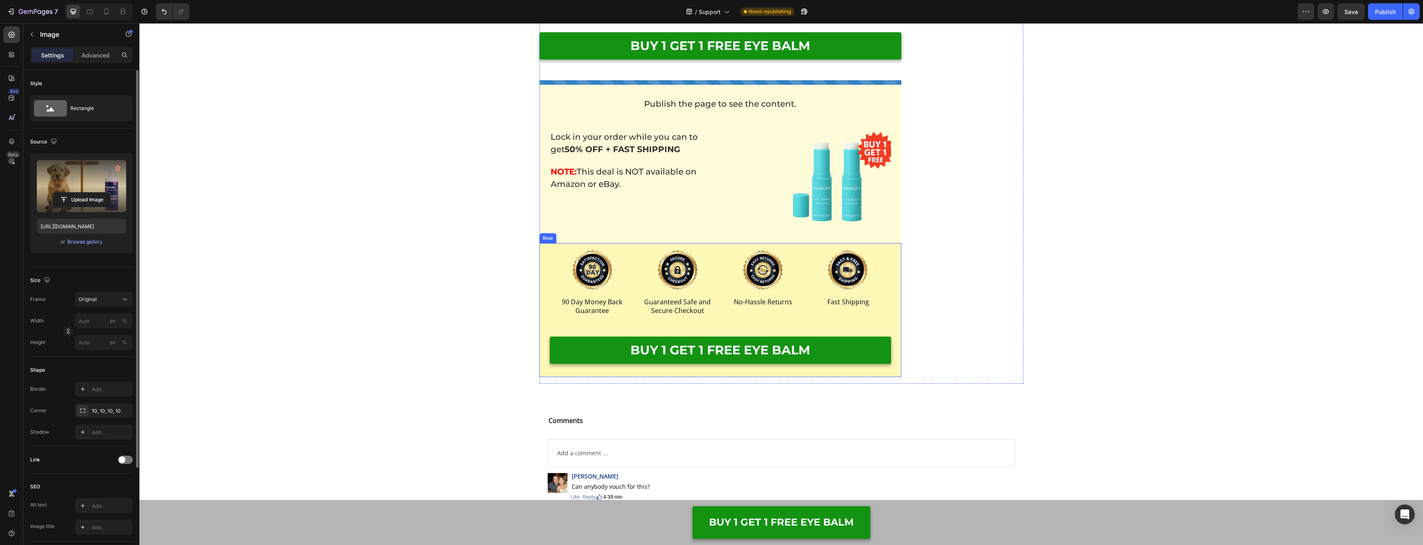
scroll to position [10083, 0]
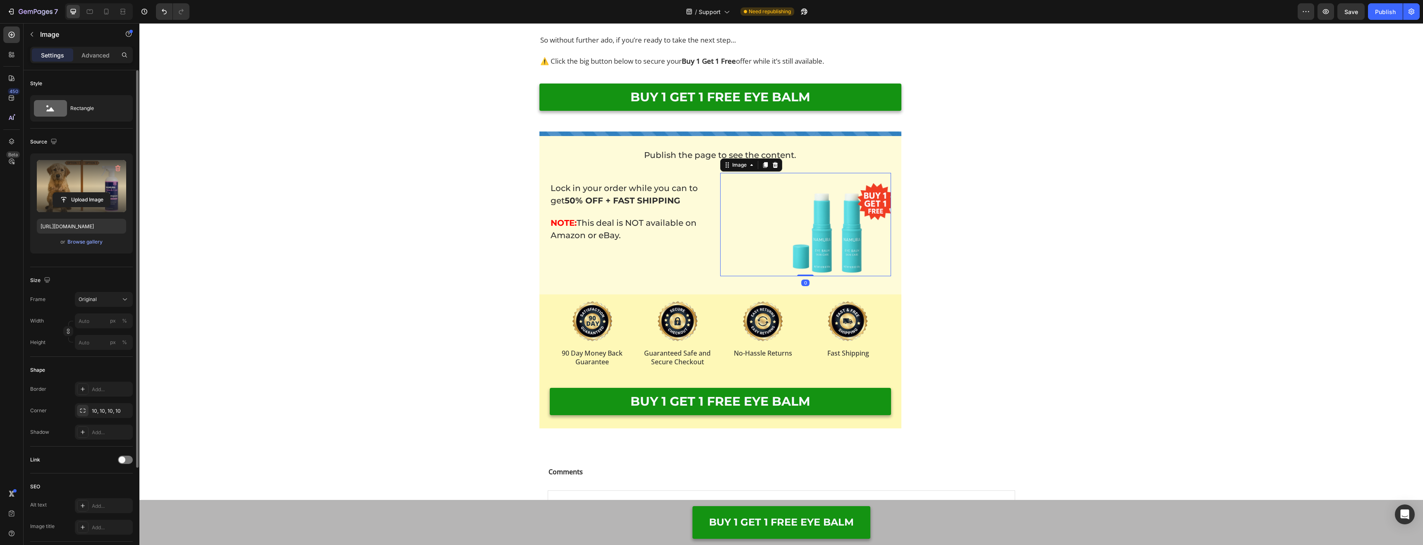
click at [830, 261] on img at bounding box center [839, 224] width 103 height 103
click at [82, 204] on input "file" at bounding box center [81, 200] width 57 height 14
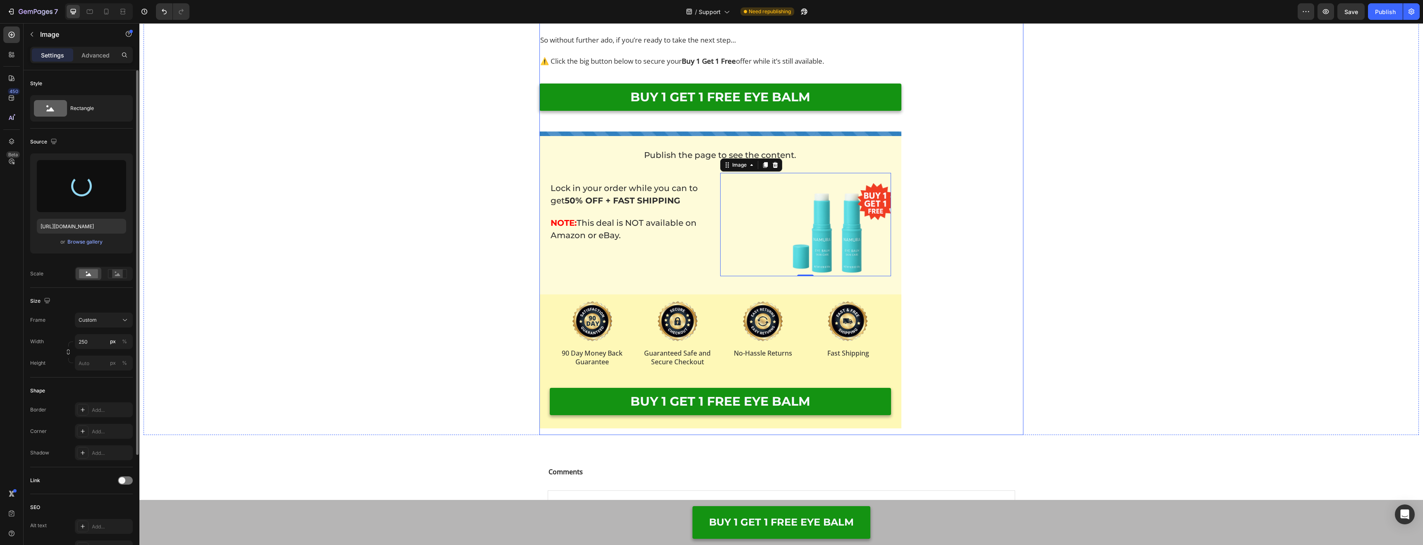
type input "[URL][DOMAIN_NAME]"
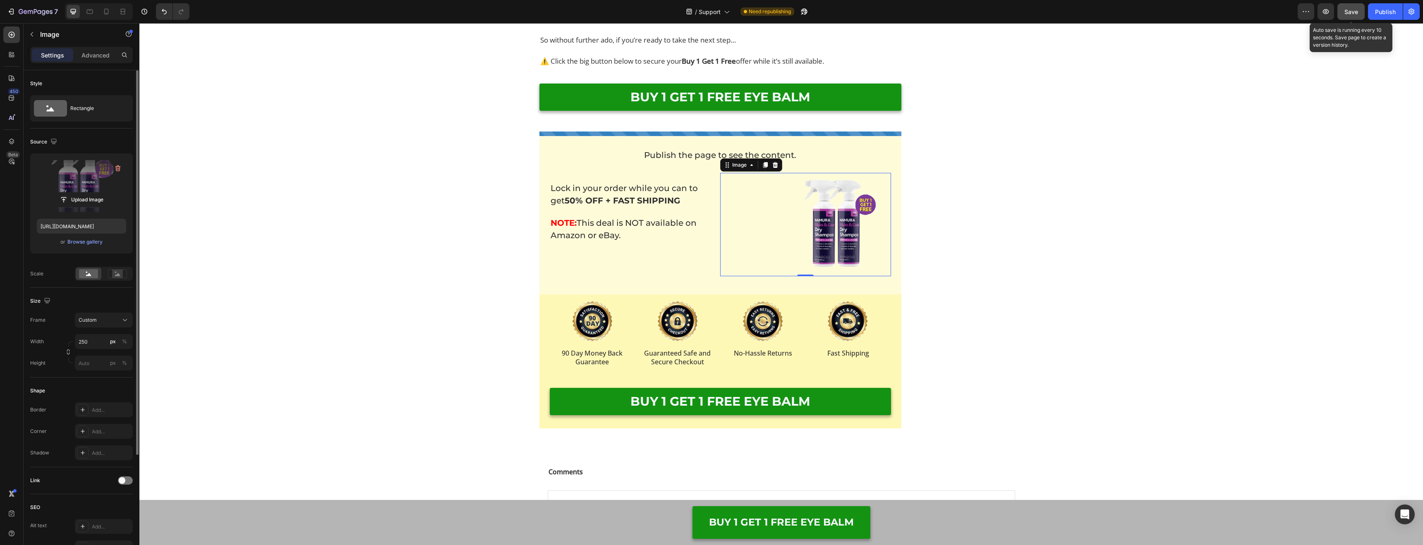
click at [1357, 12] on span "Save" at bounding box center [1352, 11] width 14 height 7
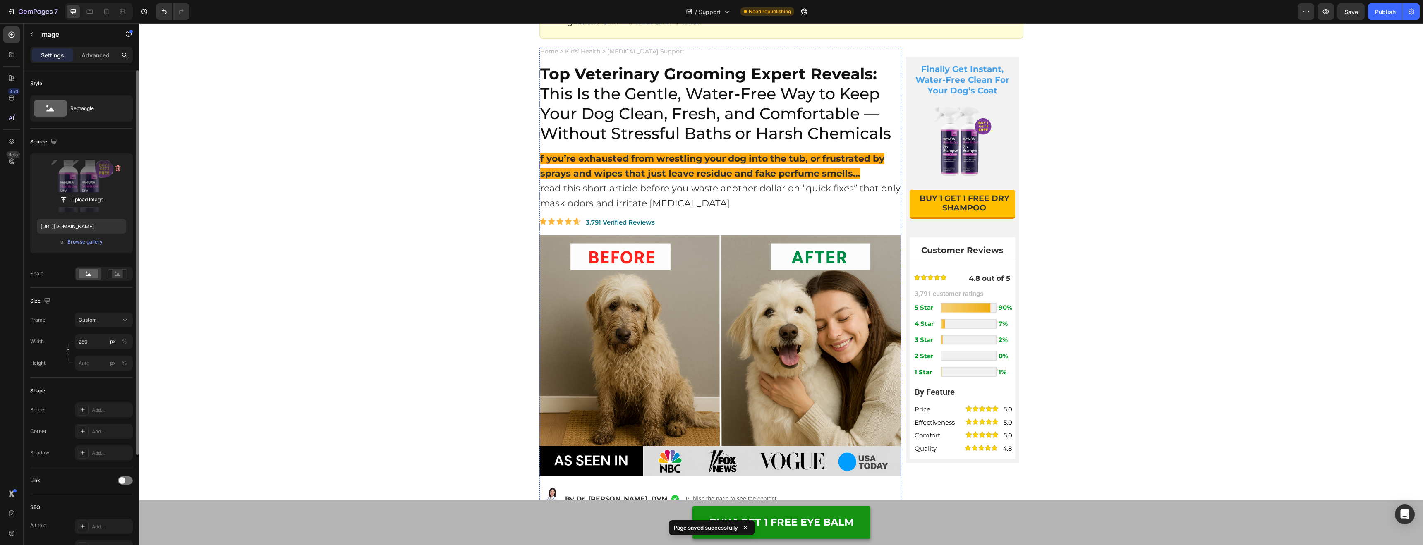
scroll to position [0, 0]
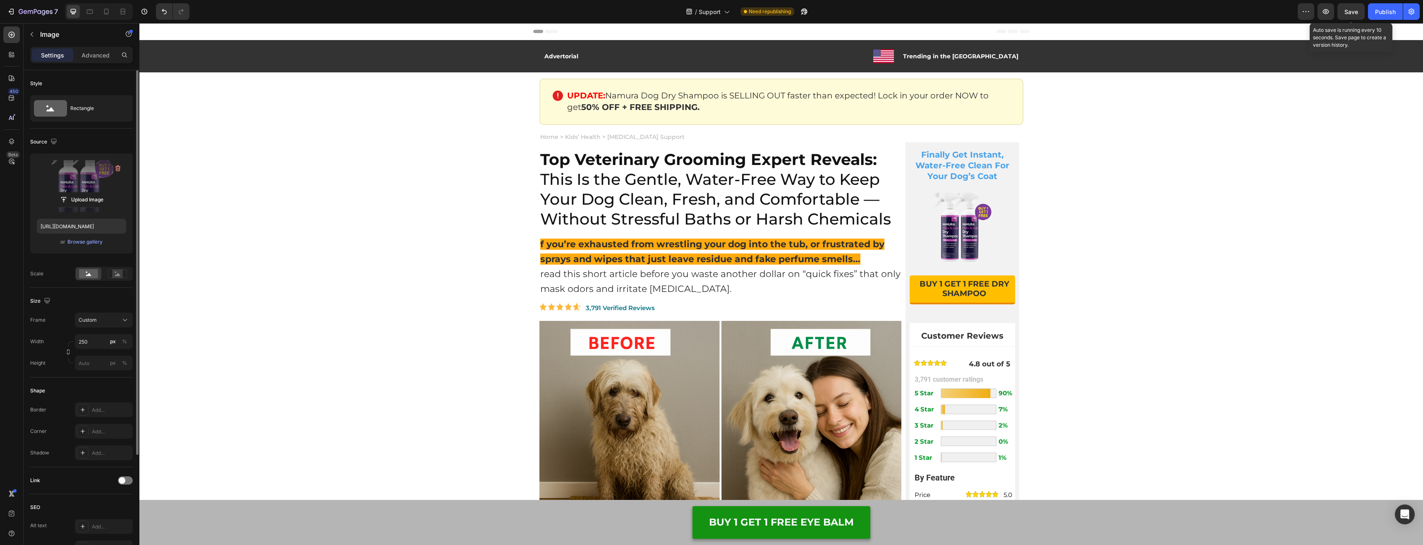
click at [1354, 7] on div "Save" at bounding box center [1352, 11] width 14 height 9
